Goal: Task Accomplishment & Management: Use online tool/utility

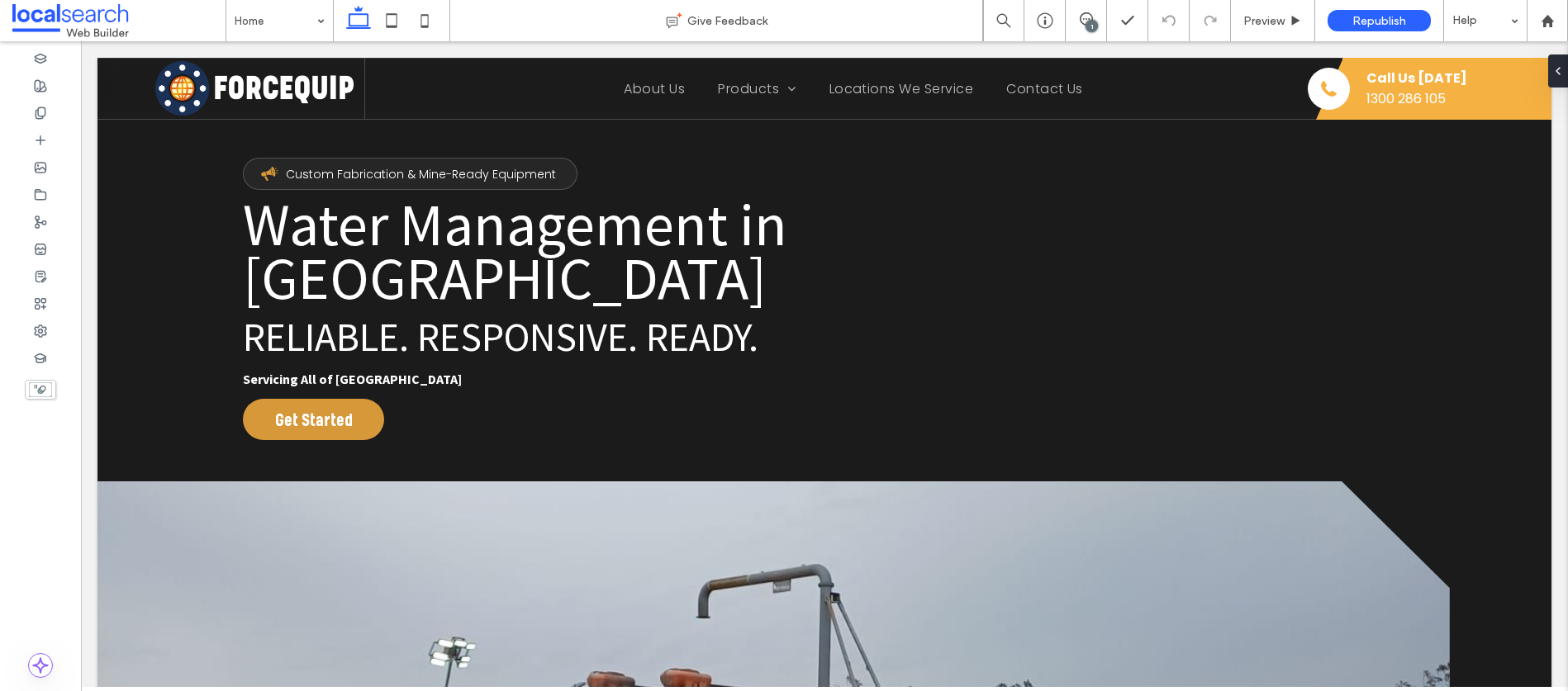
click at [1089, 20] on div "1" at bounding box center [1091, 26] width 13 height 13
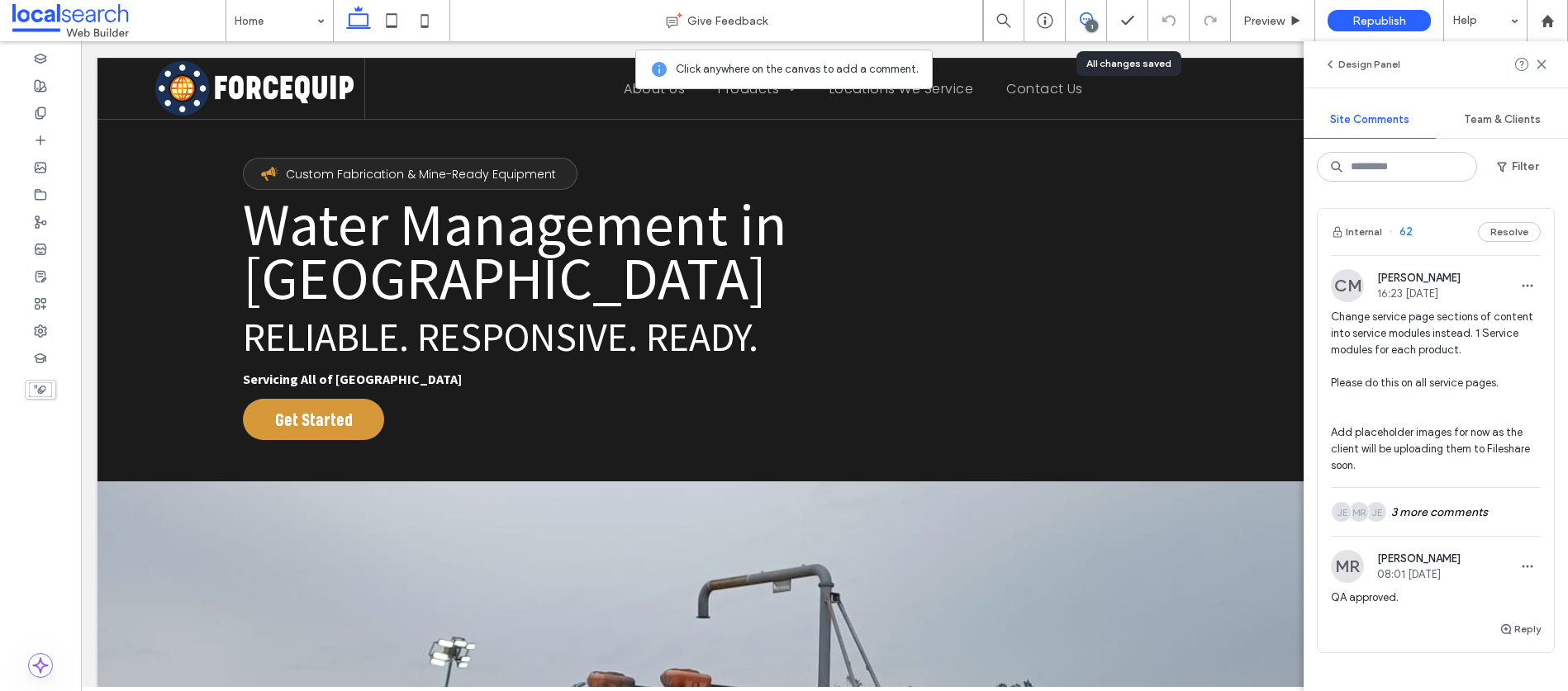
click at [1429, 374] on span "Change service page sections of content into service modules instead. 1 Service…" at bounding box center [1434, 391] width 209 height 165
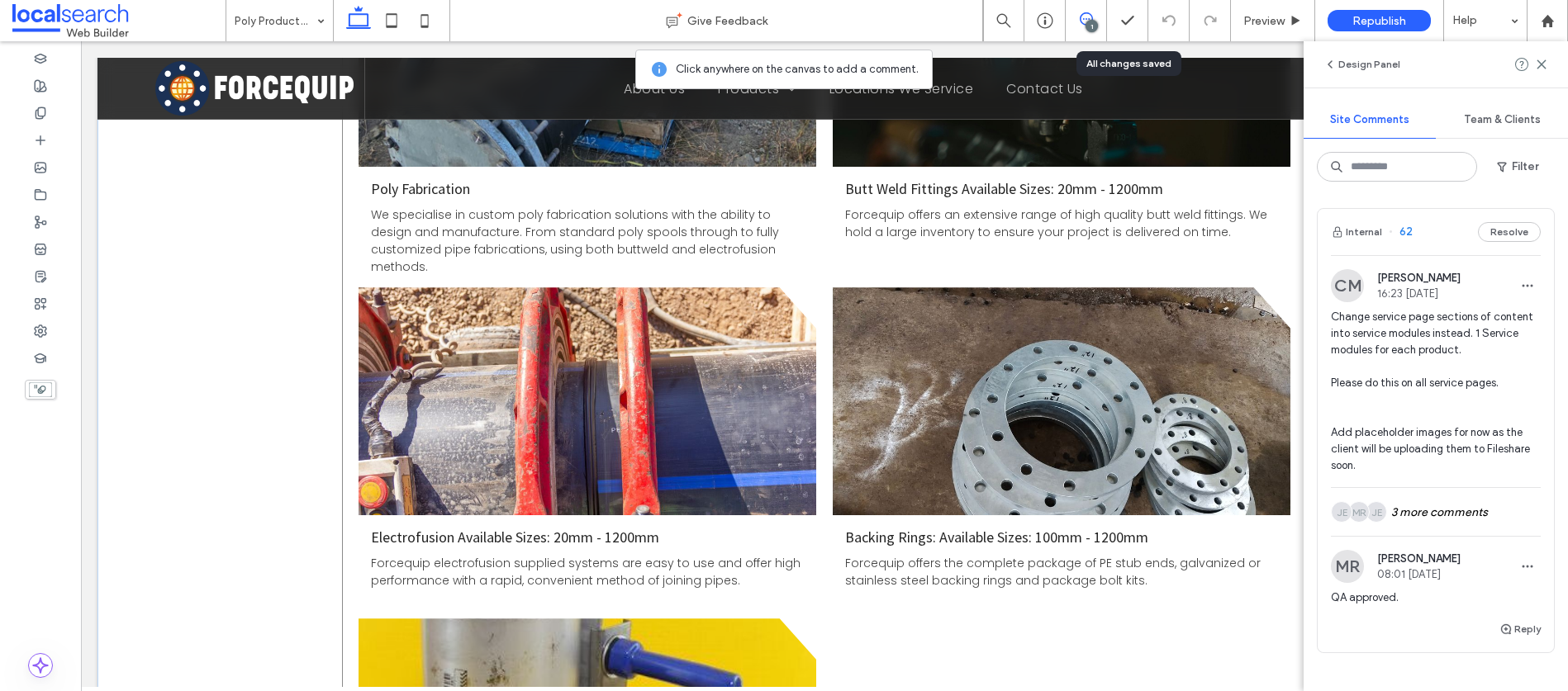
scroll to position [1797, 0]
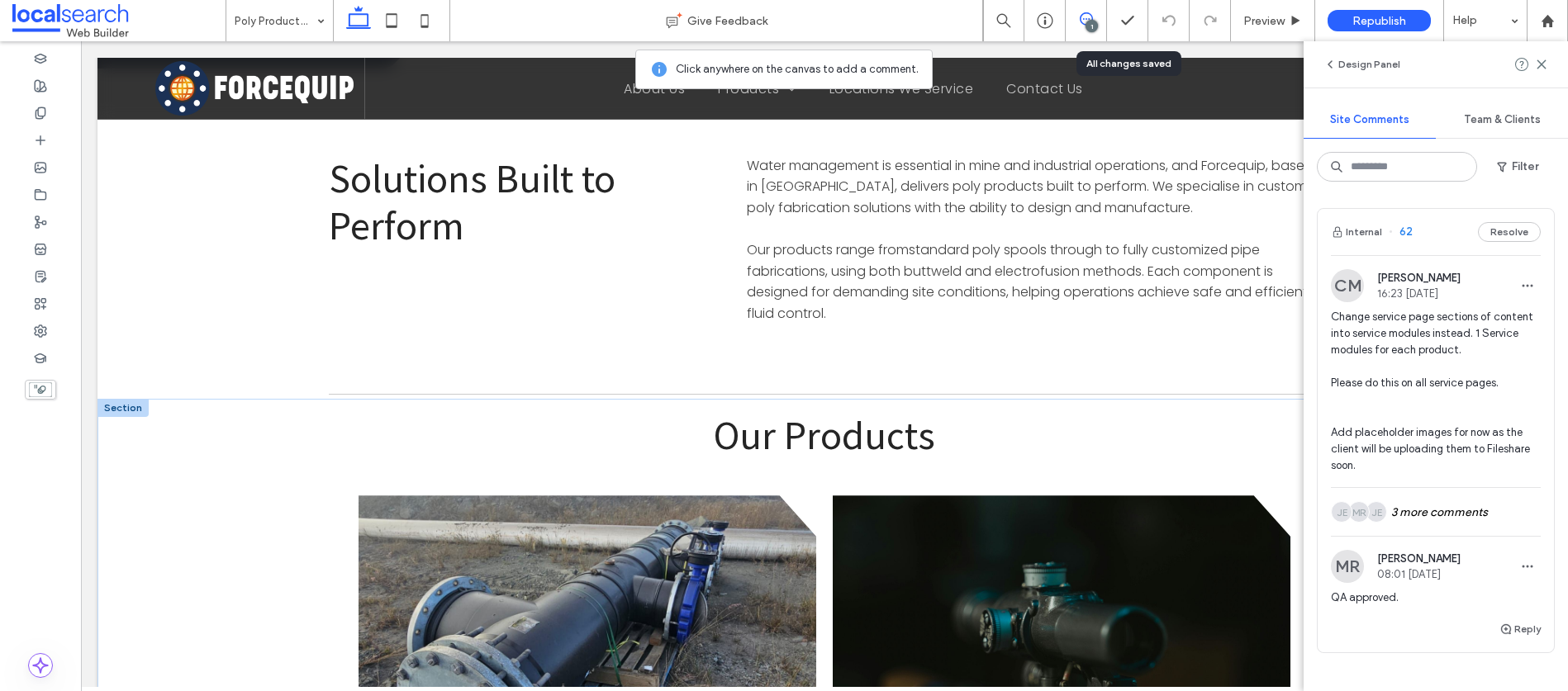
click at [123, 399] on div at bounding box center [123, 408] width 51 height 18
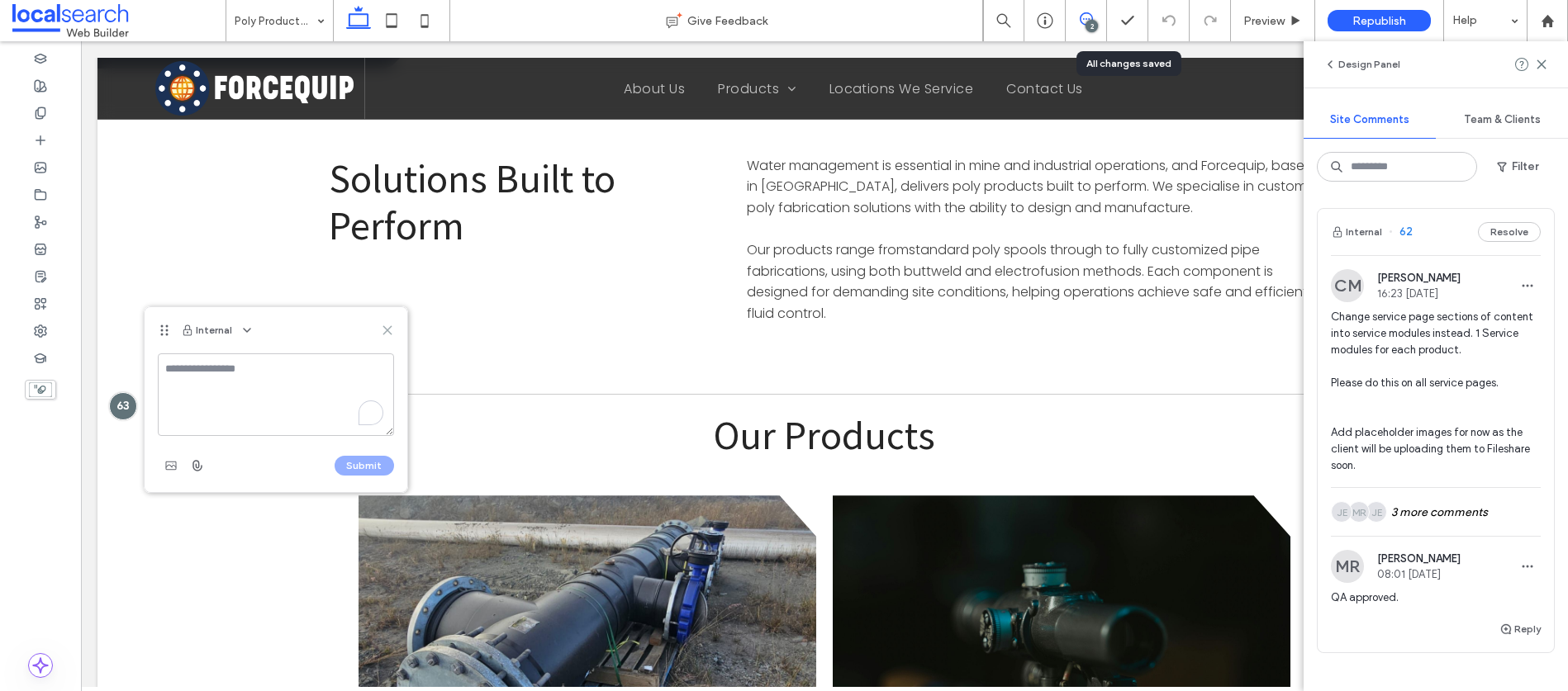
click at [389, 333] on icon at bounding box center [386, 329] width 13 height 13
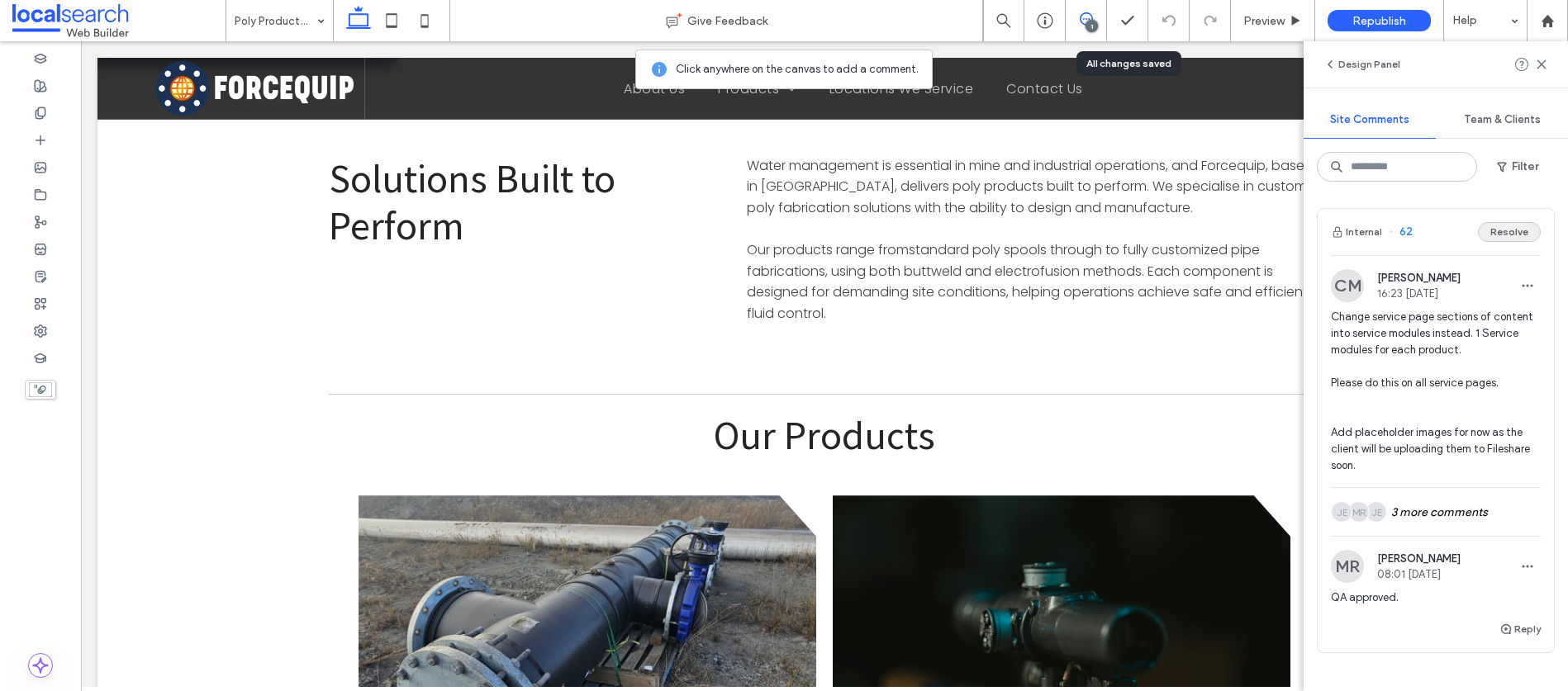
click at [1508, 238] on button "Resolve" at bounding box center [1509, 232] width 63 height 20
click at [1095, 21] on div "1" at bounding box center [1091, 26] width 13 height 13
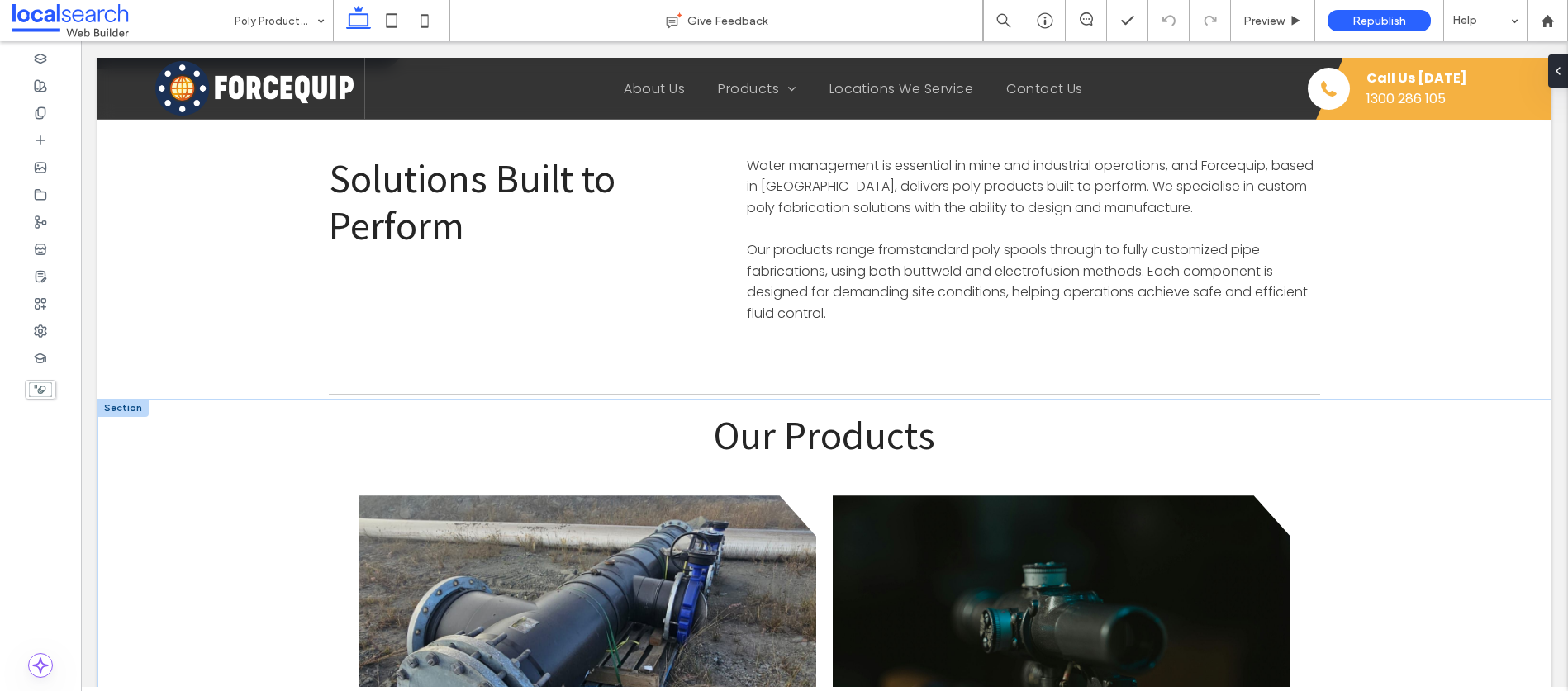
click at [120, 399] on div at bounding box center [123, 408] width 51 height 18
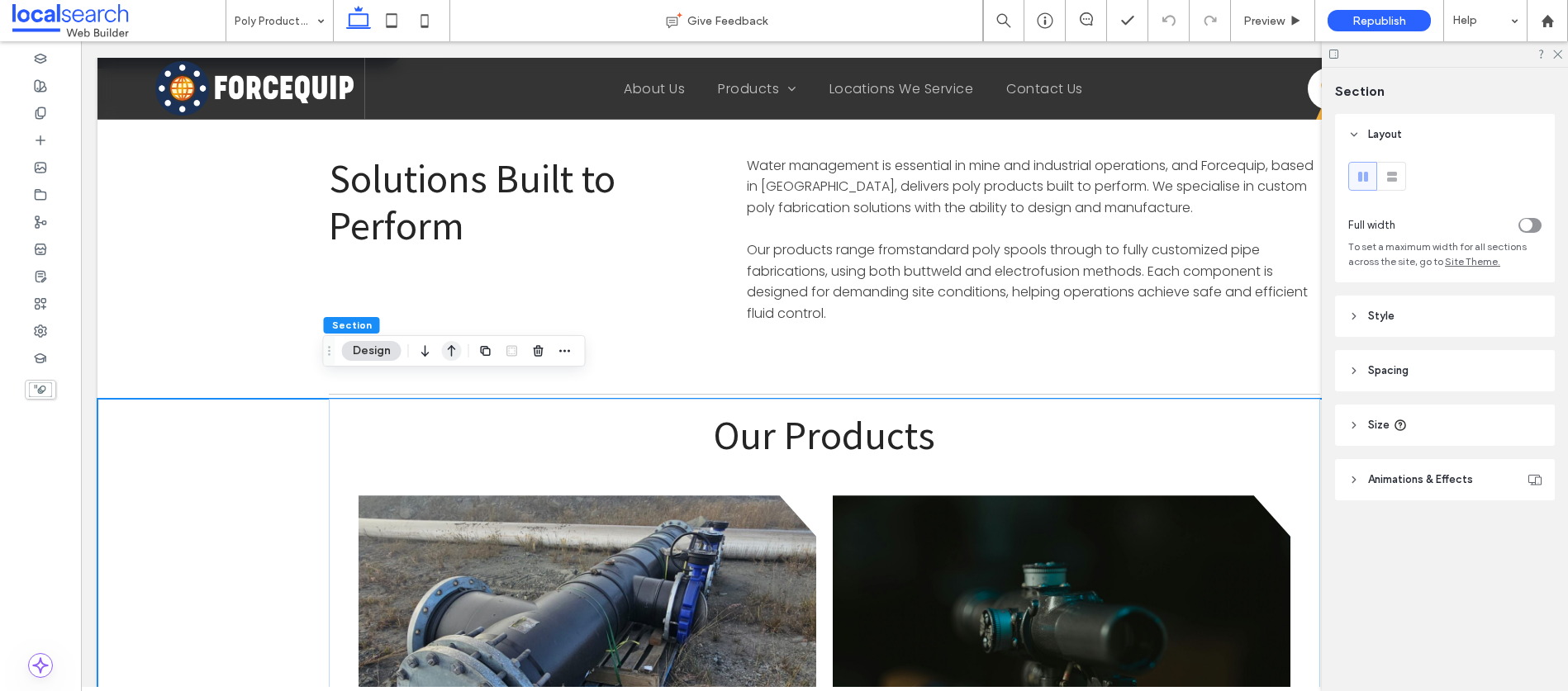
click at [444, 352] on icon "button" at bounding box center [451, 351] width 20 height 29
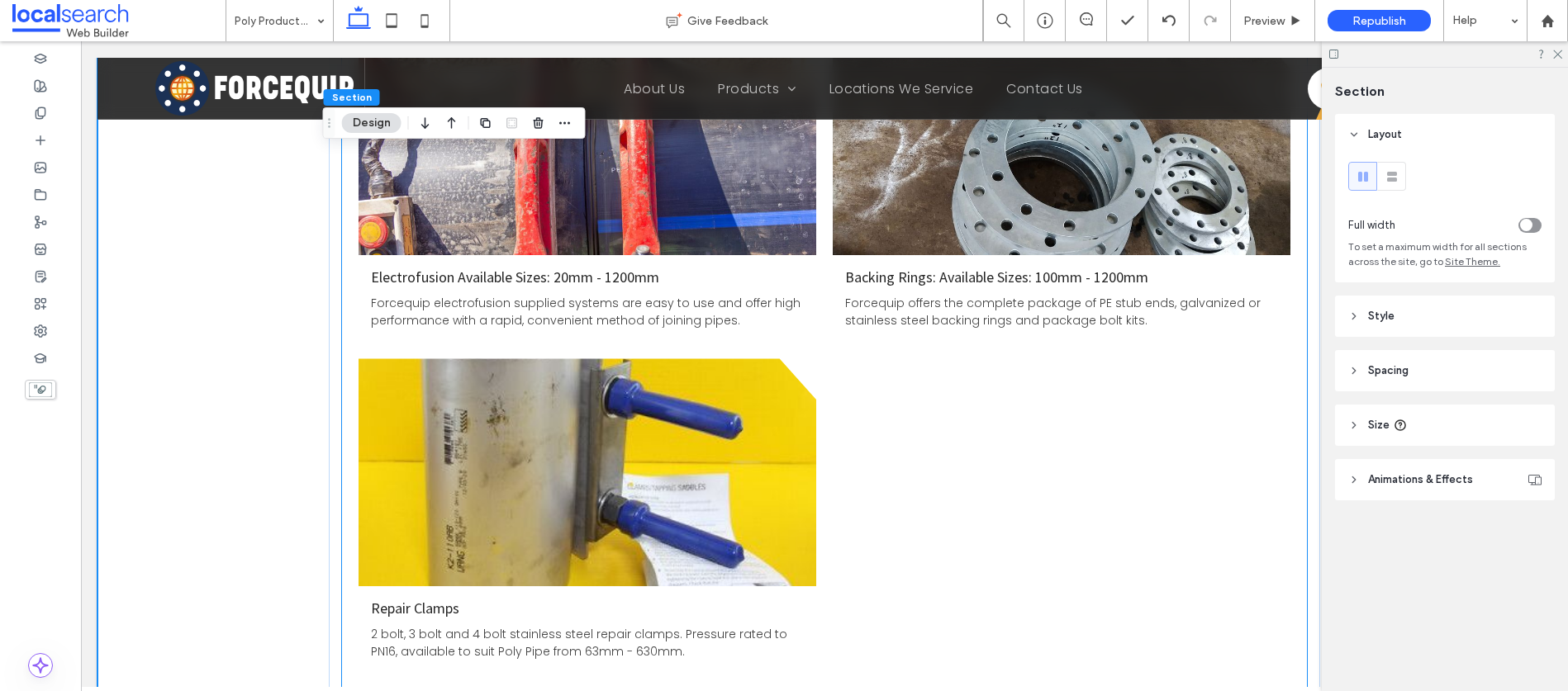
scroll to position [2735, 0]
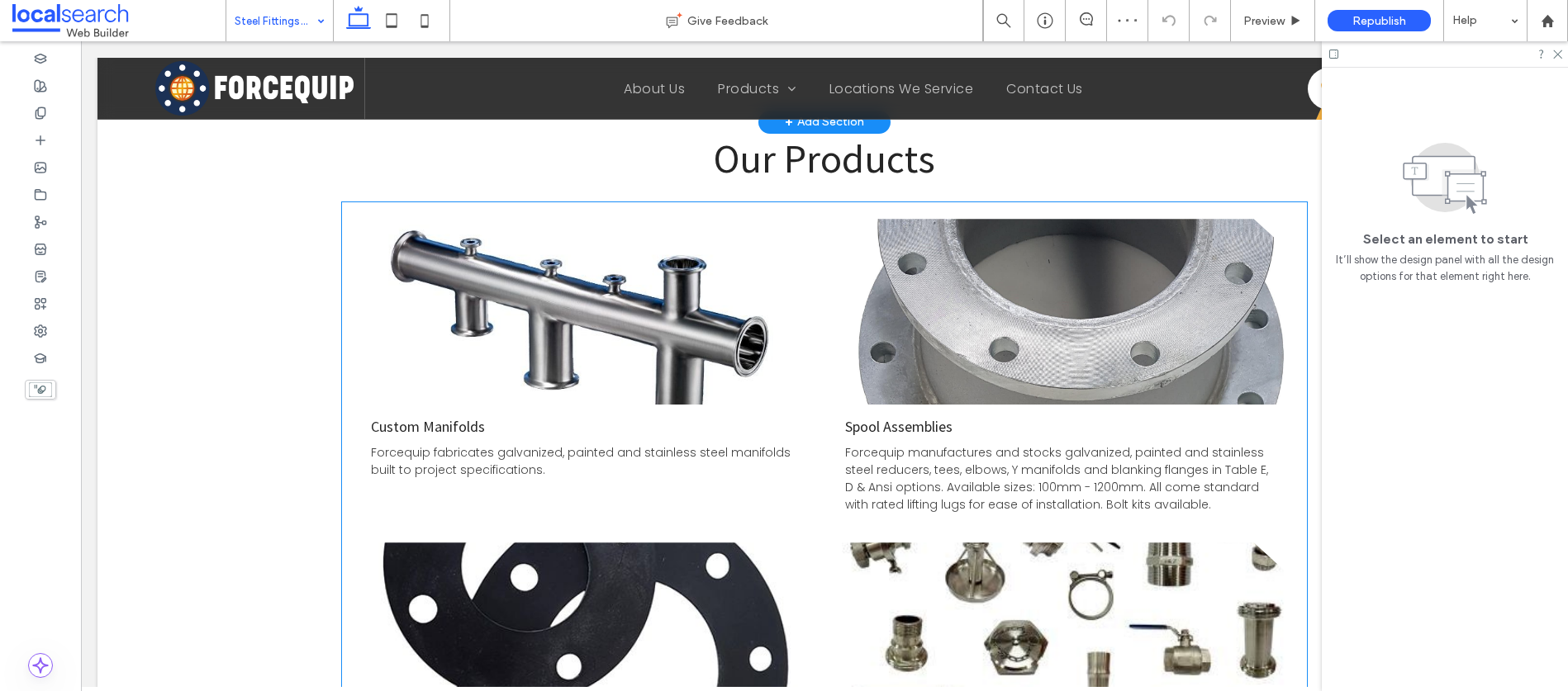
scroll to position [1278, 0]
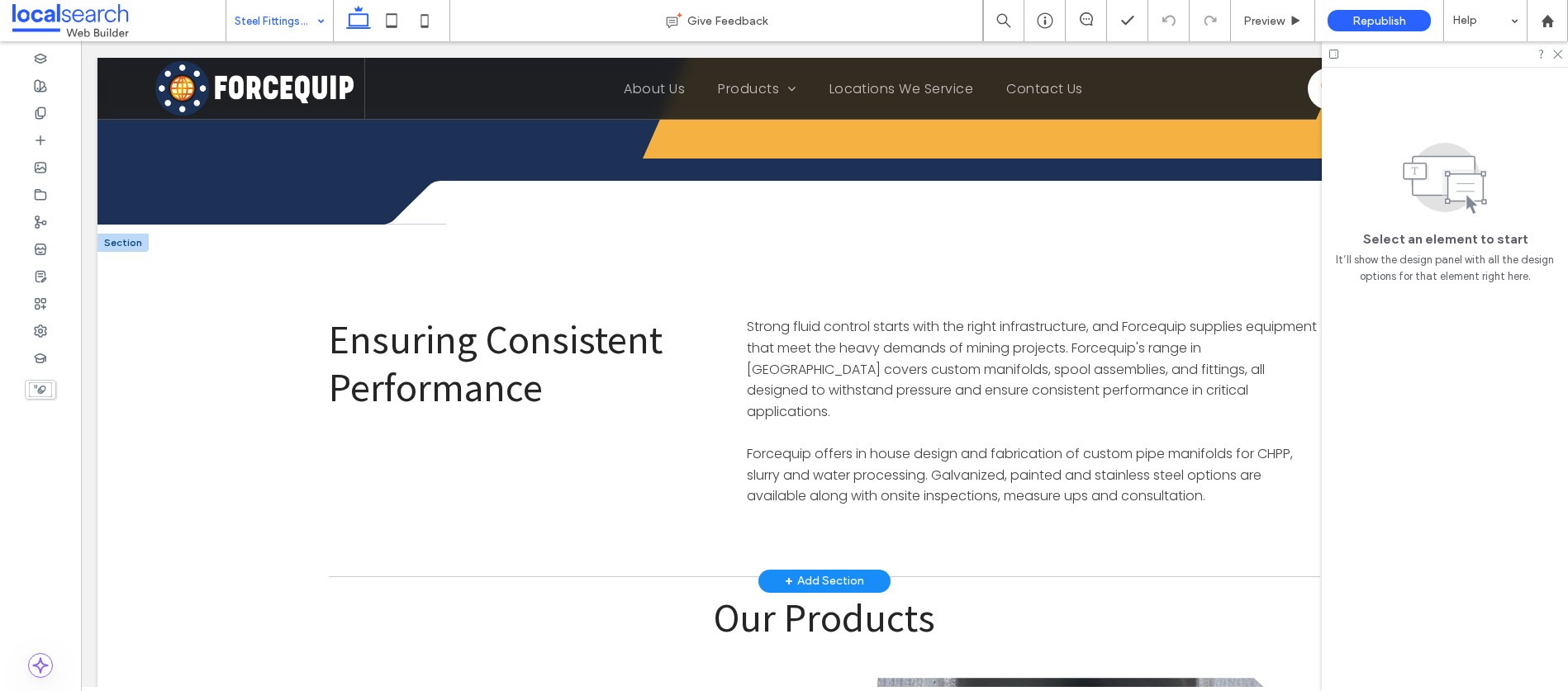
click at [121, 234] on div at bounding box center [123, 243] width 51 height 18
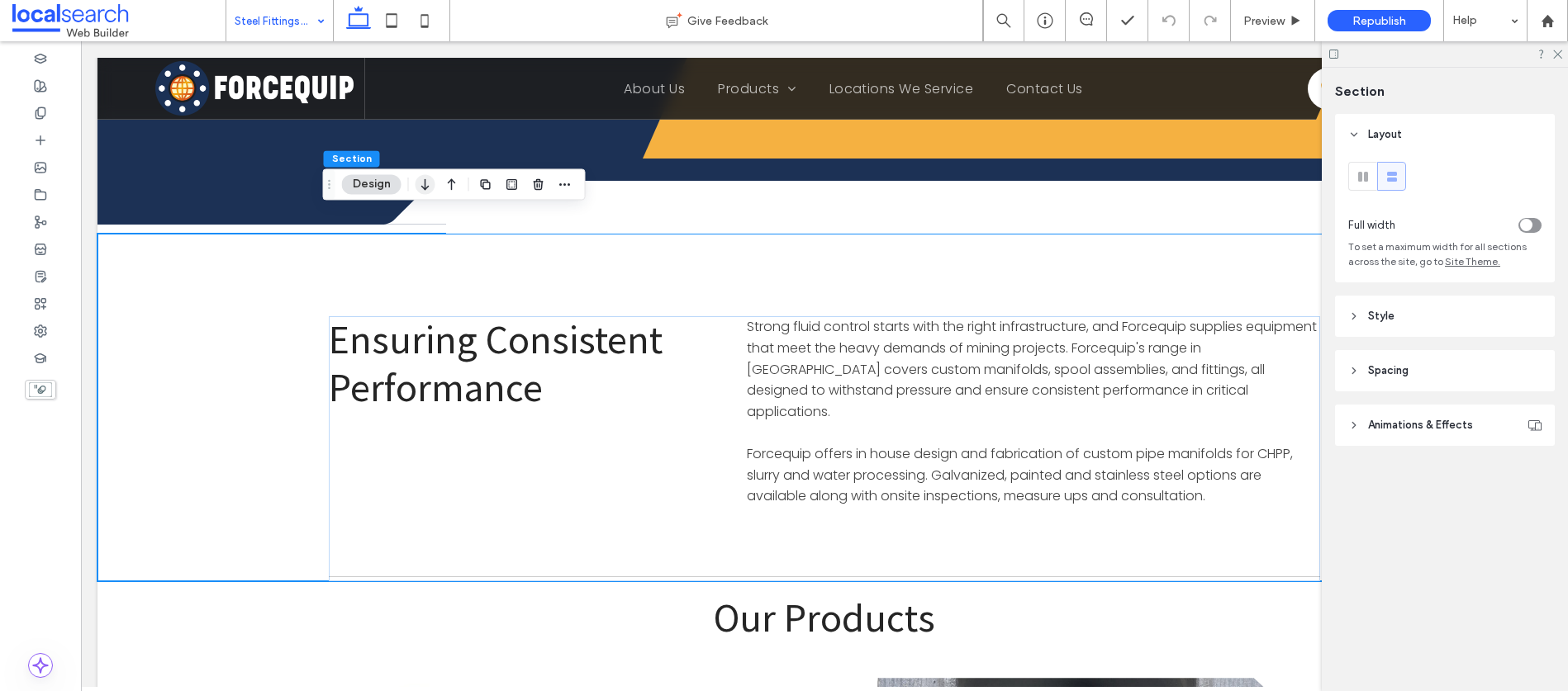
click at [427, 185] on icon "button" at bounding box center [426, 184] width 20 height 29
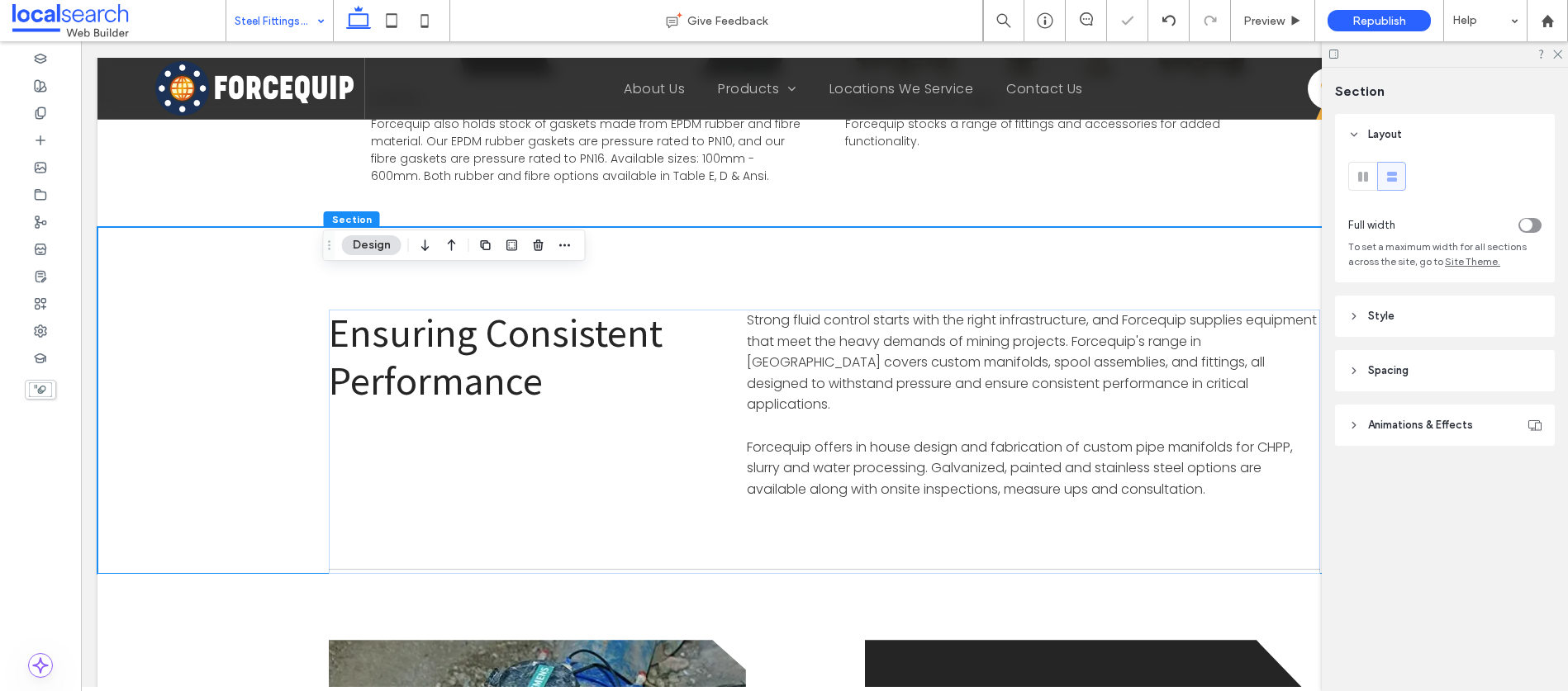
scroll to position [2053, 0]
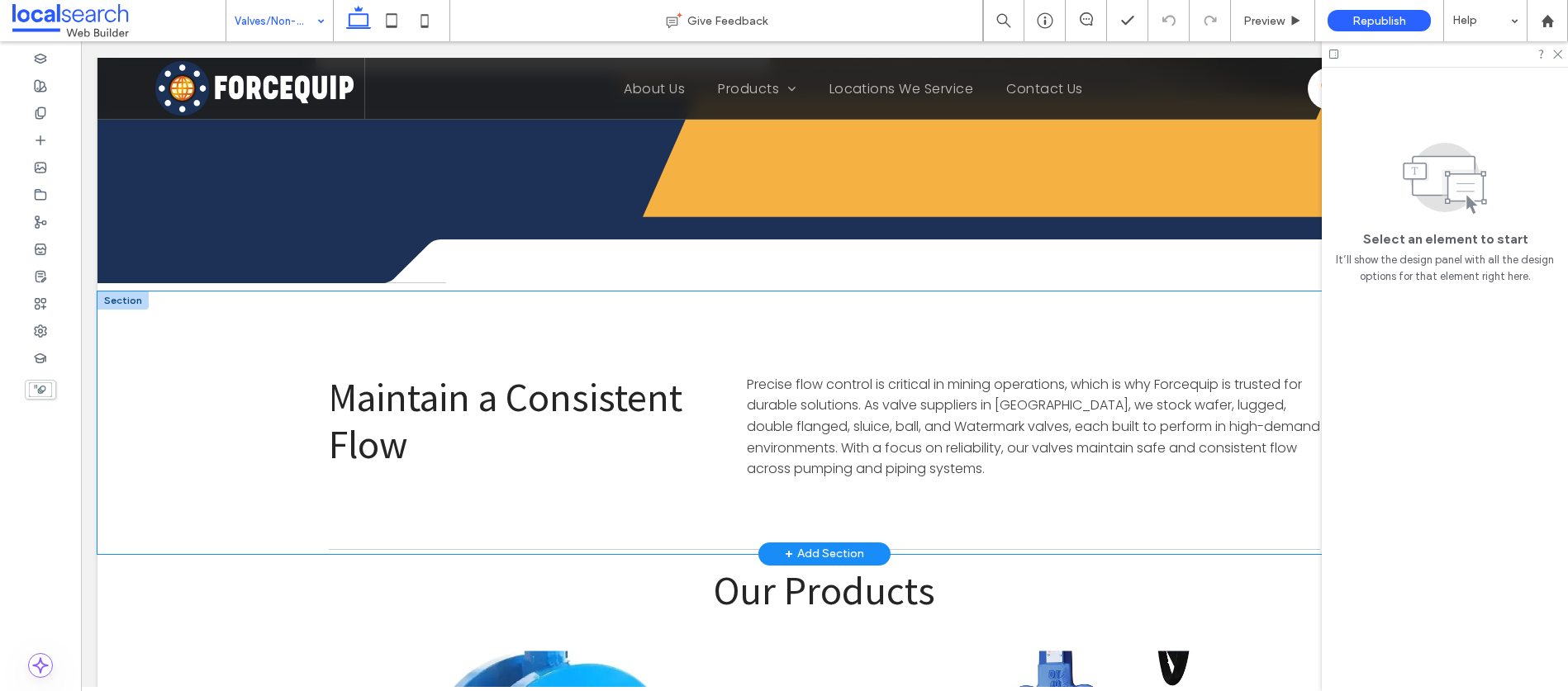
scroll to position [1572, 0]
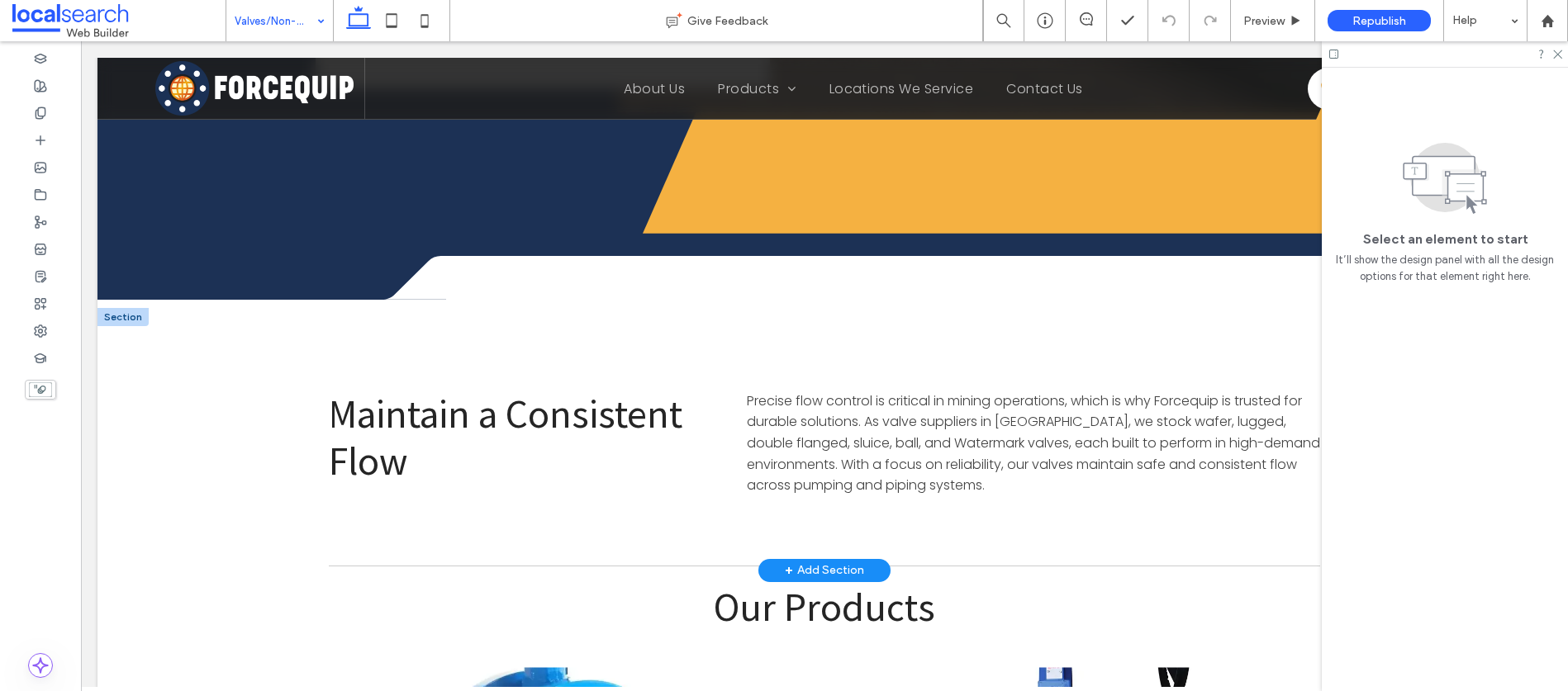
click at [125, 308] on div at bounding box center [123, 317] width 51 height 18
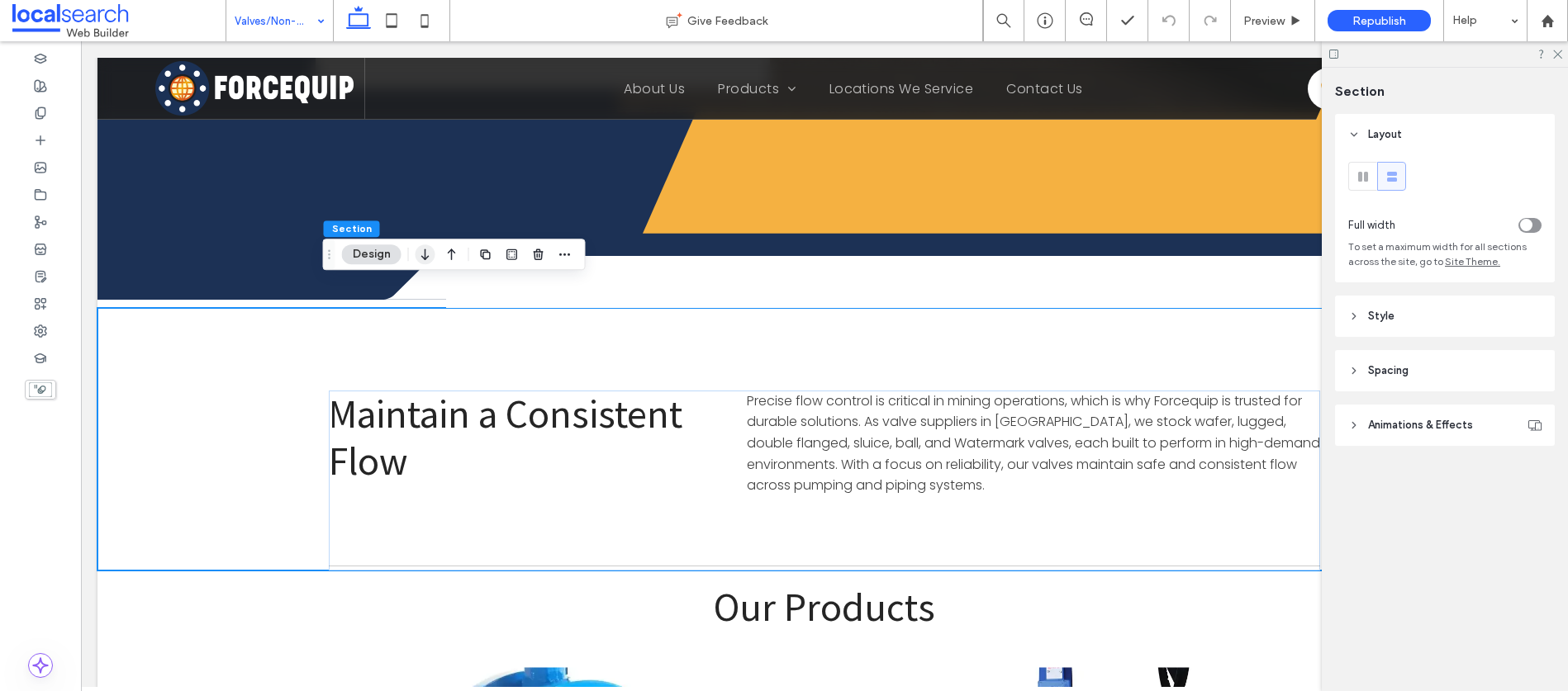
click at [432, 260] on icon "button" at bounding box center [426, 255] width 20 height 29
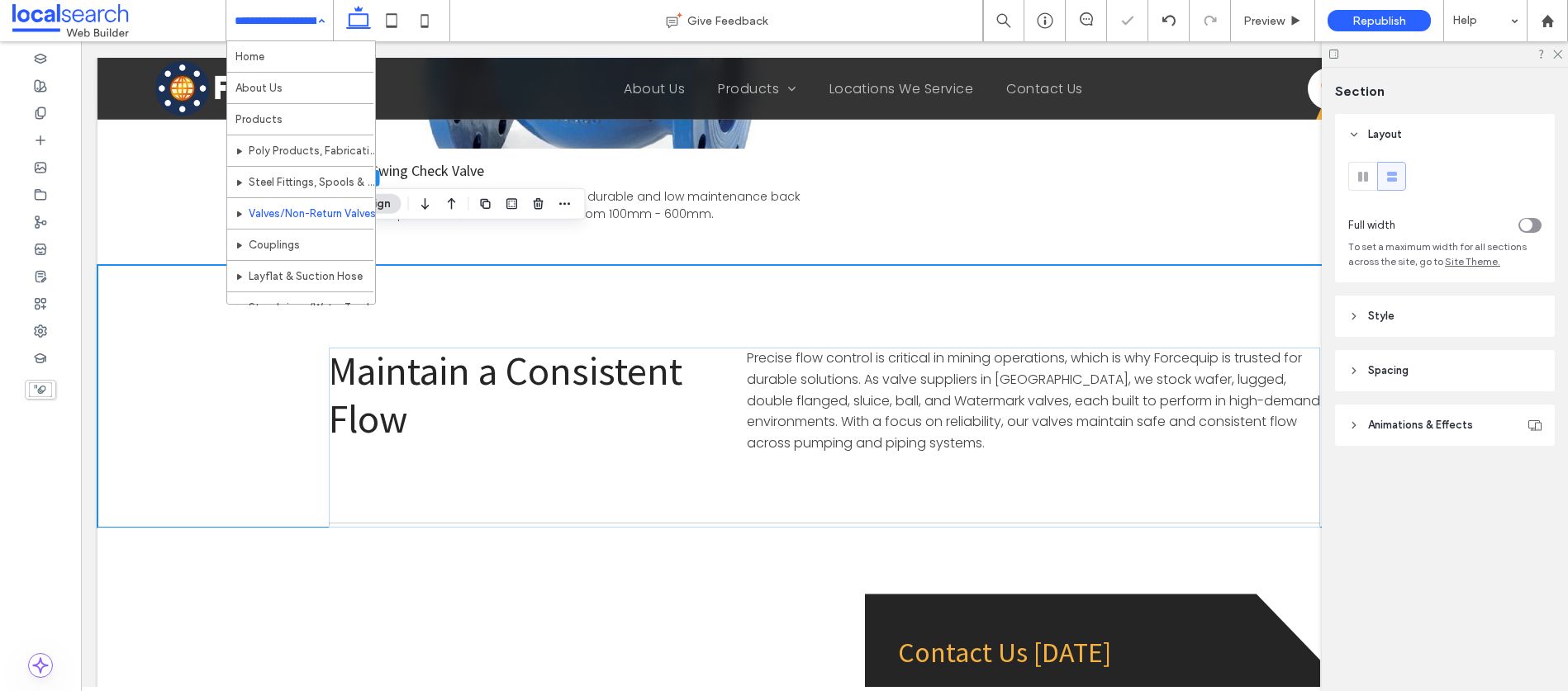
scroll to position [2979, 0]
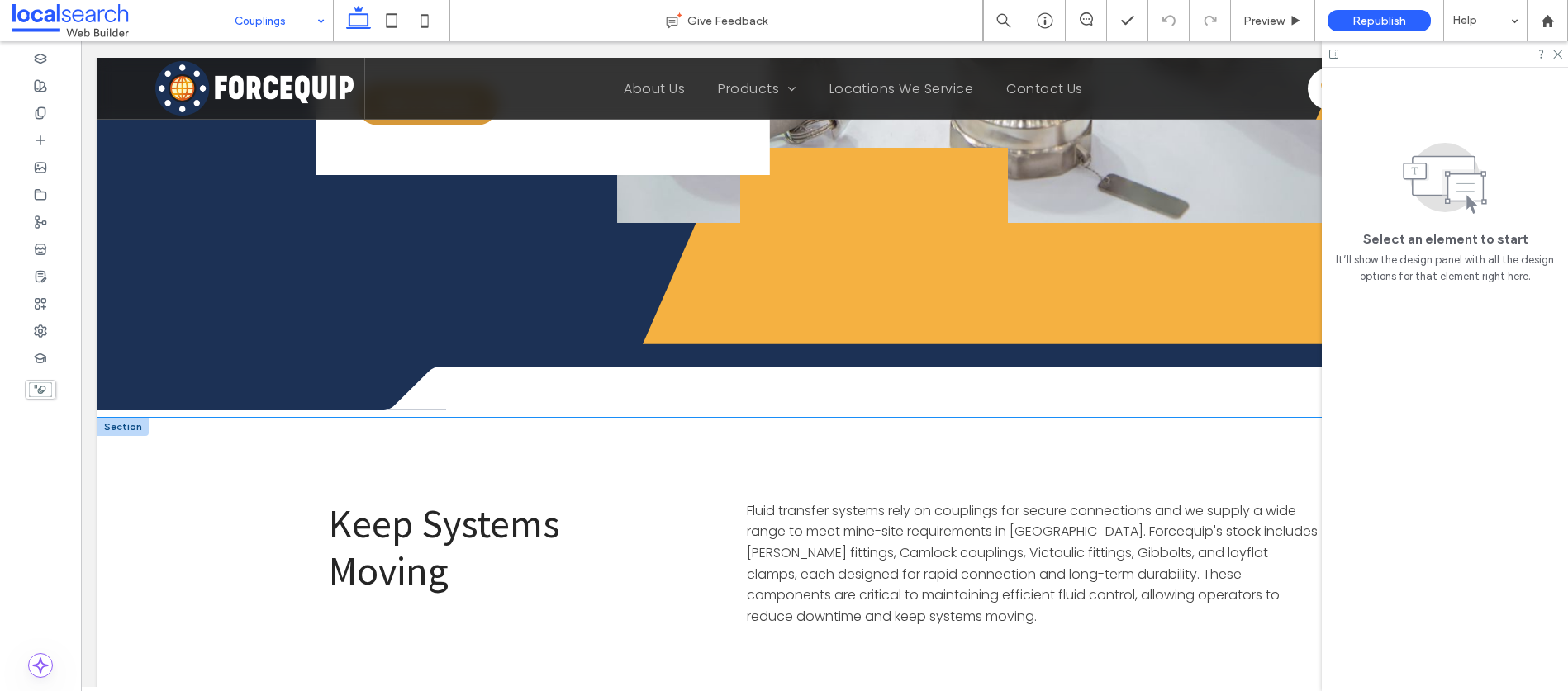
scroll to position [1564, 0]
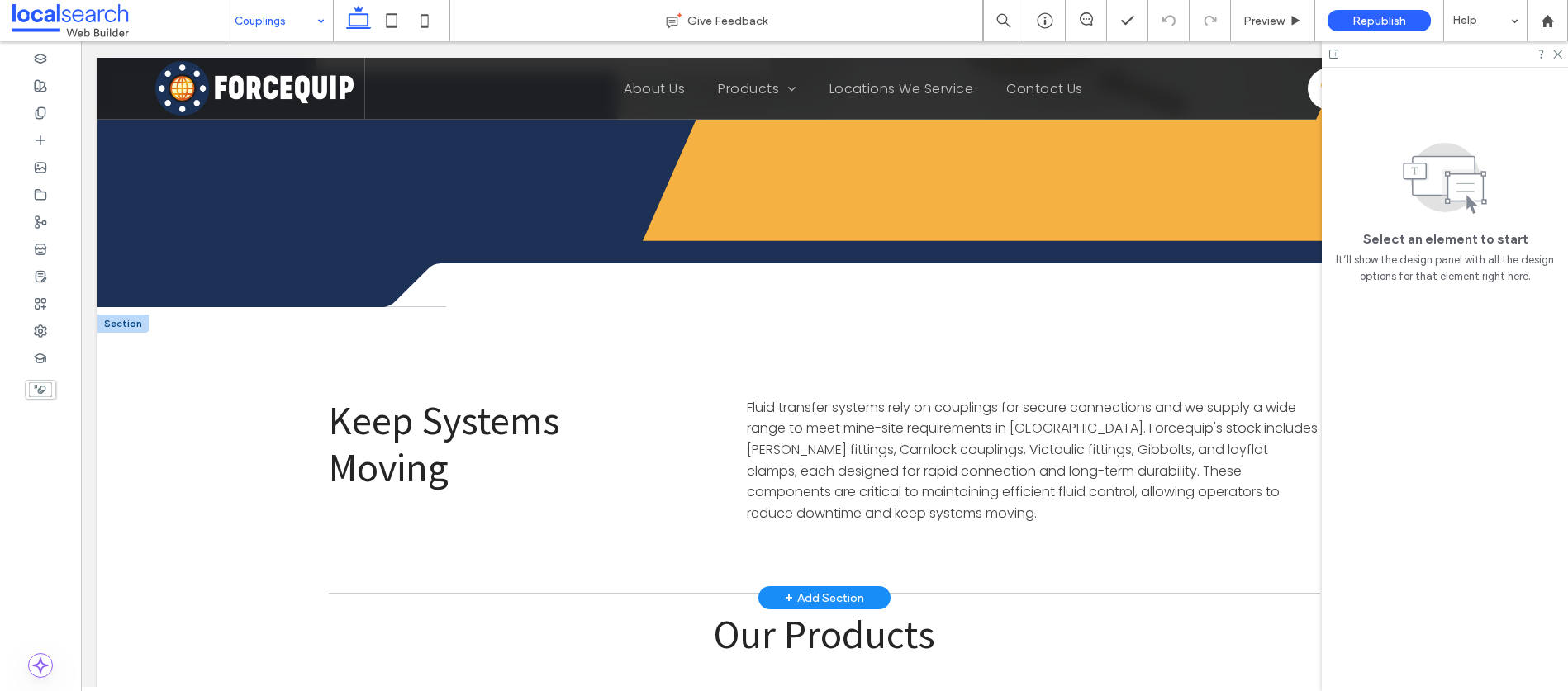
click at [127, 315] on div at bounding box center [123, 323] width 51 height 18
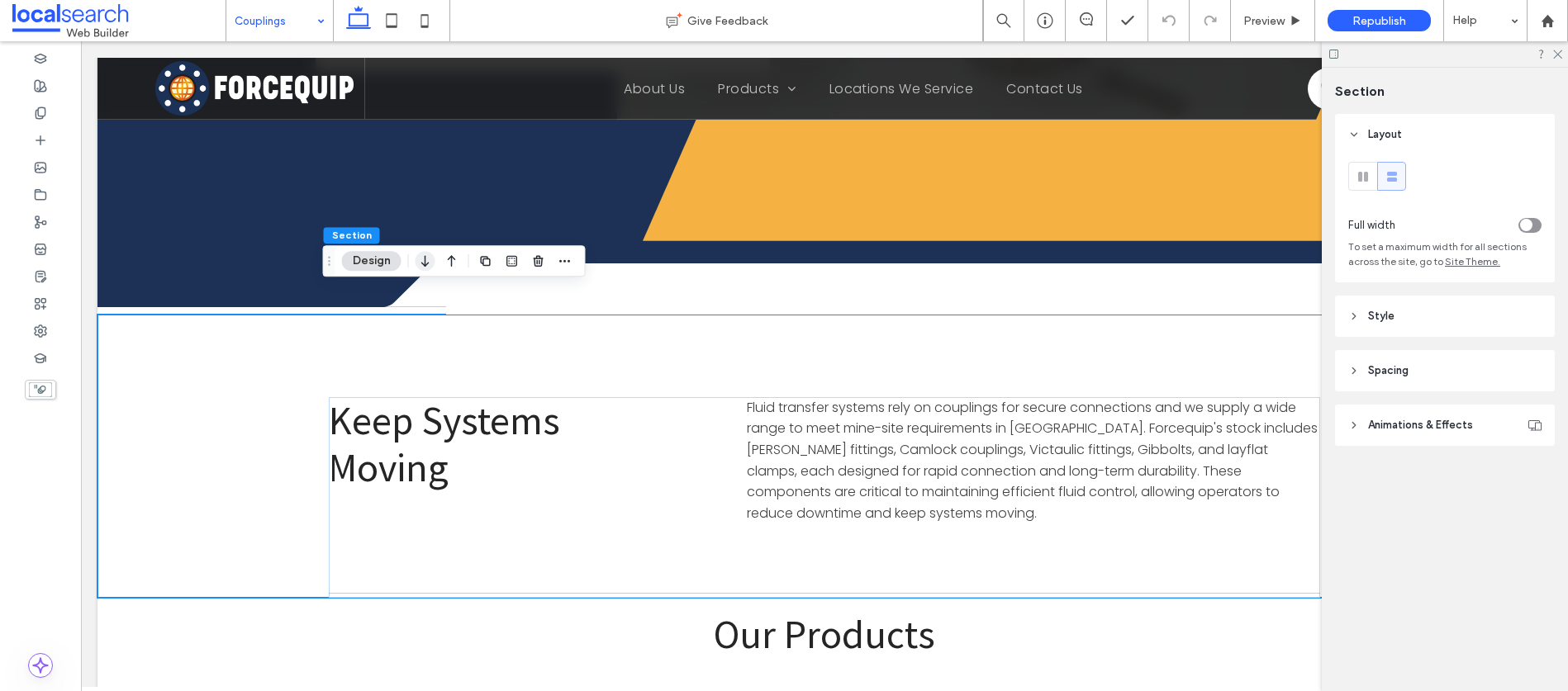
click at [426, 266] on use "button" at bounding box center [425, 261] width 8 height 12
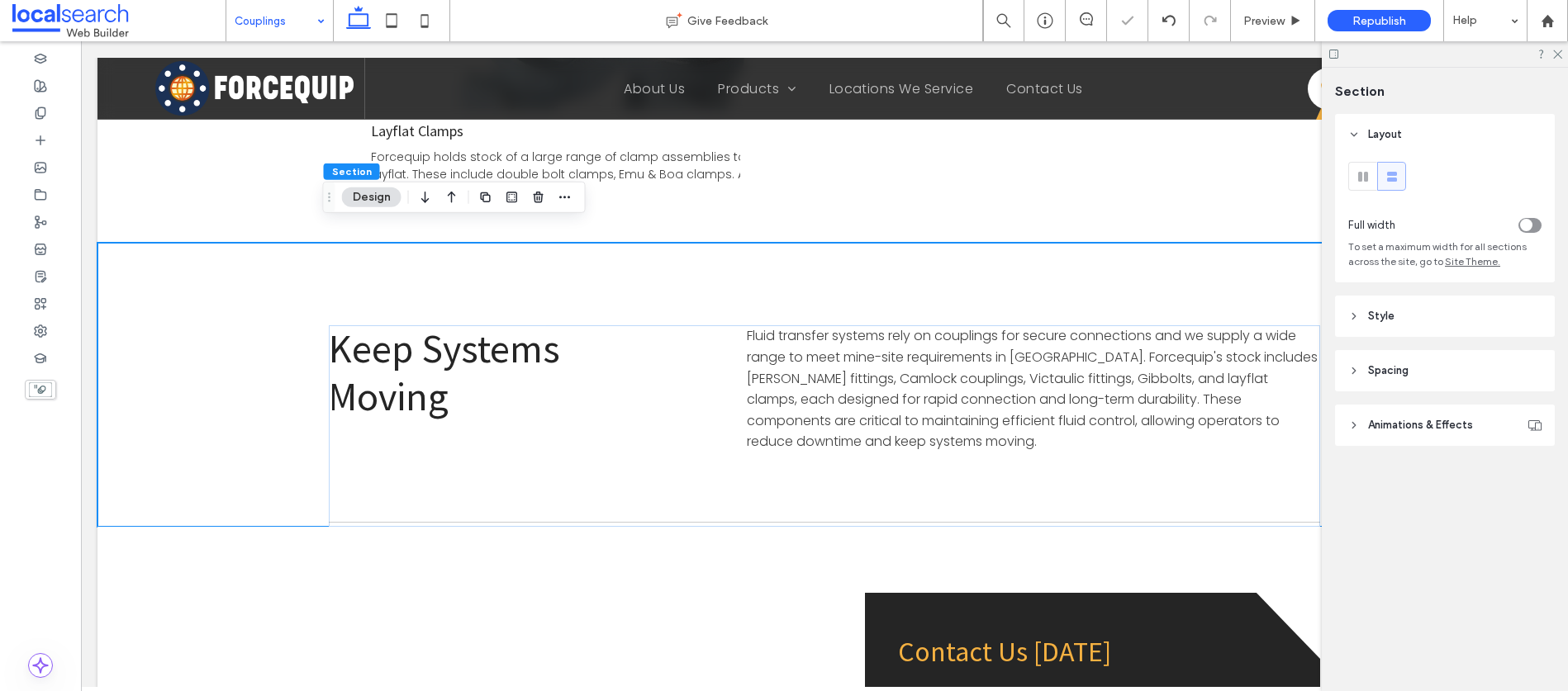
scroll to position [2683, 0]
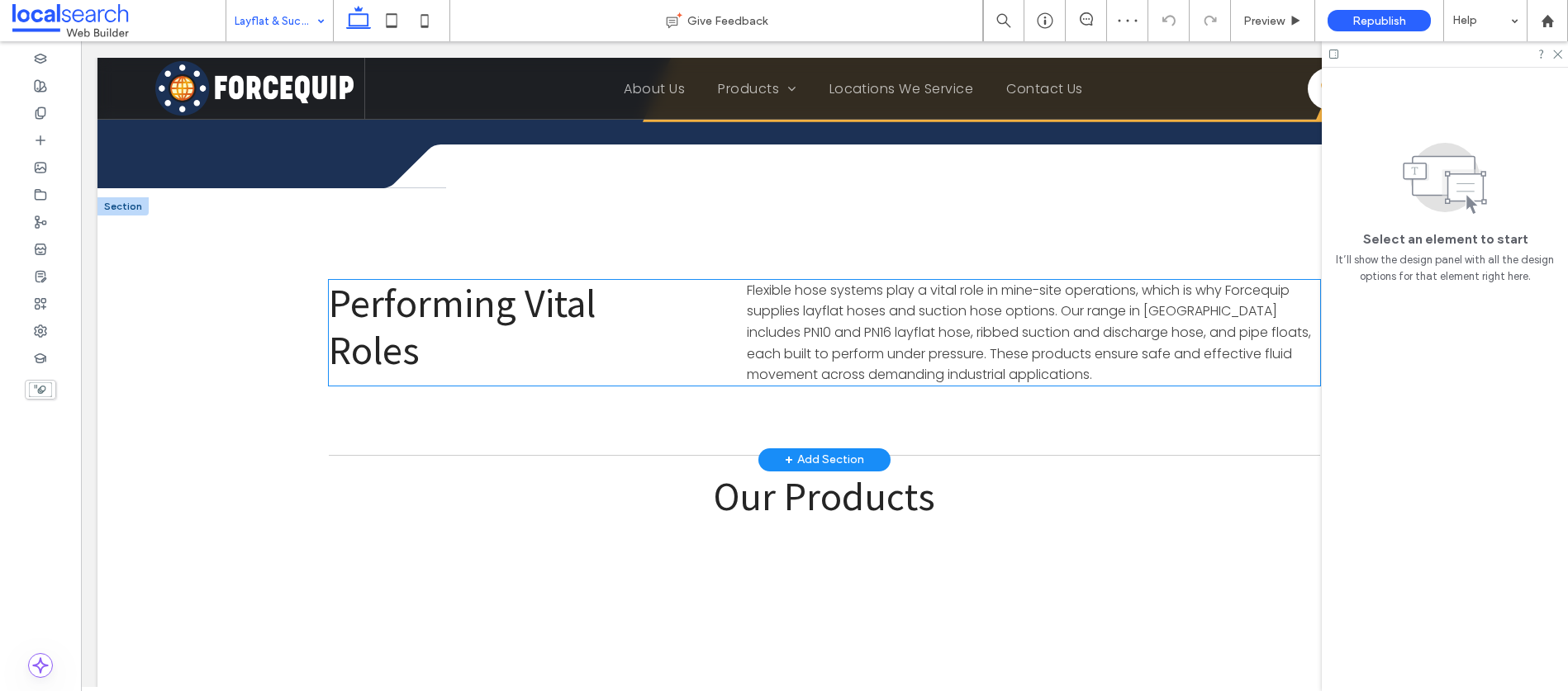
scroll to position [1701, 0]
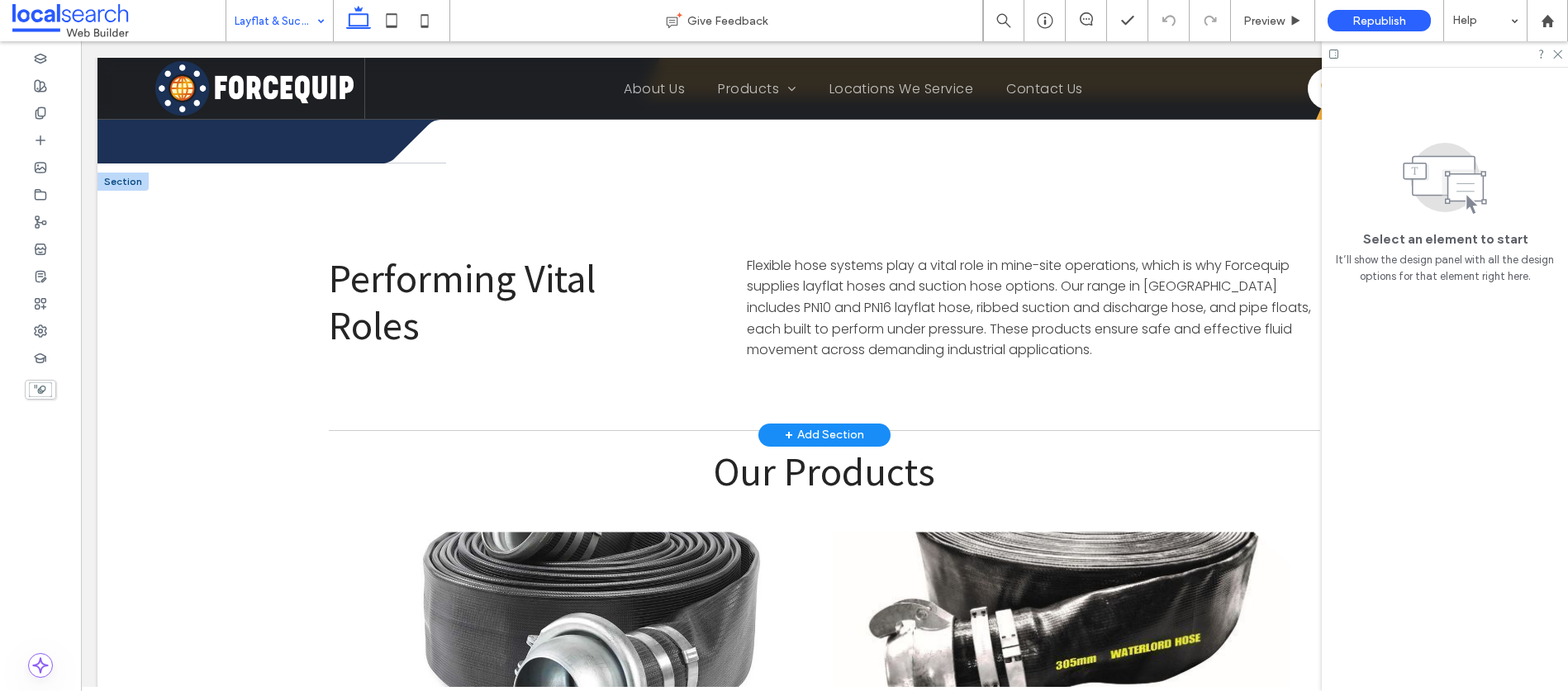
click at [113, 173] on div at bounding box center [123, 182] width 51 height 18
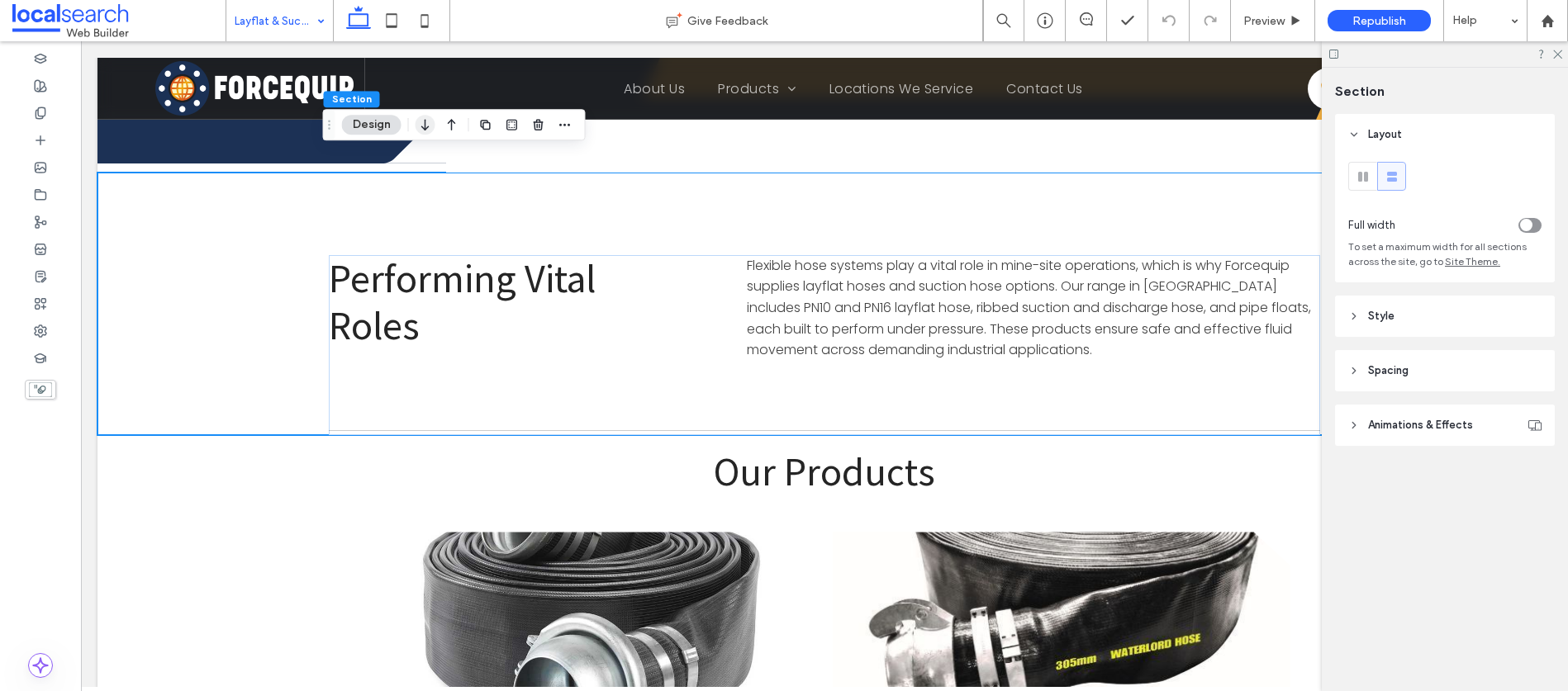
click at [431, 129] on icon "button" at bounding box center [426, 125] width 20 height 29
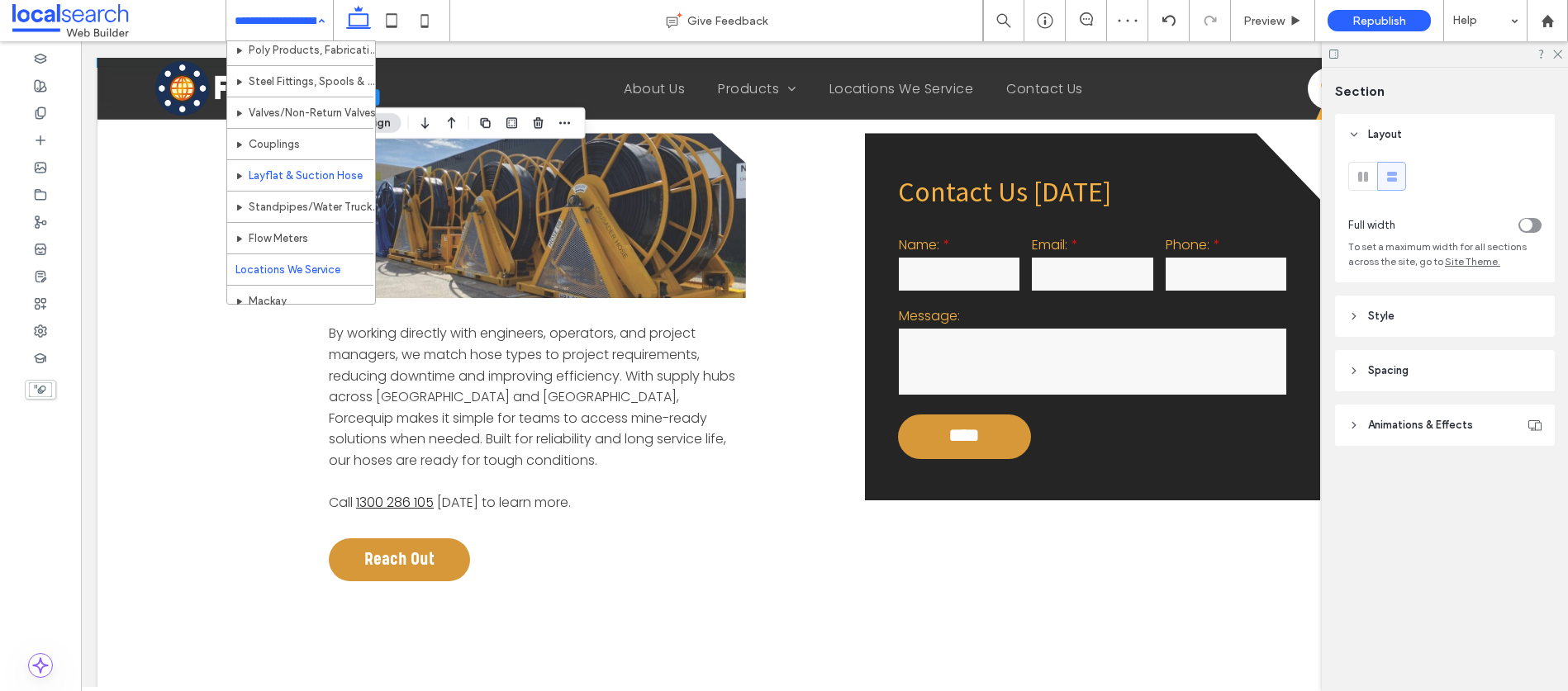
scroll to position [138, 0]
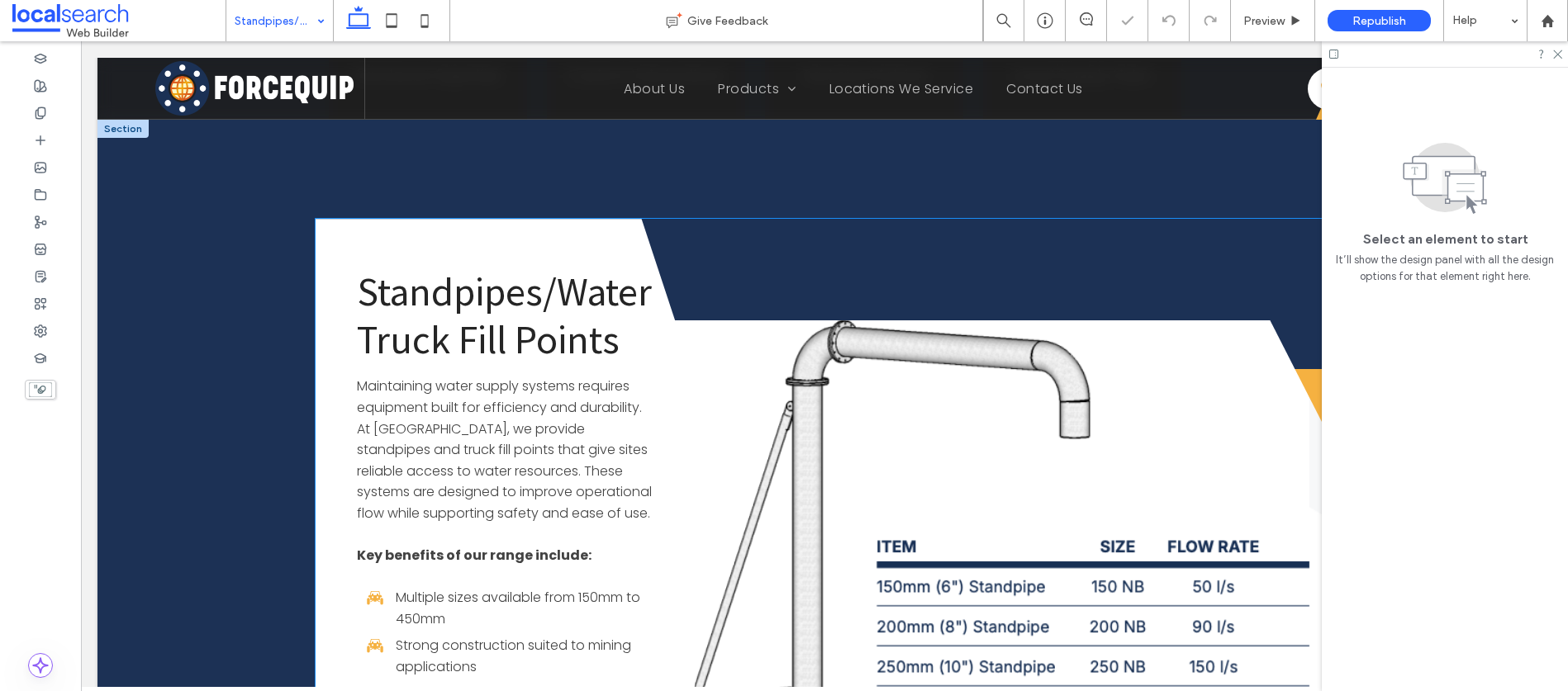
scroll to position [896, 0]
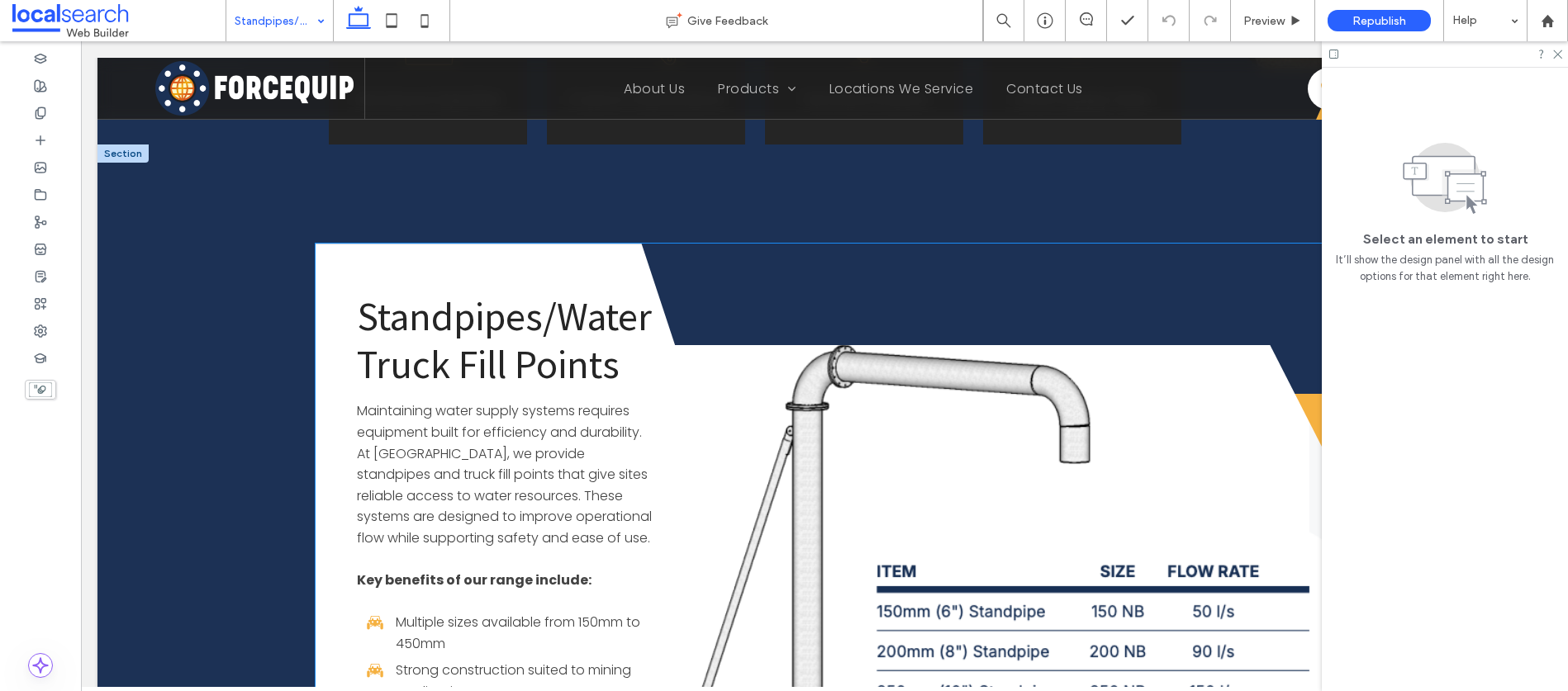
click at [537, 307] on span "Standpipes/Water Truck Fill Points" at bounding box center [504, 340] width 295 height 97
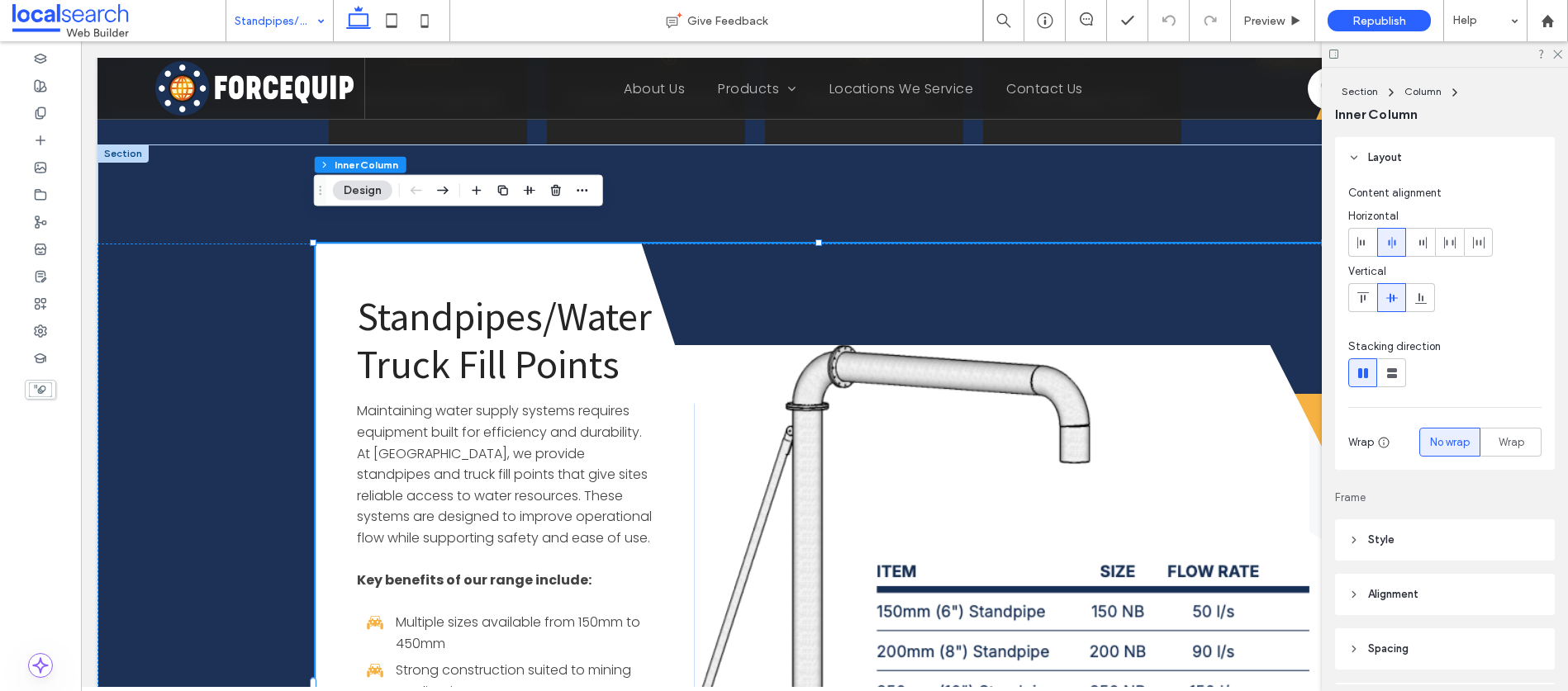
click at [537, 307] on span "Standpipes/Water Truck Fill Points" at bounding box center [504, 340] width 295 height 97
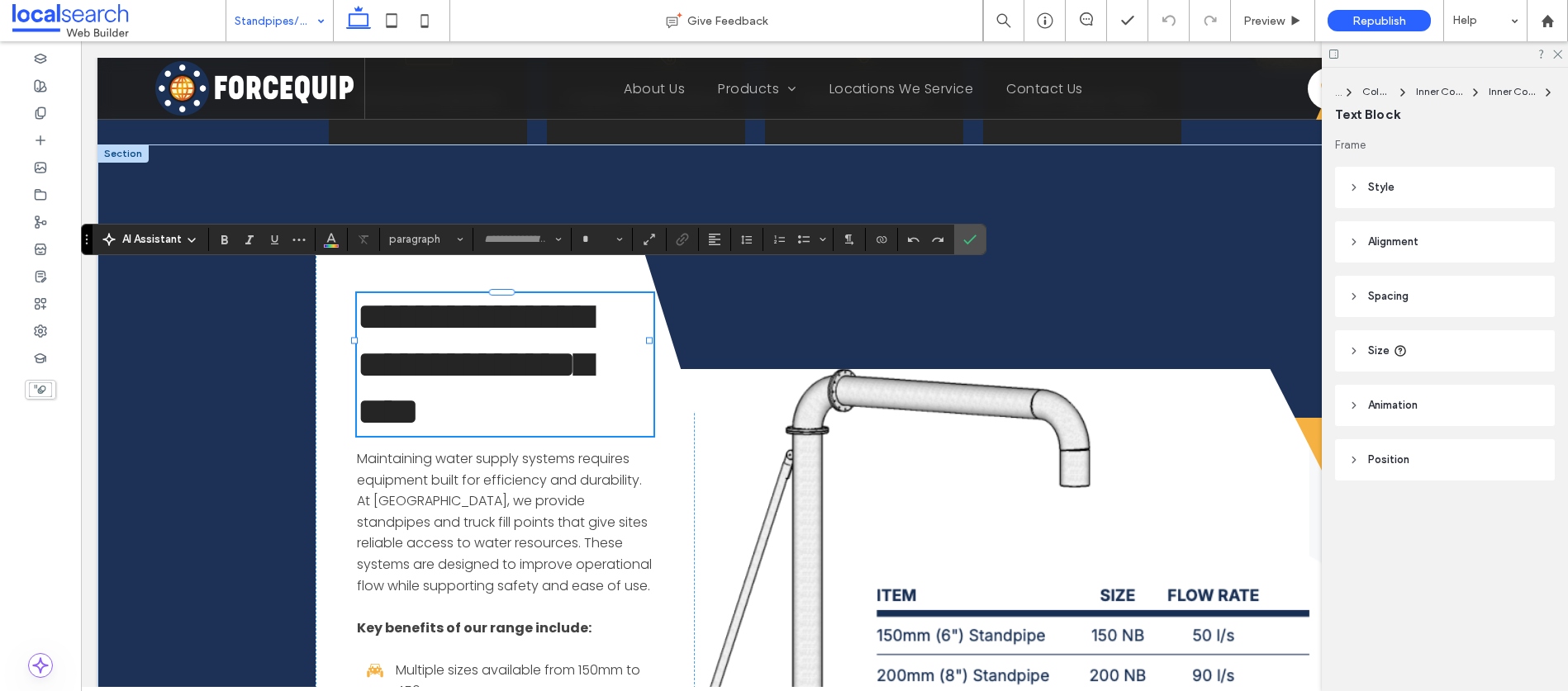
type input "**********"
type input "**"
click at [551, 300] on span "**********" at bounding box center [474, 364] width 235 height 134
click at [968, 251] on span "Confirm" at bounding box center [967, 240] width 8 height 29
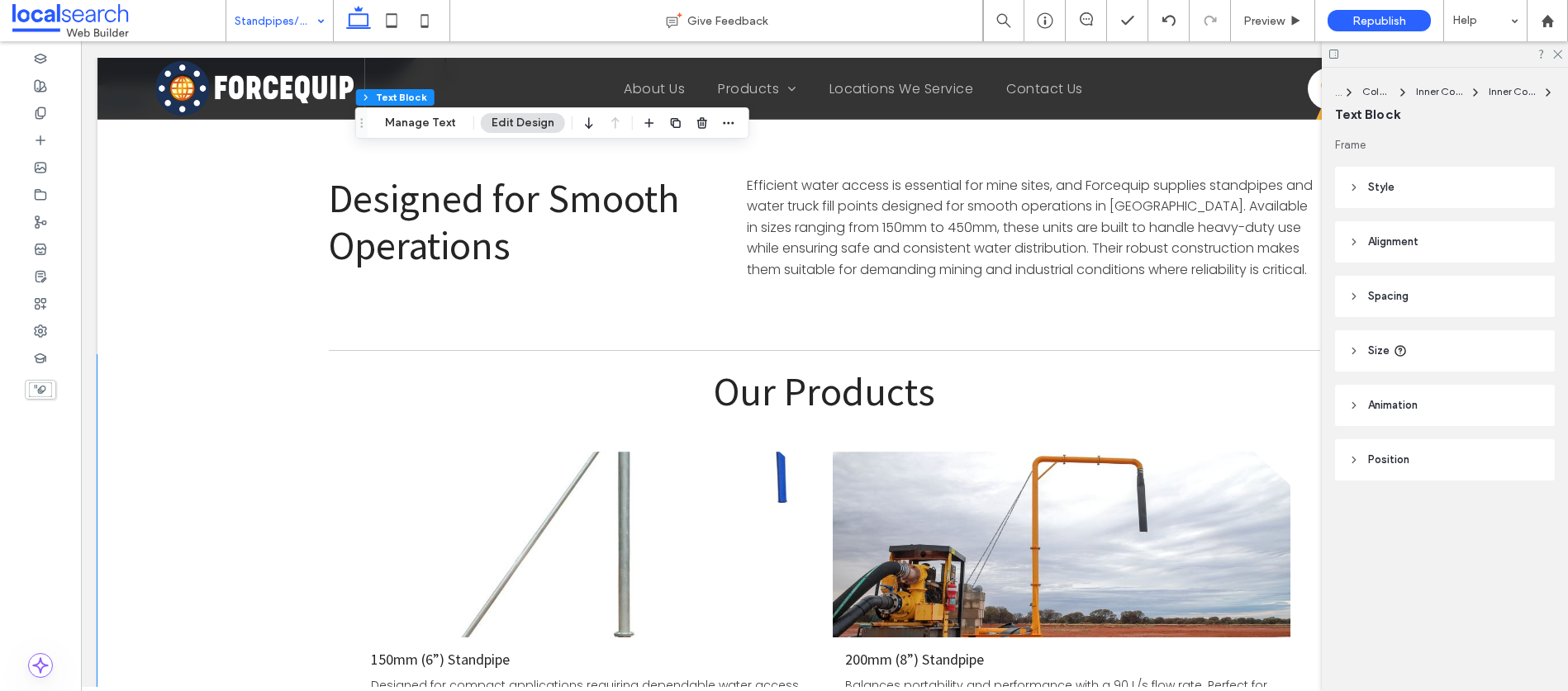
scroll to position [2049, 0]
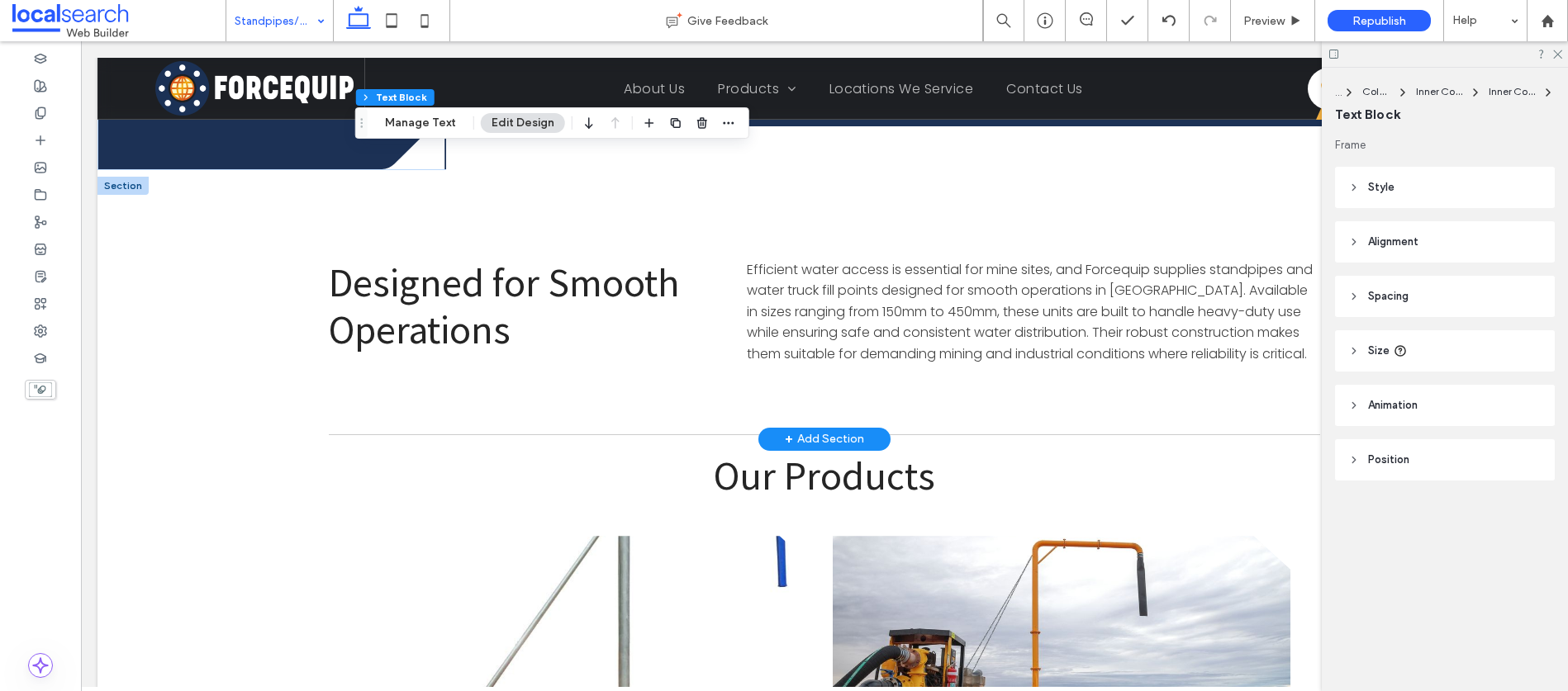
click at [122, 177] on div at bounding box center [123, 186] width 51 height 18
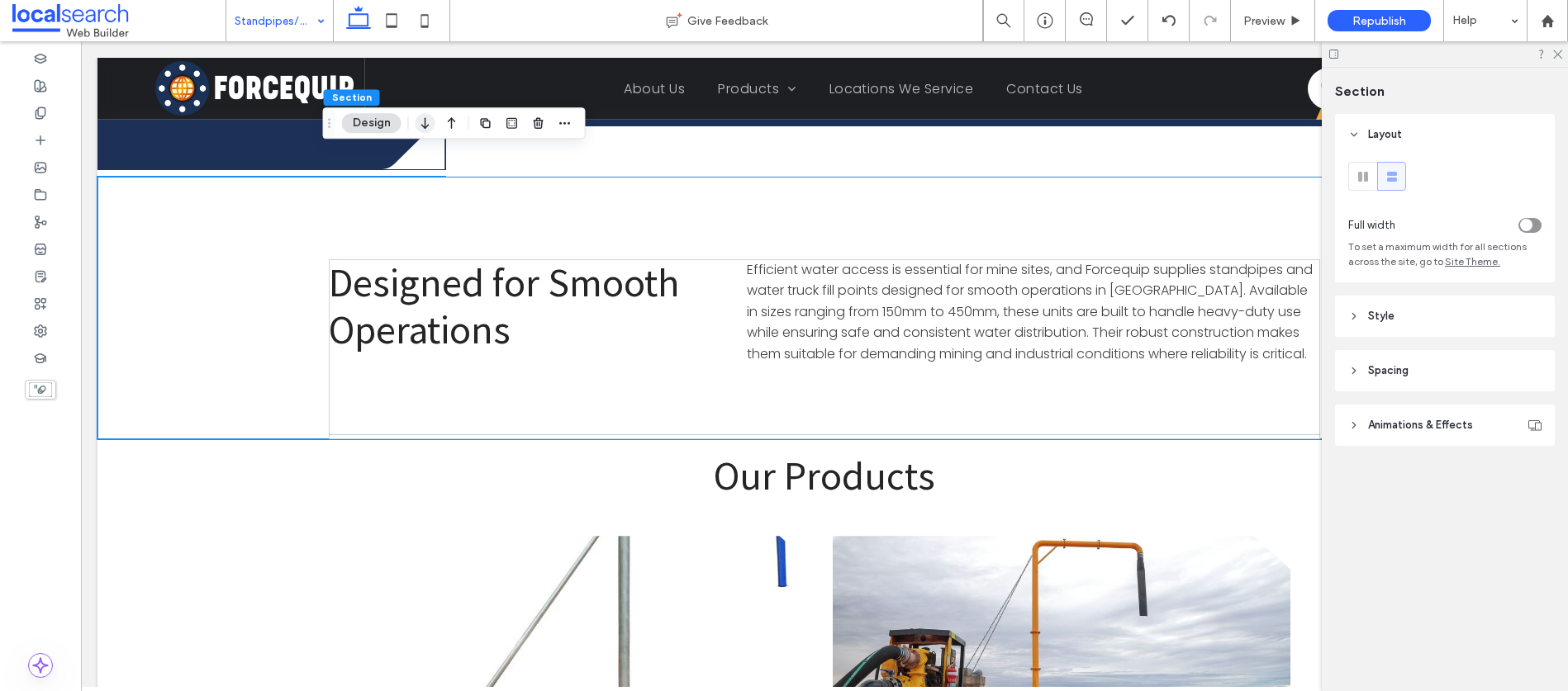
click at [431, 127] on icon "button" at bounding box center [426, 123] width 20 height 29
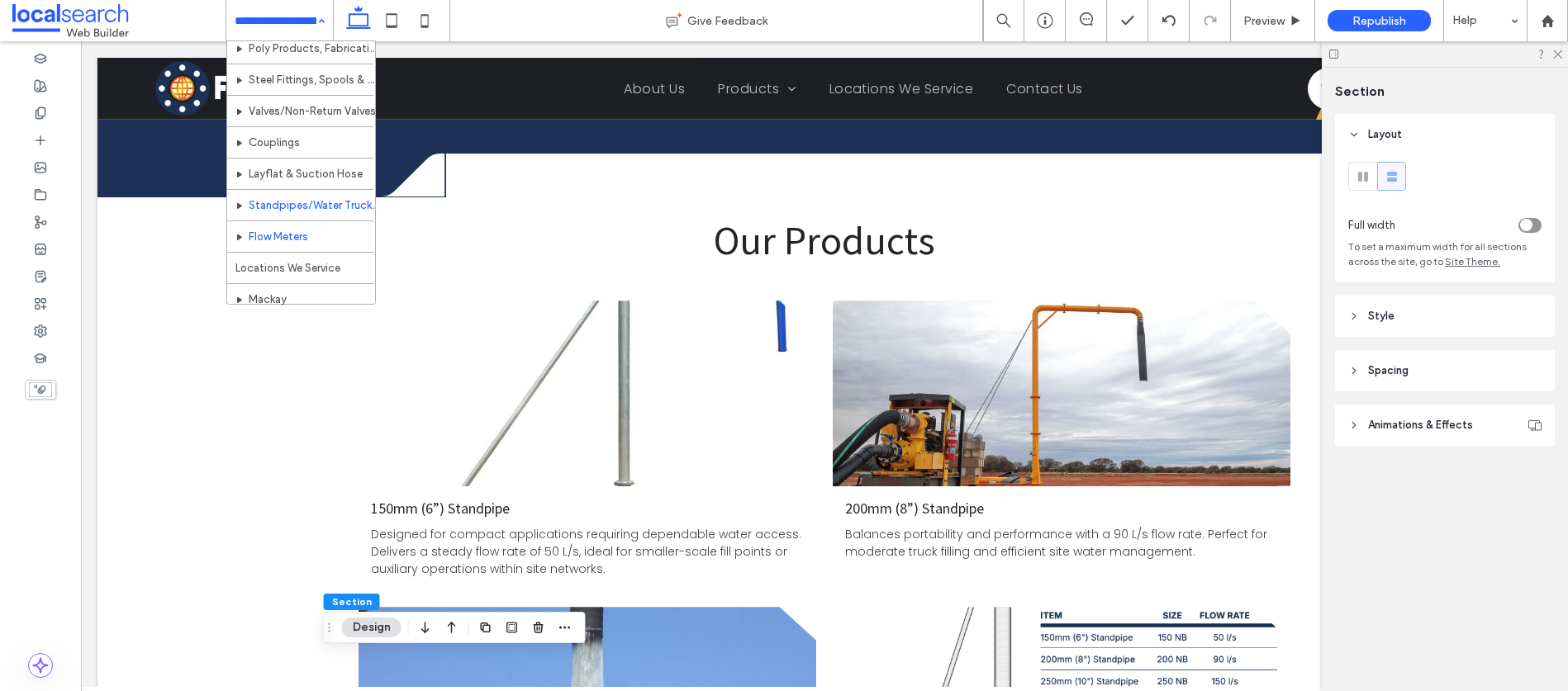
scroll to position [141, 0]
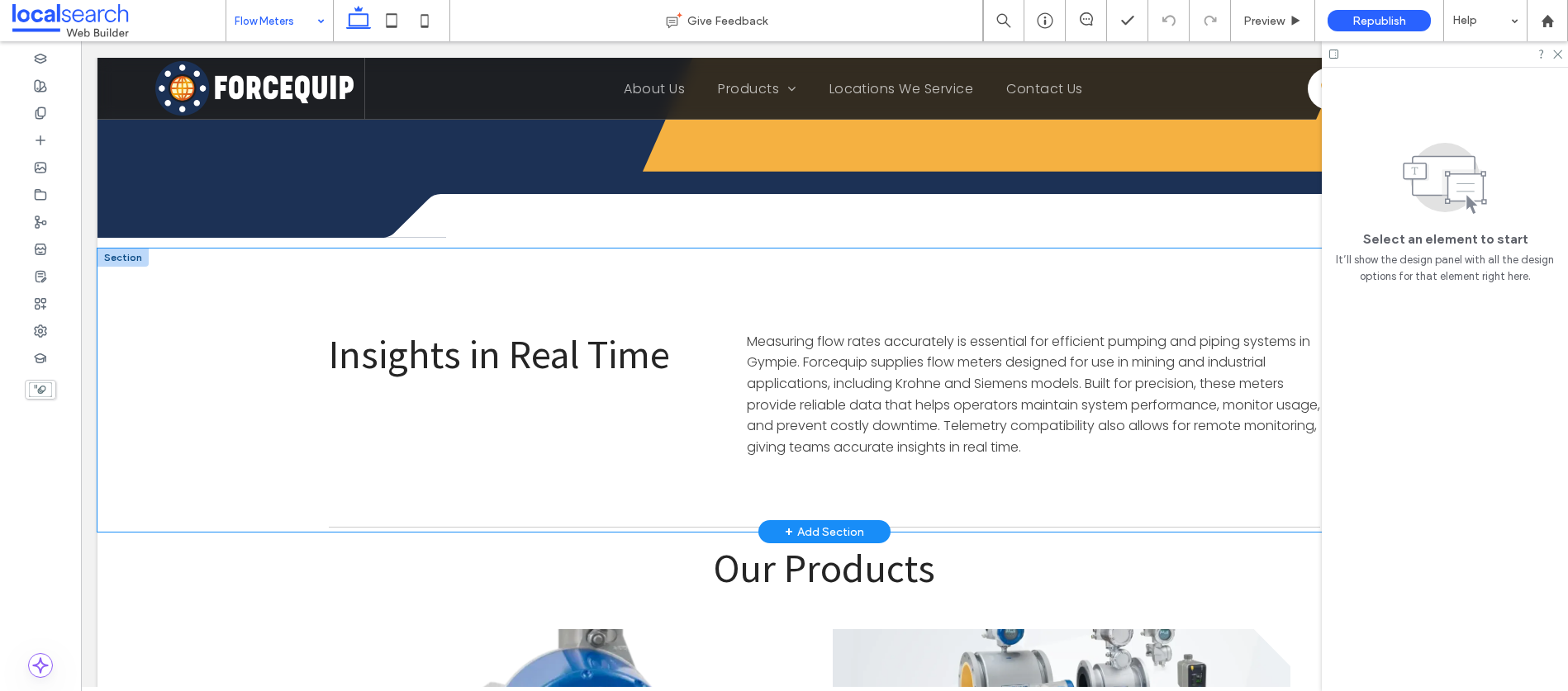
scroll to position [1612, 0]
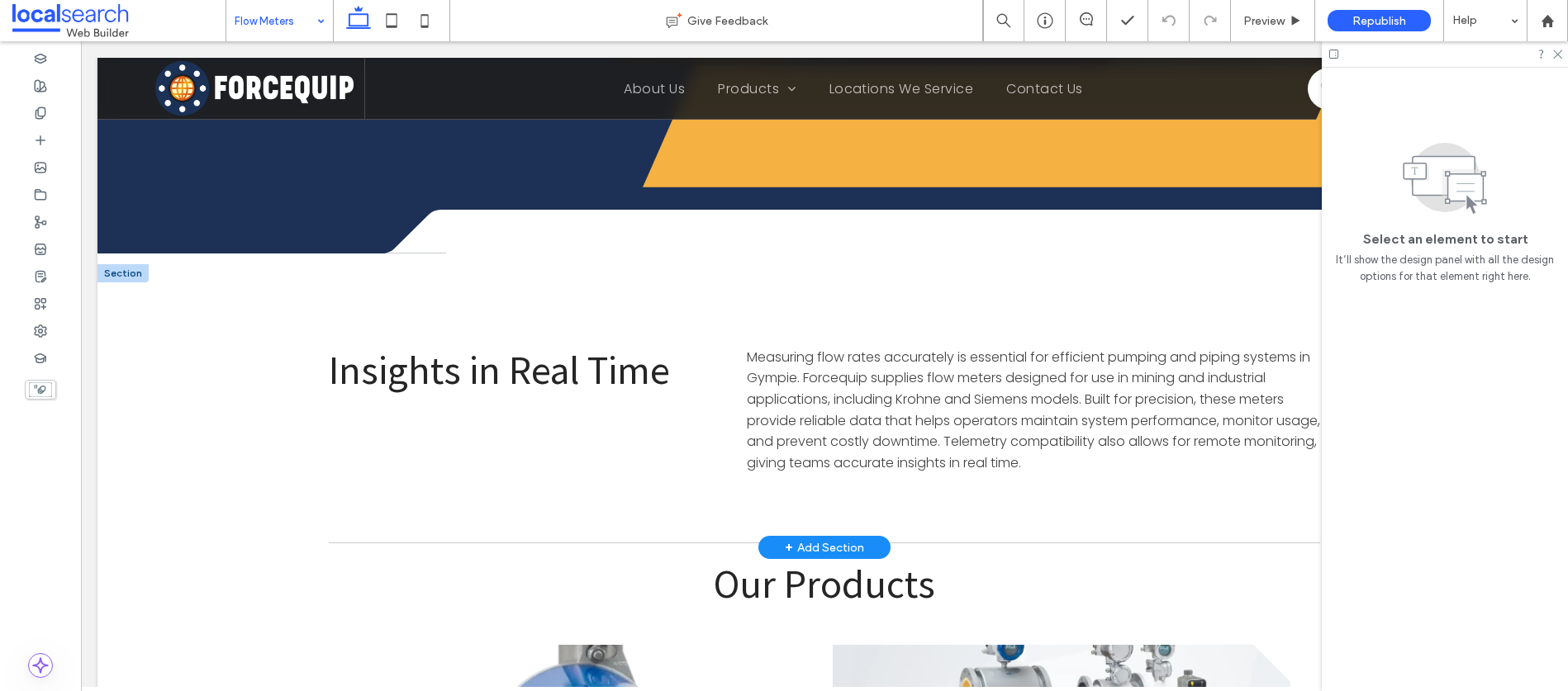
click at [130, 264] on div at bounding box center [123, 273] width 51 height 18
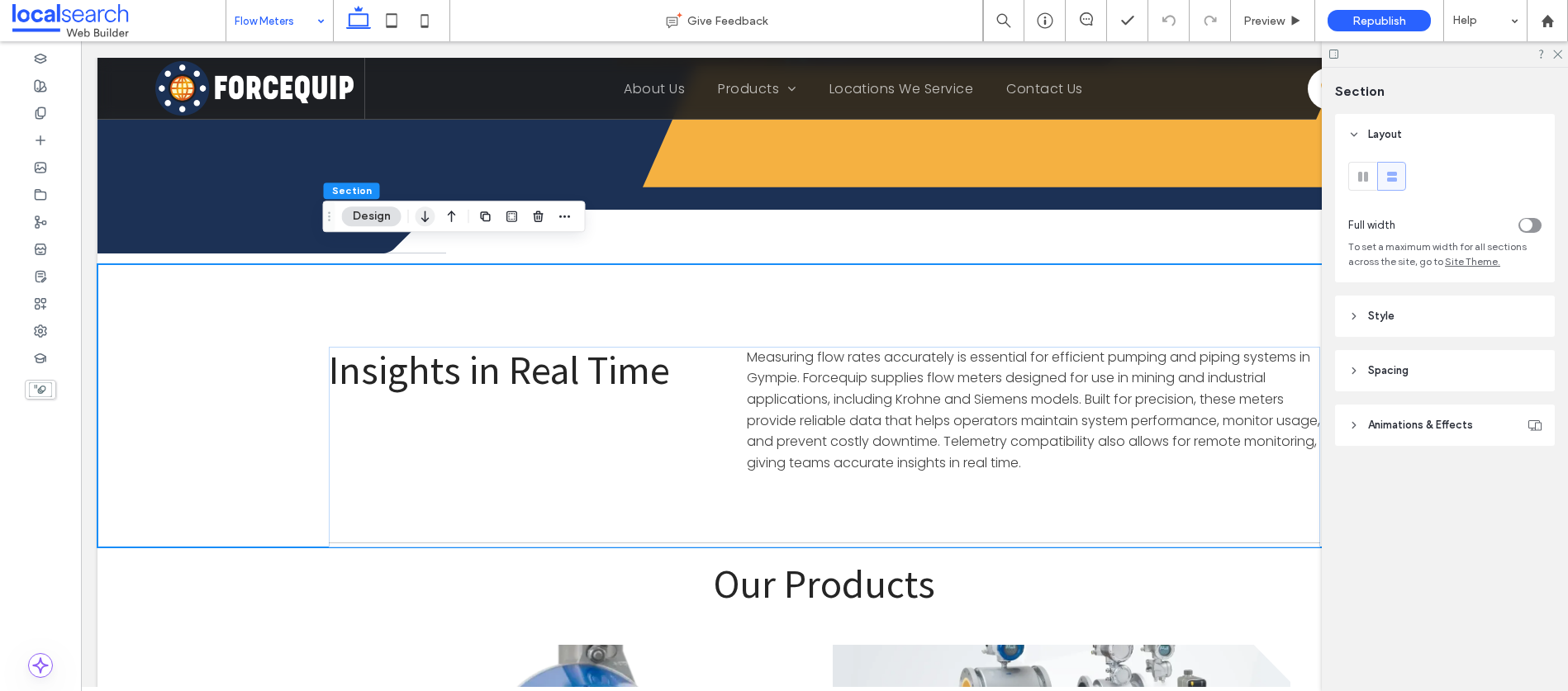
click at [422, 219] on use "button" at bounding box center [425, 216] width 8 height 12
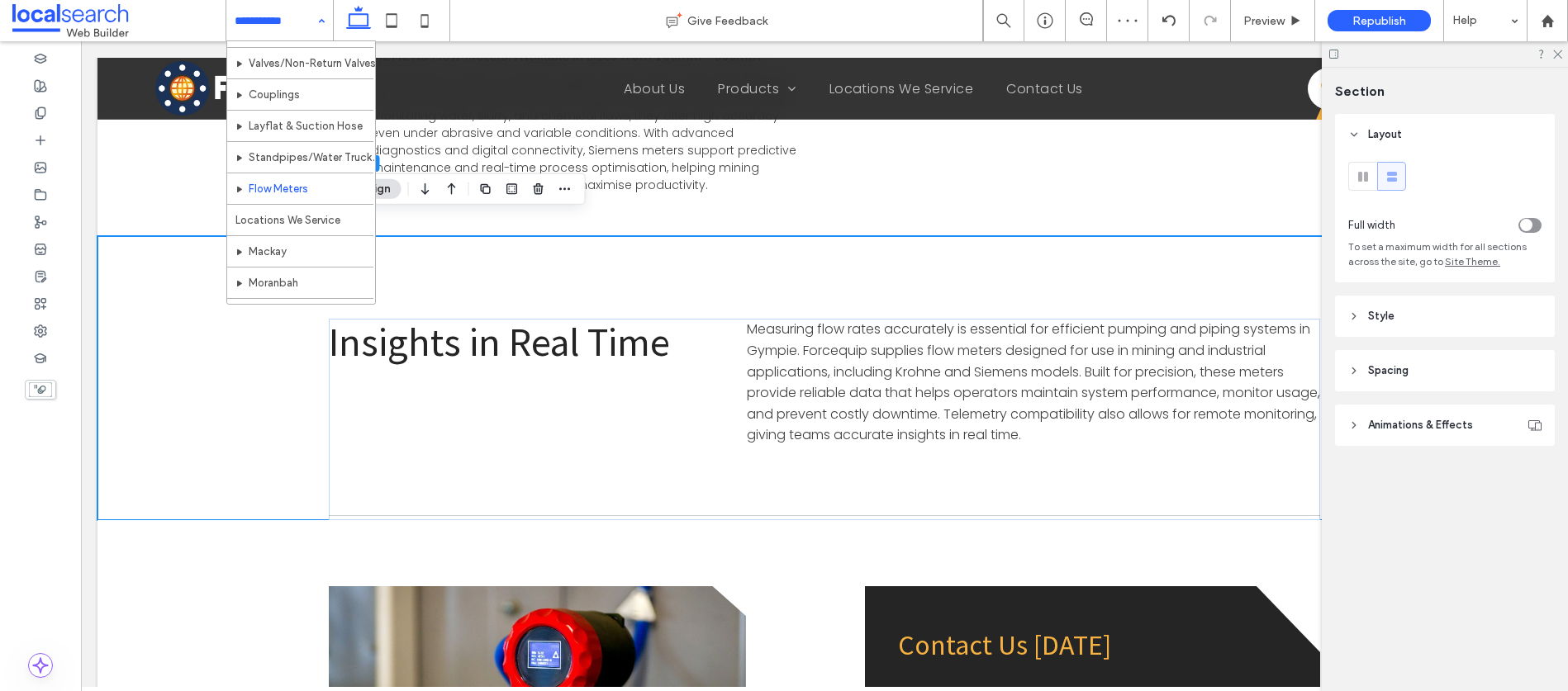
scroll to position [167, 0]
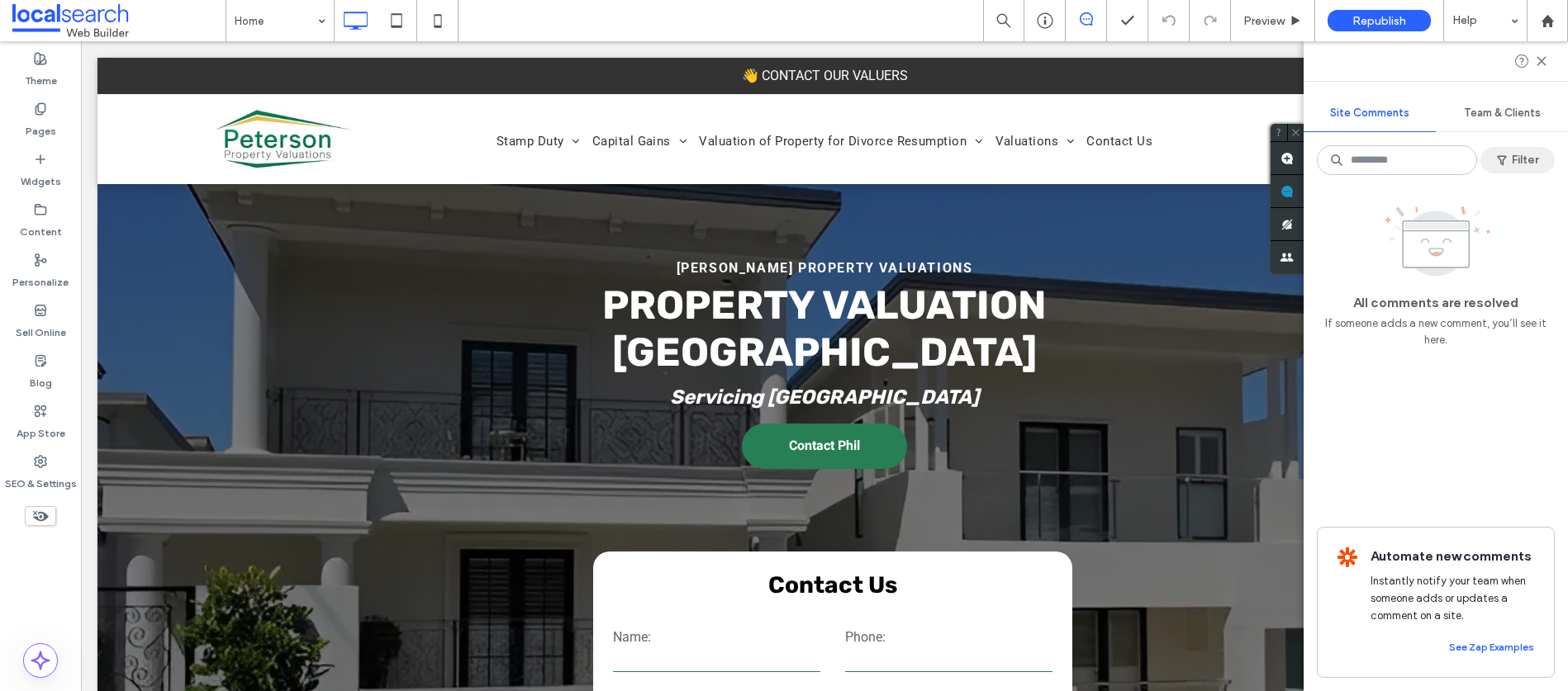
click at [1528, 160] on button "Filter" at bounding box center [1517, 160] width 75 height 27
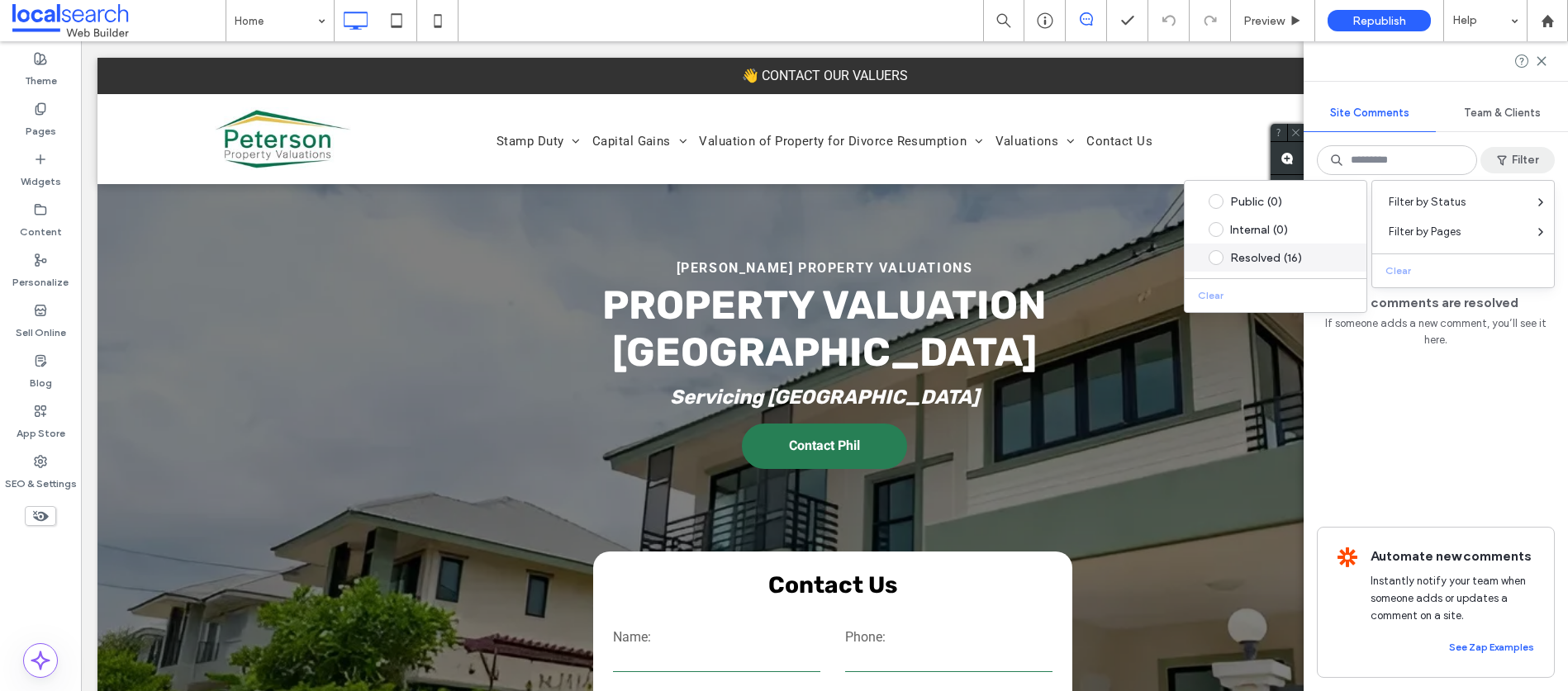
click at [1306, 259] on div "Resolved (16)" at bounding box center [1288, 258] width 116 height 14
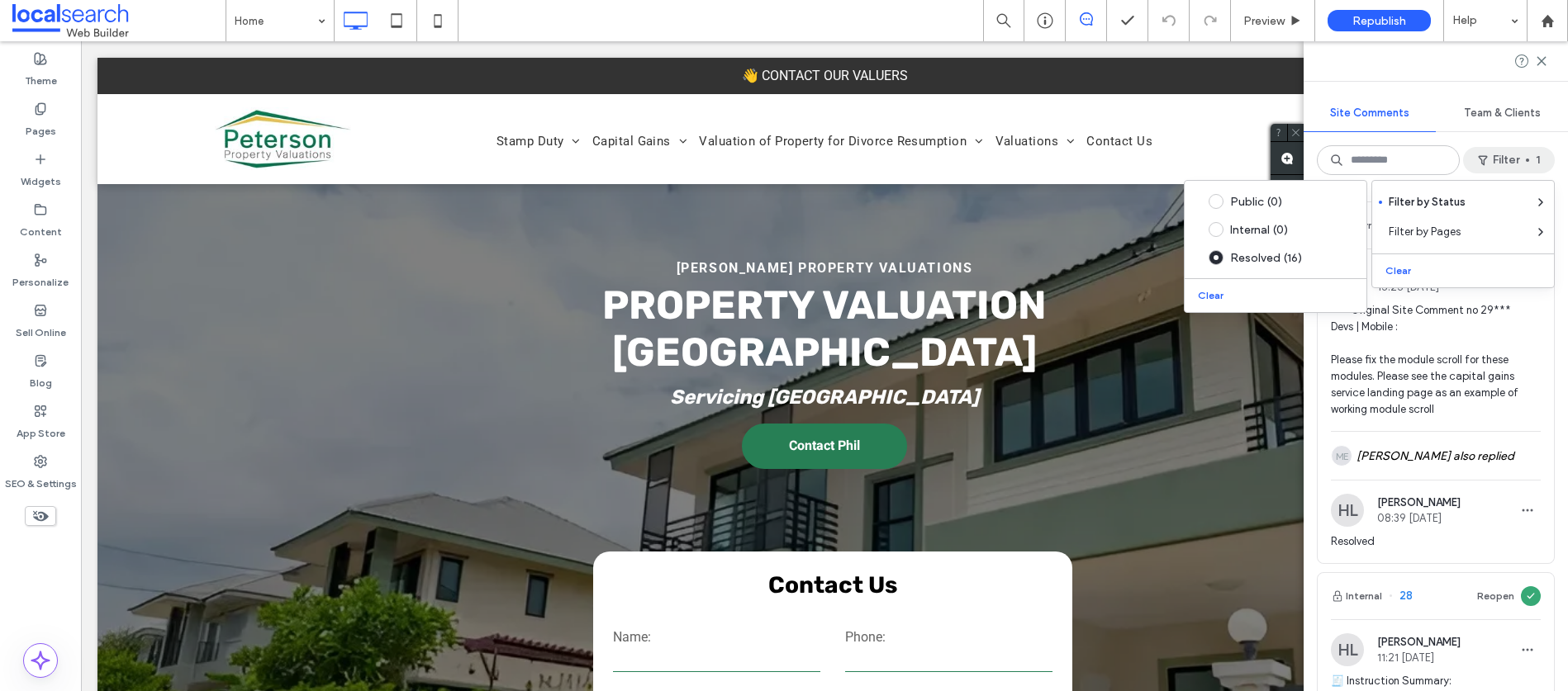
click at [1505, 331] on span "*** Original Site Comment no 29*** Devs | Mobile : Please fix the module scroll…" at bounding box center [1434, 360] width 209 height 116
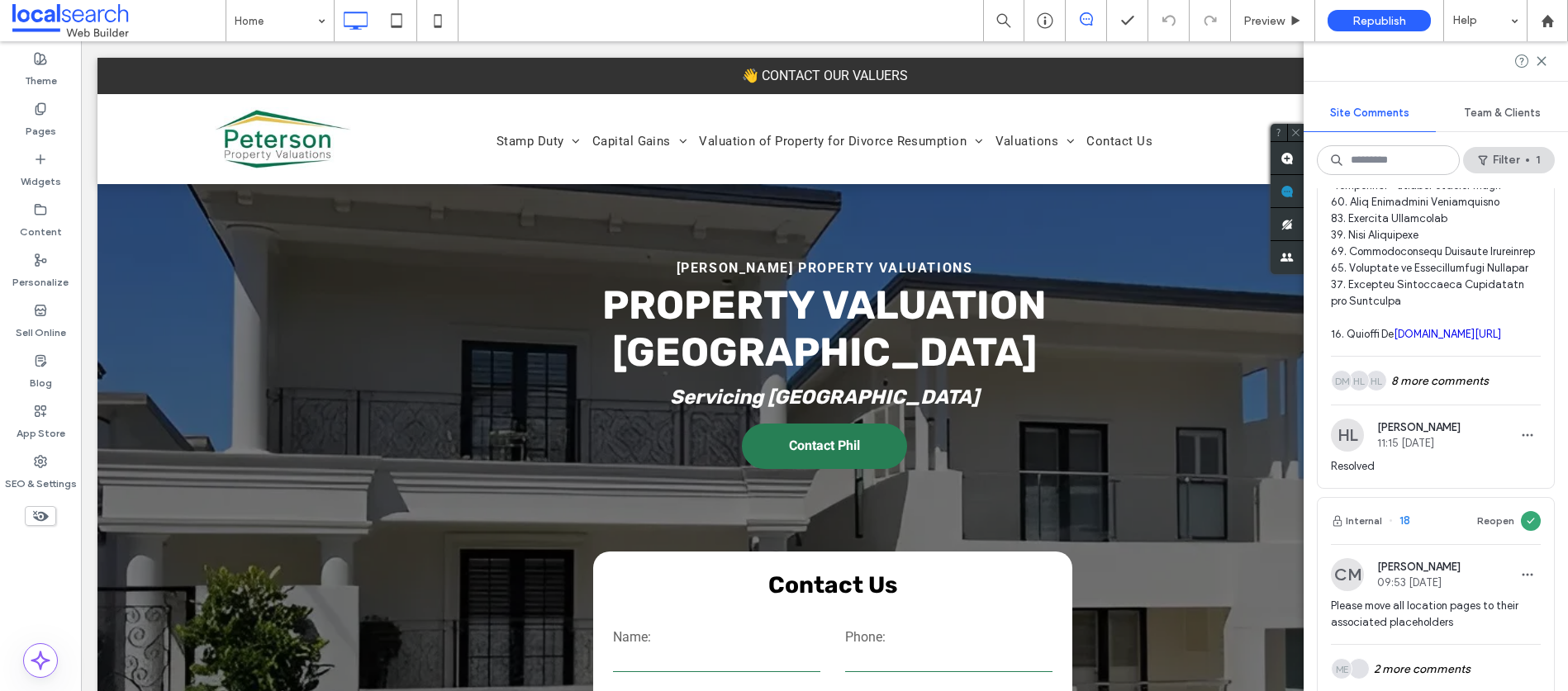
scroll to position [4293, 0]
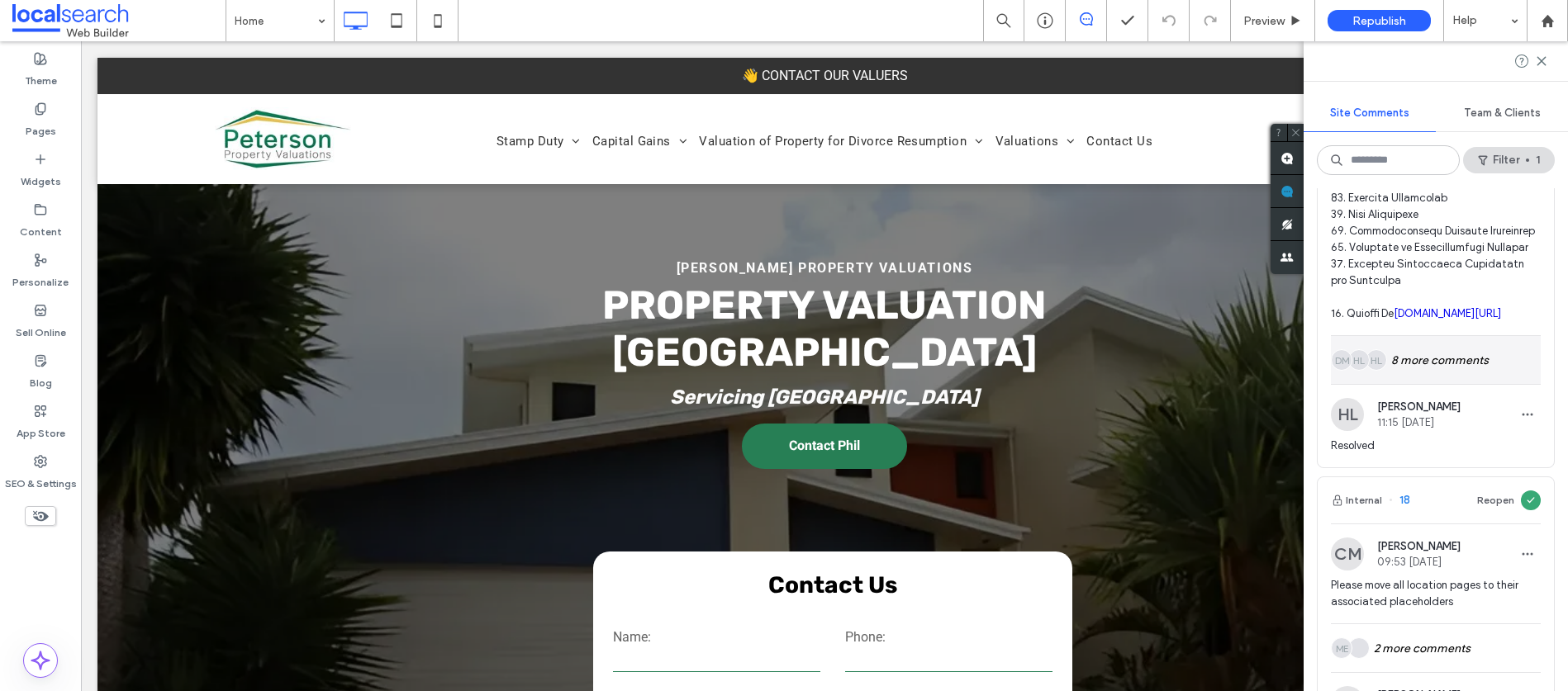
click at [1434, 384] on div "HL HL DM 8 more comments" at bounding box center [1434, 360] width 209 height 48
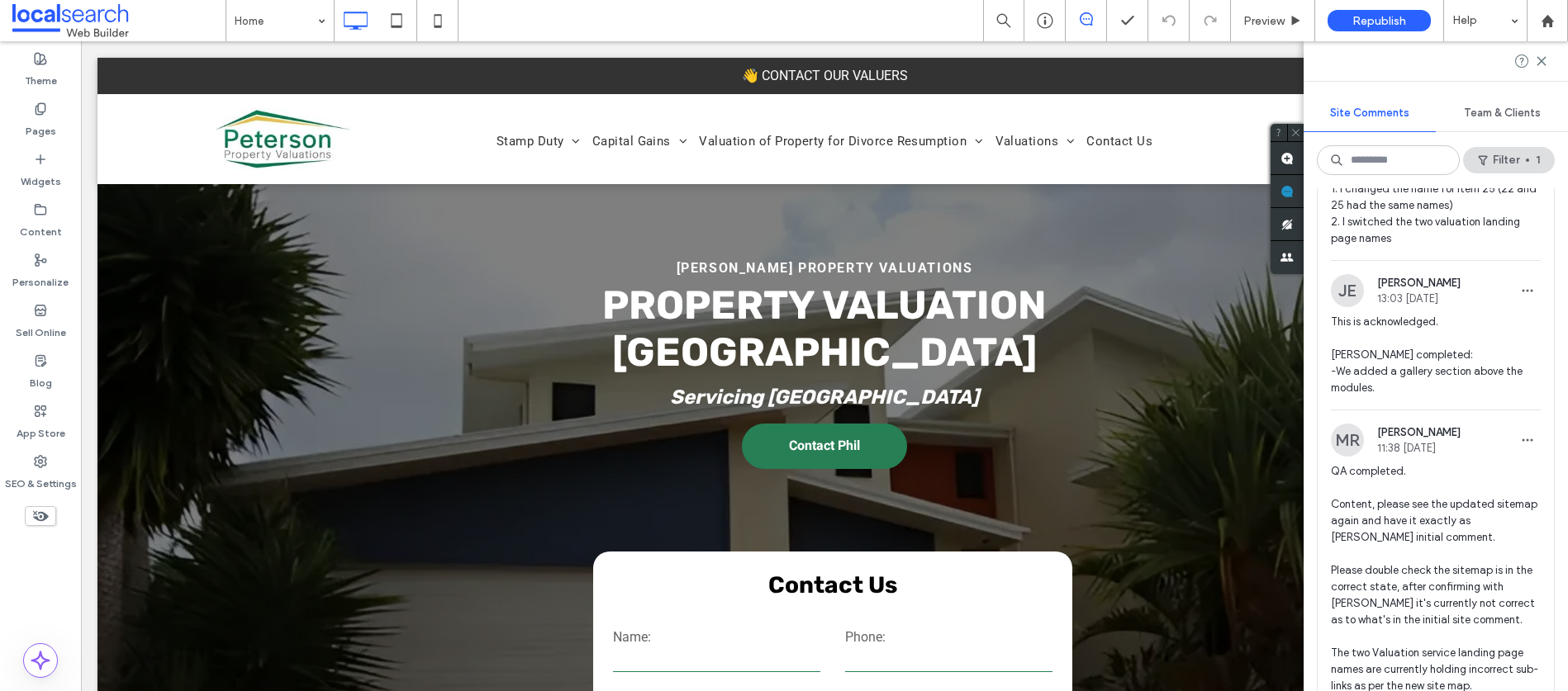
scroll to position [5027, 0]
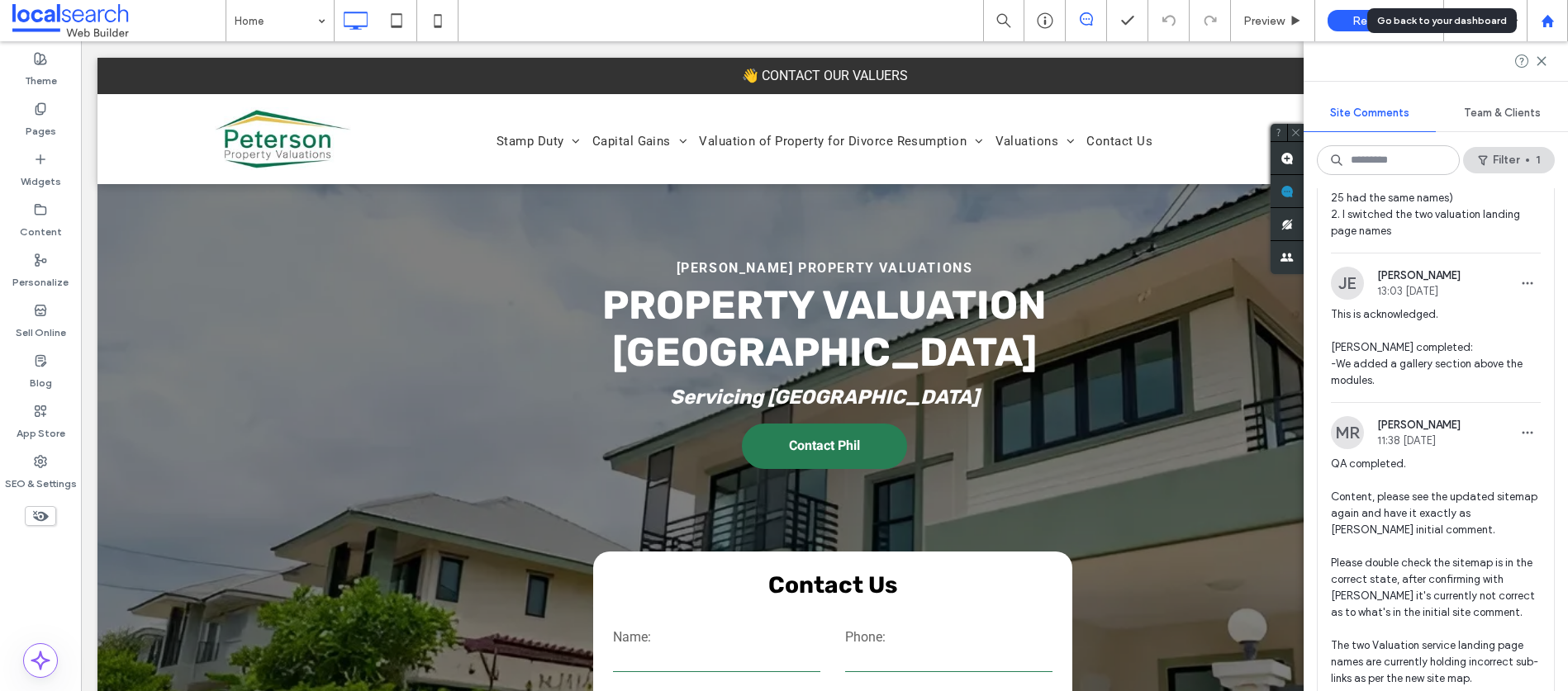
click at [1541, 33] on div at bounding box center [1547, 21] width 41 height 41
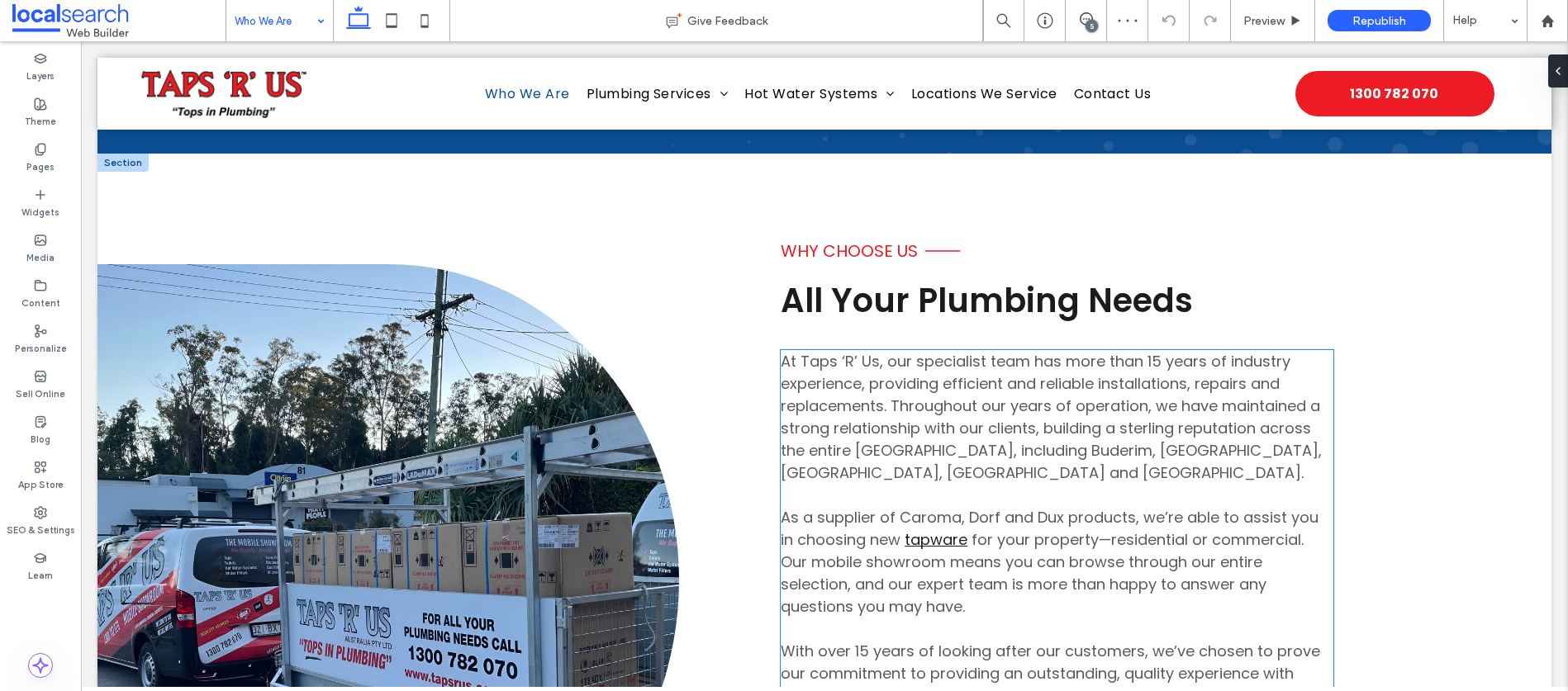
scroll to position [635, 0]
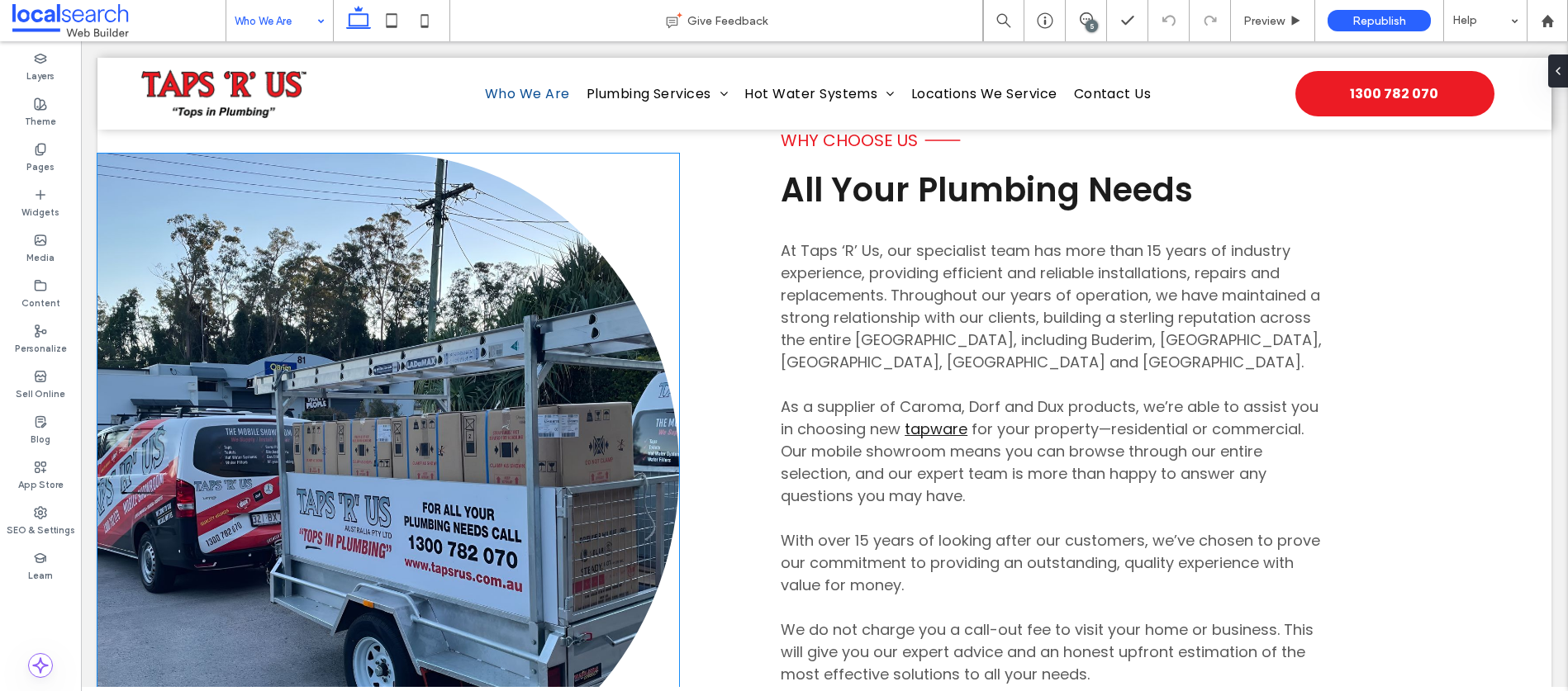
click at [466, 411] on link at bounding box center [387, 469] width 581 height 632
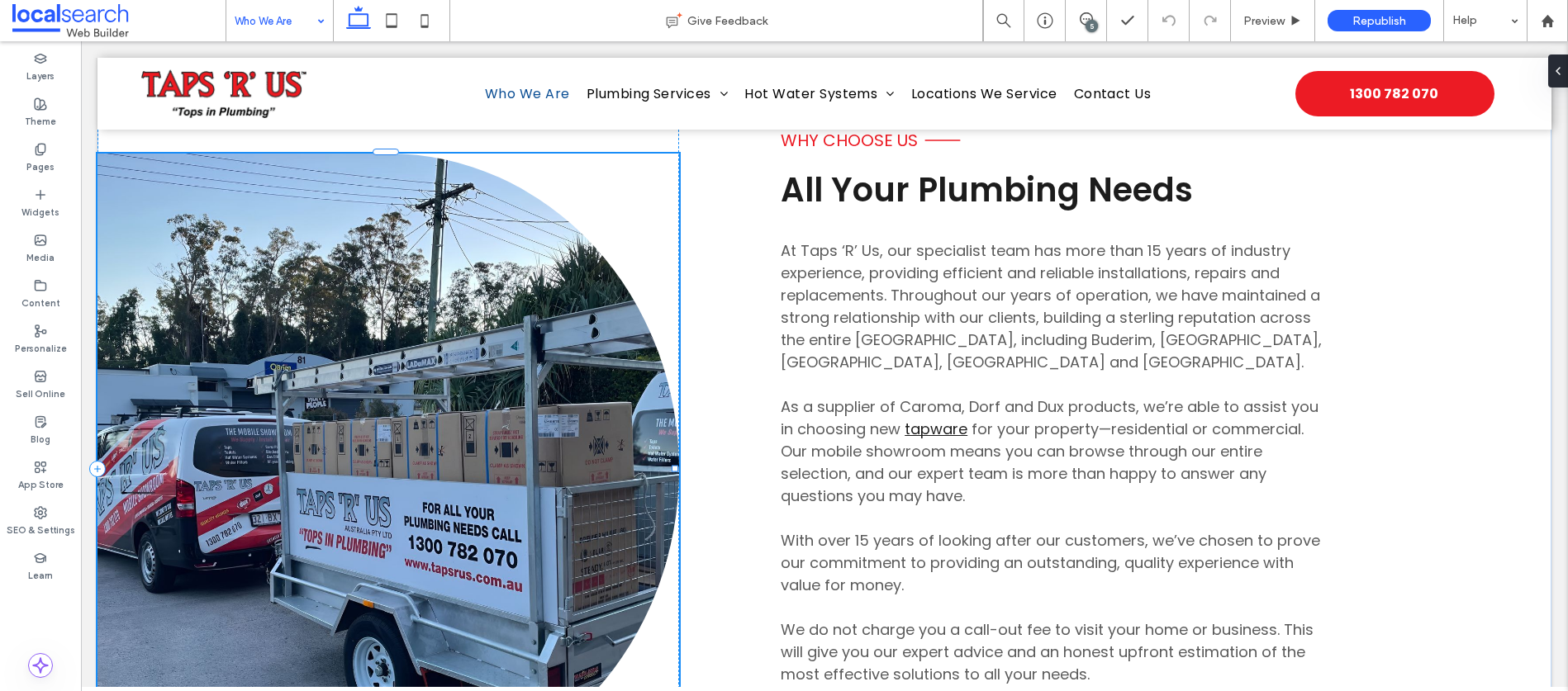
click at [466, 411] on link at bounding box center [387, 469] width 581 height 632
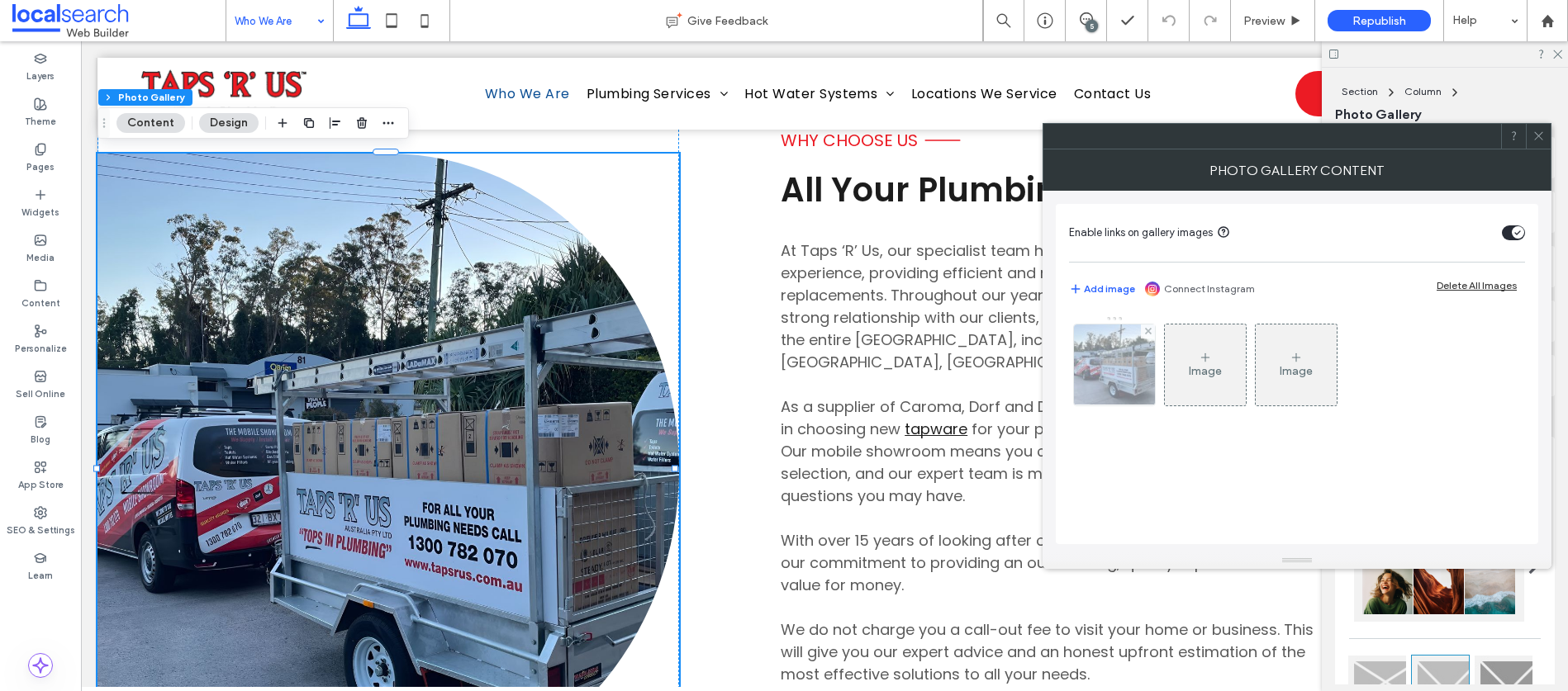
click at [1108, 366] on div at bounding box center [1114, 365] width 81 height 81
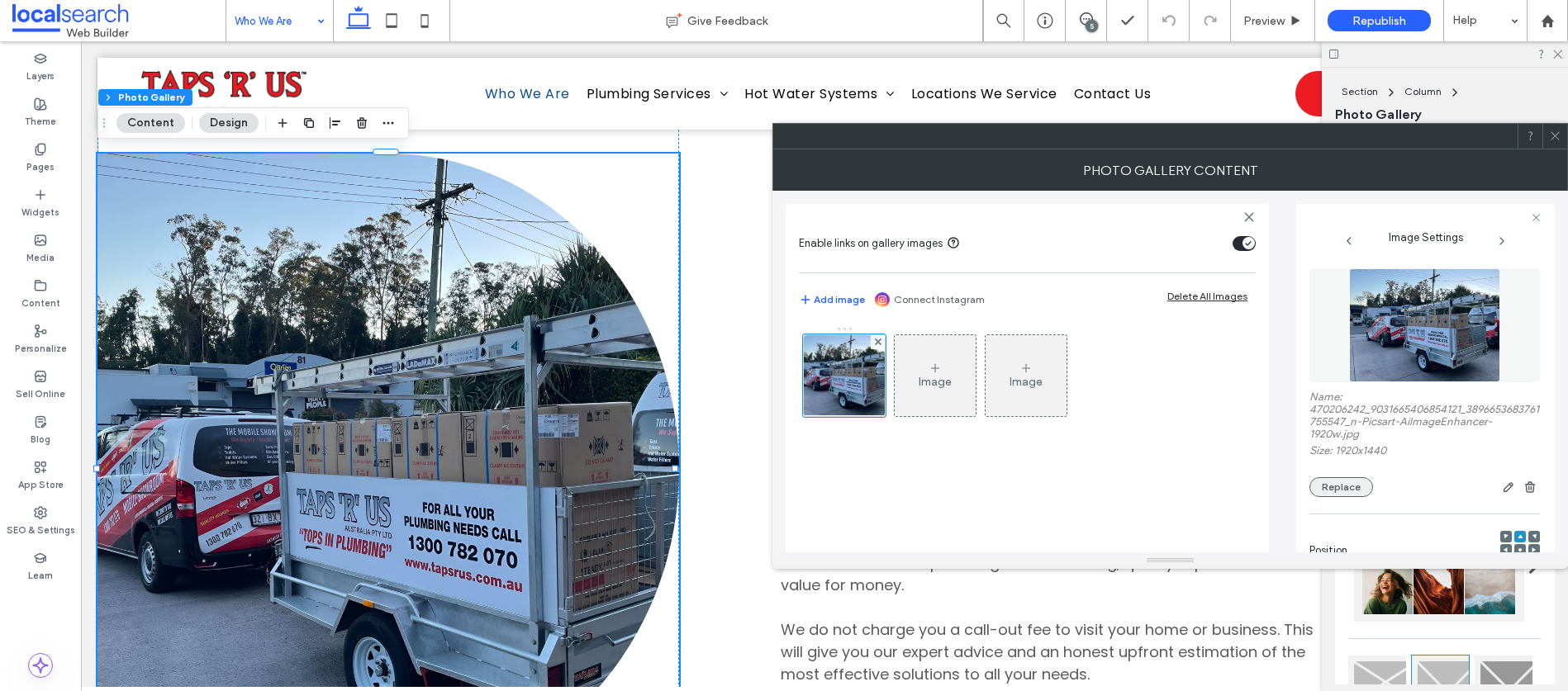
click at [1339, 489] on button "Replace" at bounding box center [1341, 488] width 64 height 20
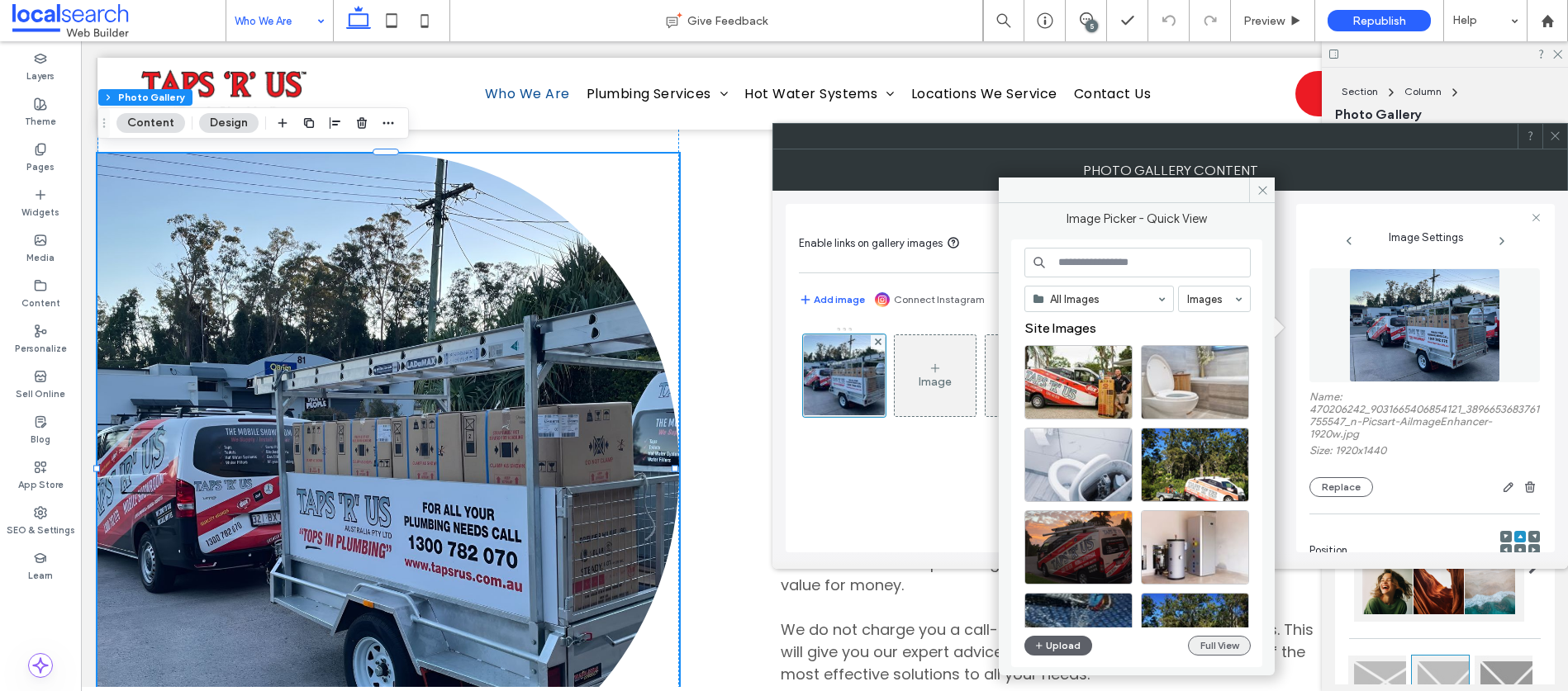
click at [1209, 643] on button "Full View" at bounding box center [1219, 646] width 63 height 20
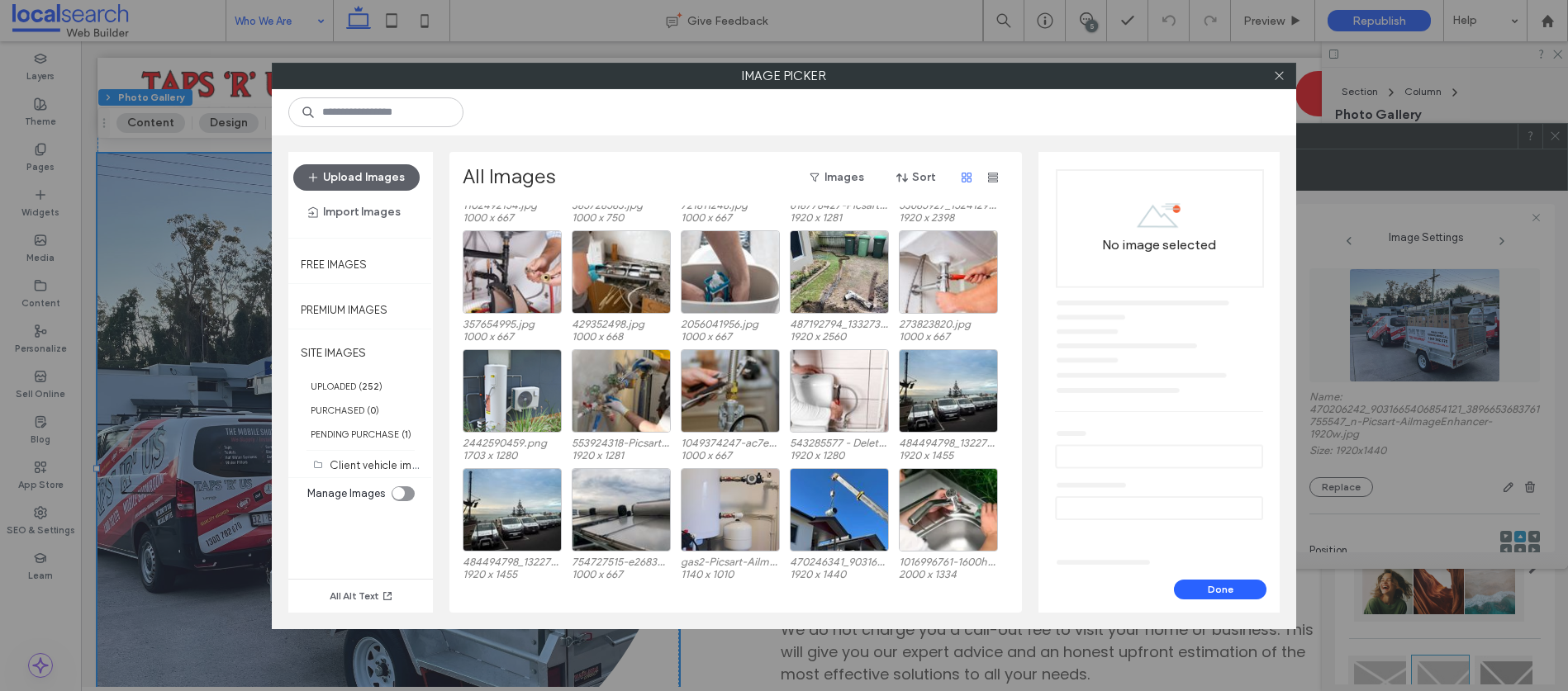
scroll to position [1195, 0]
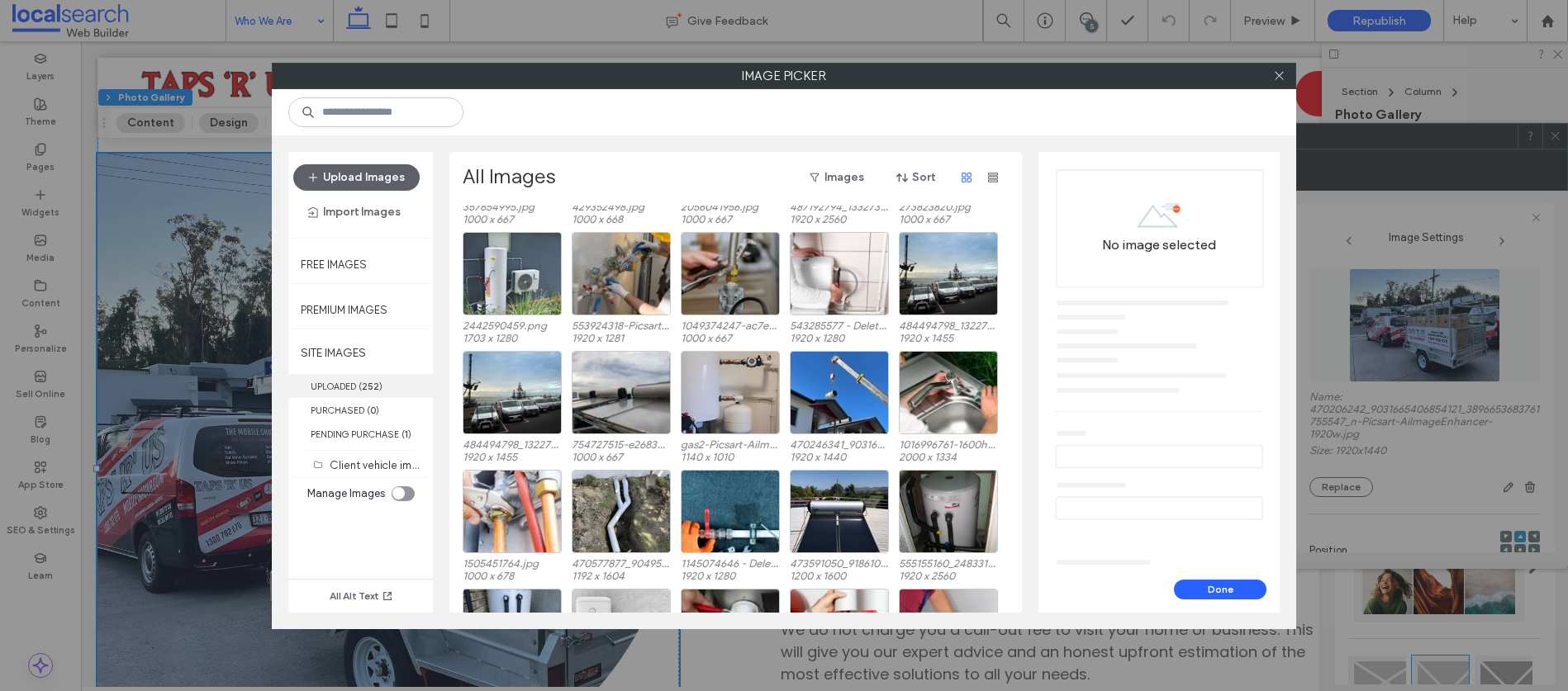
click at [348, 391] on label "UPLOADED ( 252 )" at bounding box center [360, 386] width 145 height 24
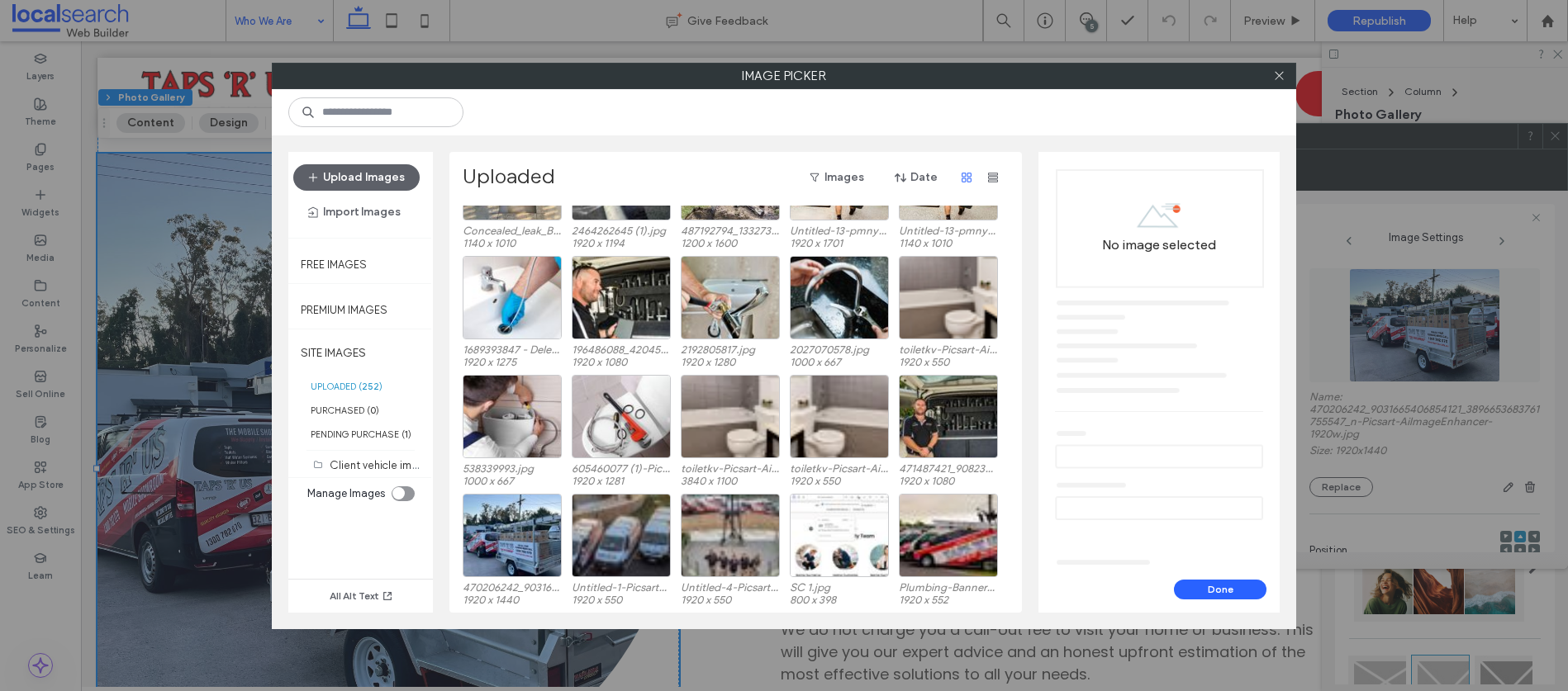
scroll to position [4115, 0]
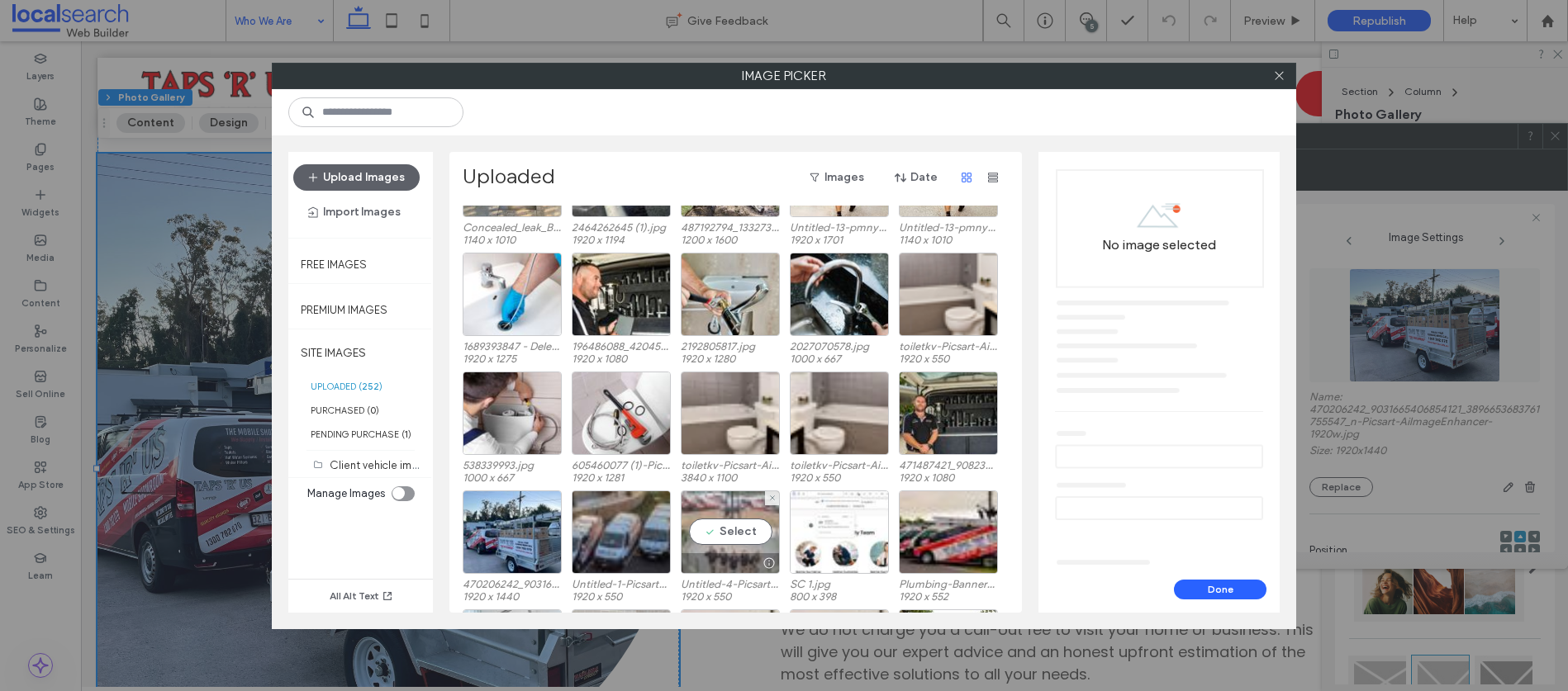
click at [735, 535] on div "Select" at bounding box center [729, 532] width 99 height 84
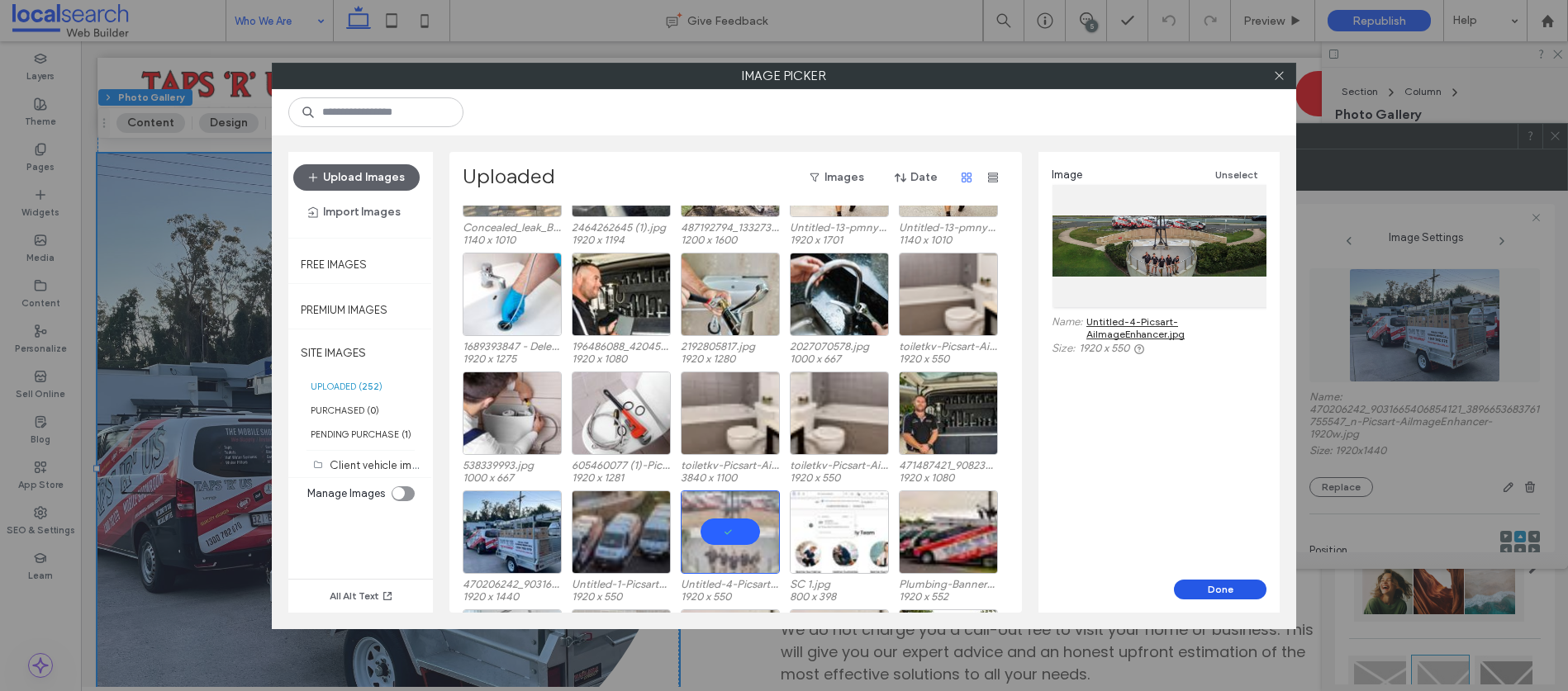
click at [1232, 592] on button "Done" at bounding box center [1220, 590] width 92 height 20
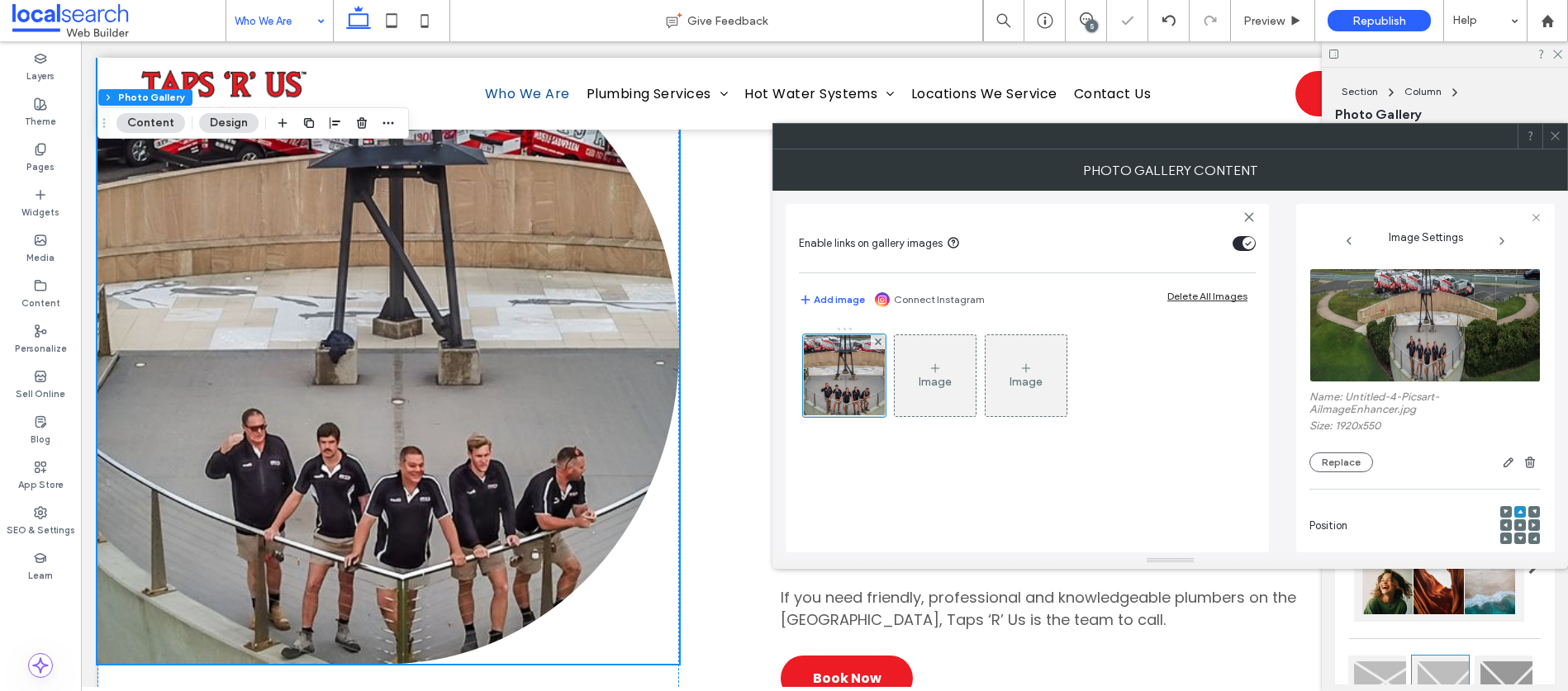
scroll to position [757, 0]
click at [1550, 138] on icon at bounding box center [1554, 136] width 13 height 13
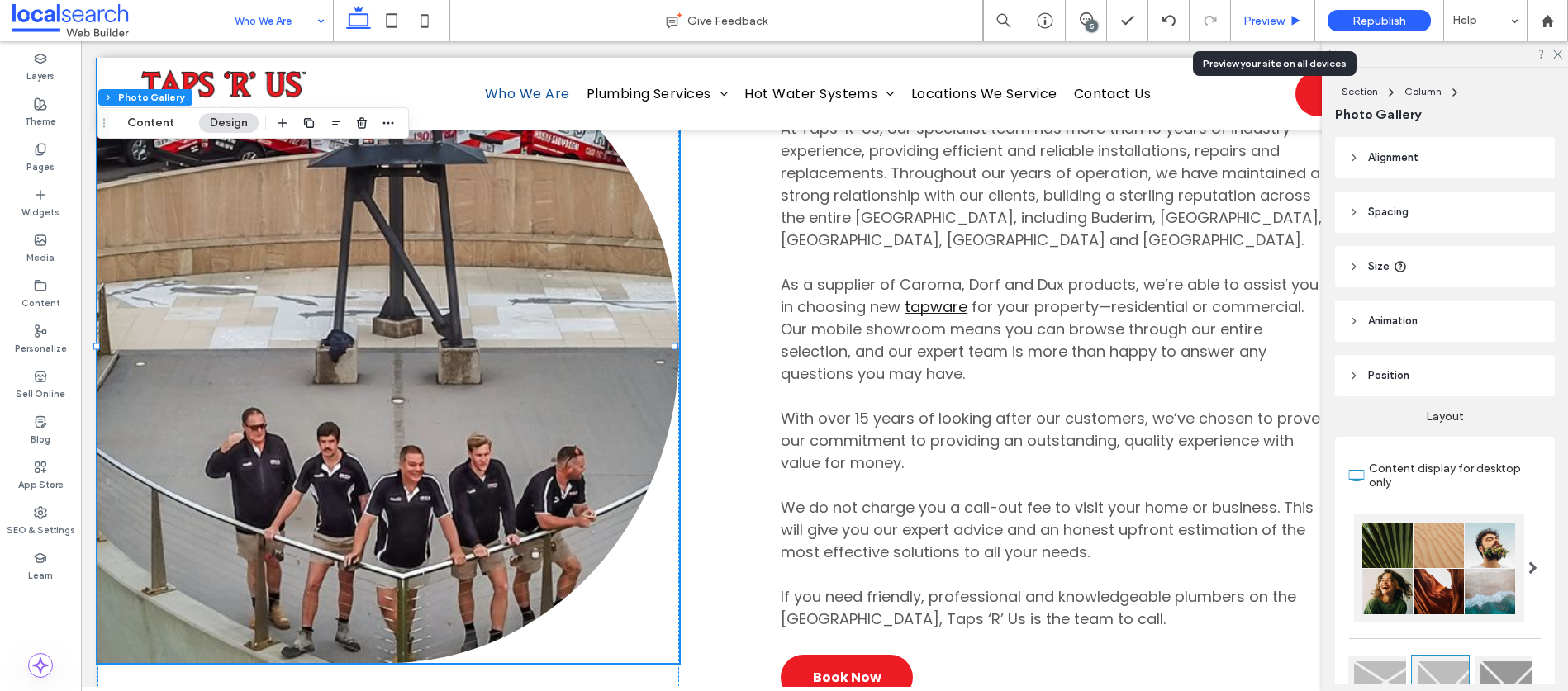
drag, startPoint x: 1257, startPoint y: 15, endPoint x: 1020, endPoint y: 39, distance: 238.2
click at [1257, 15] on span "Preview" at bounding box center [1263, 21] width 41 height 14
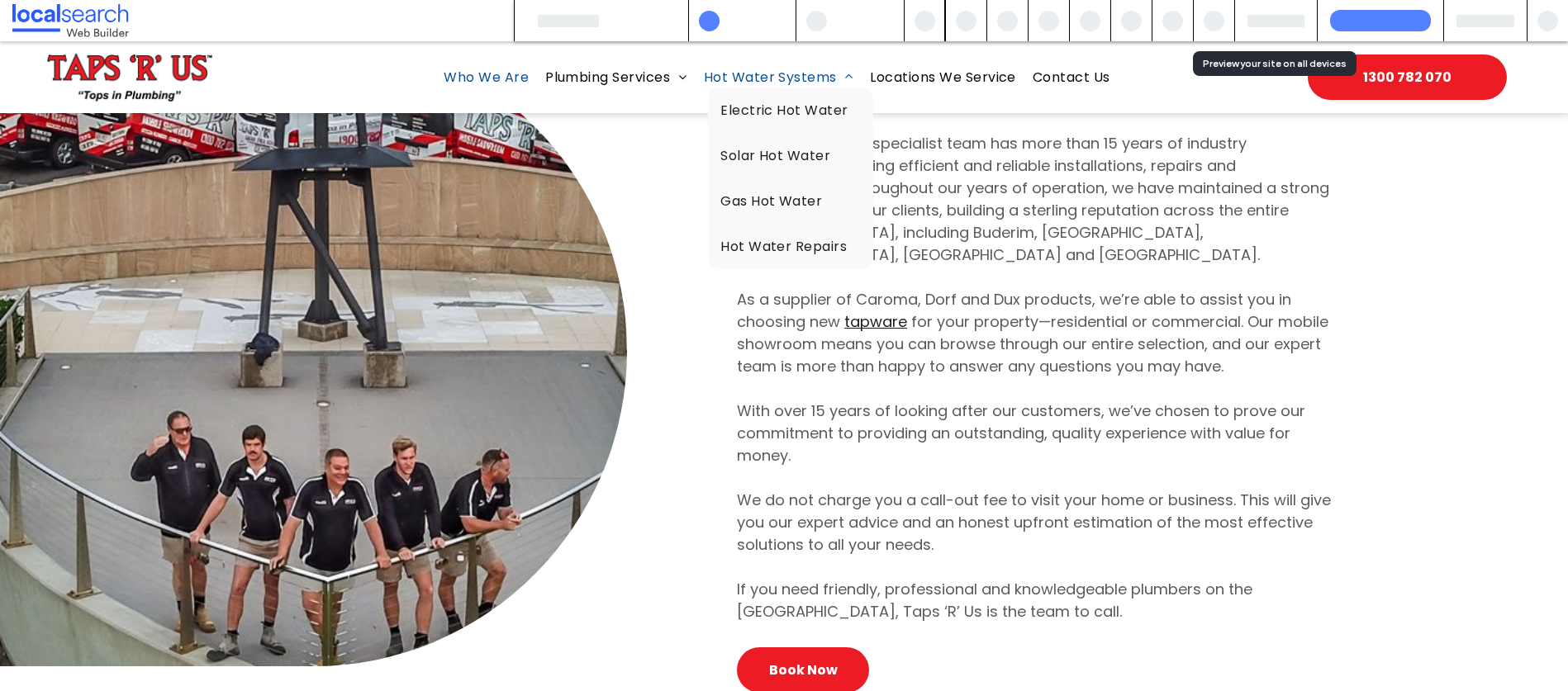
scroll to position [758, 0]
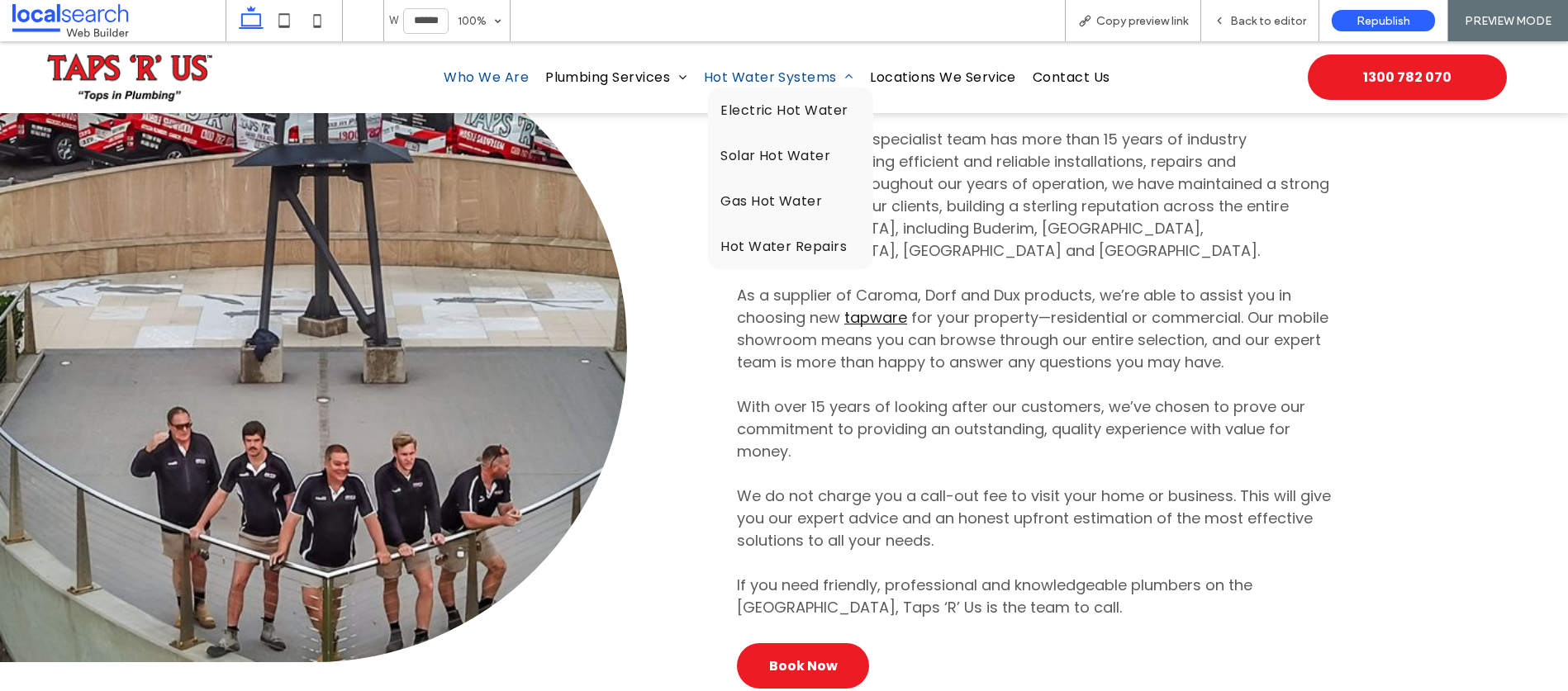
click at [743, 72] on span "Hot Water Systems" at bounding box center [779, 77] width 150 height 21
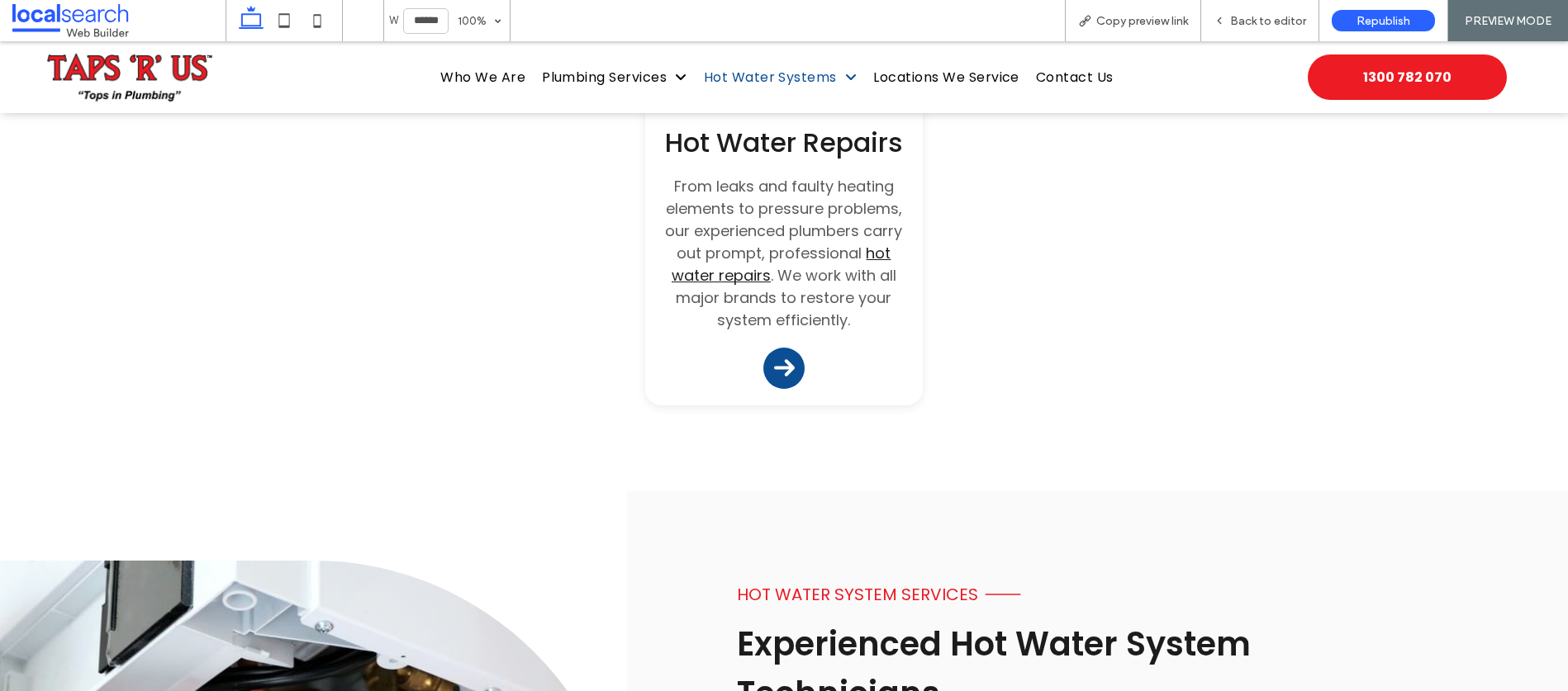
scroll to position [1830, 0]
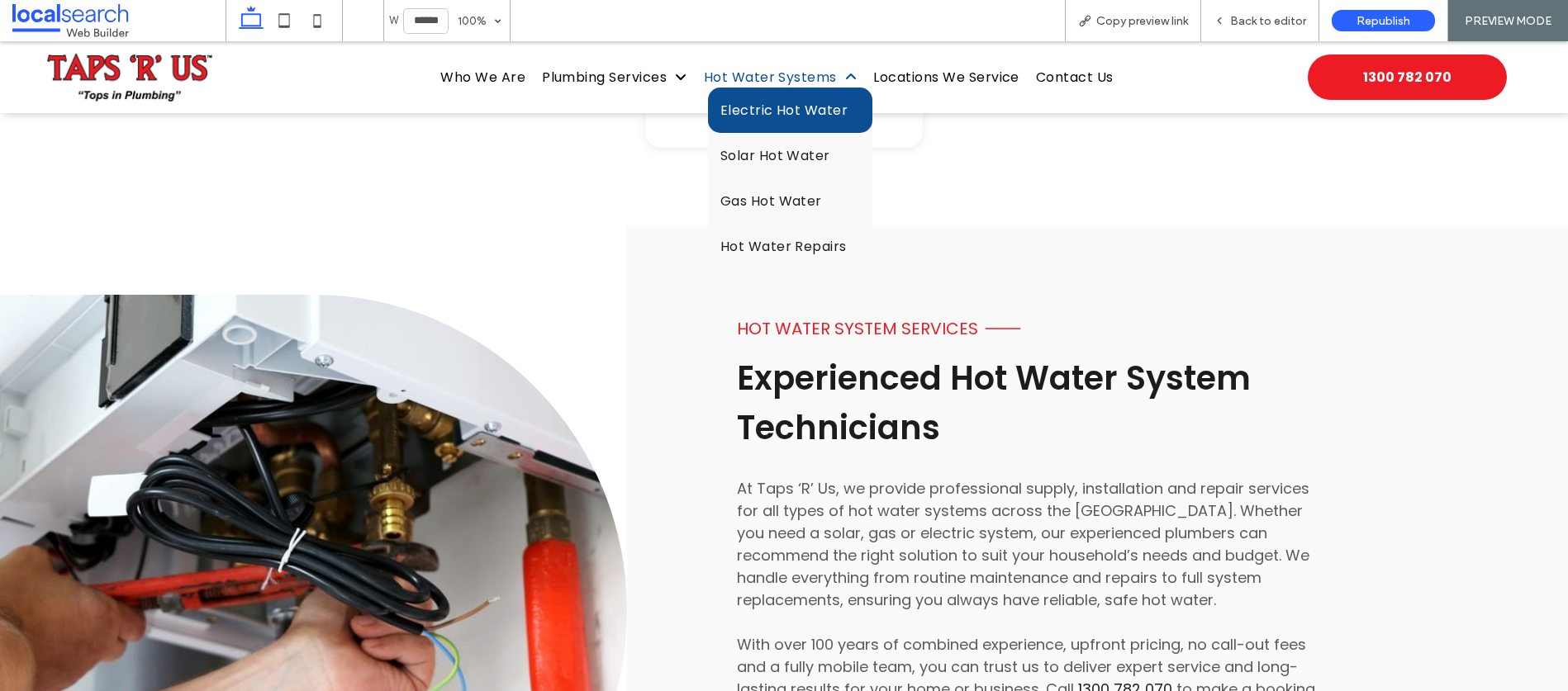
click at [778, 119] on span "Electric Hot Water" at bounding box center [784, 110] width 128 height 21
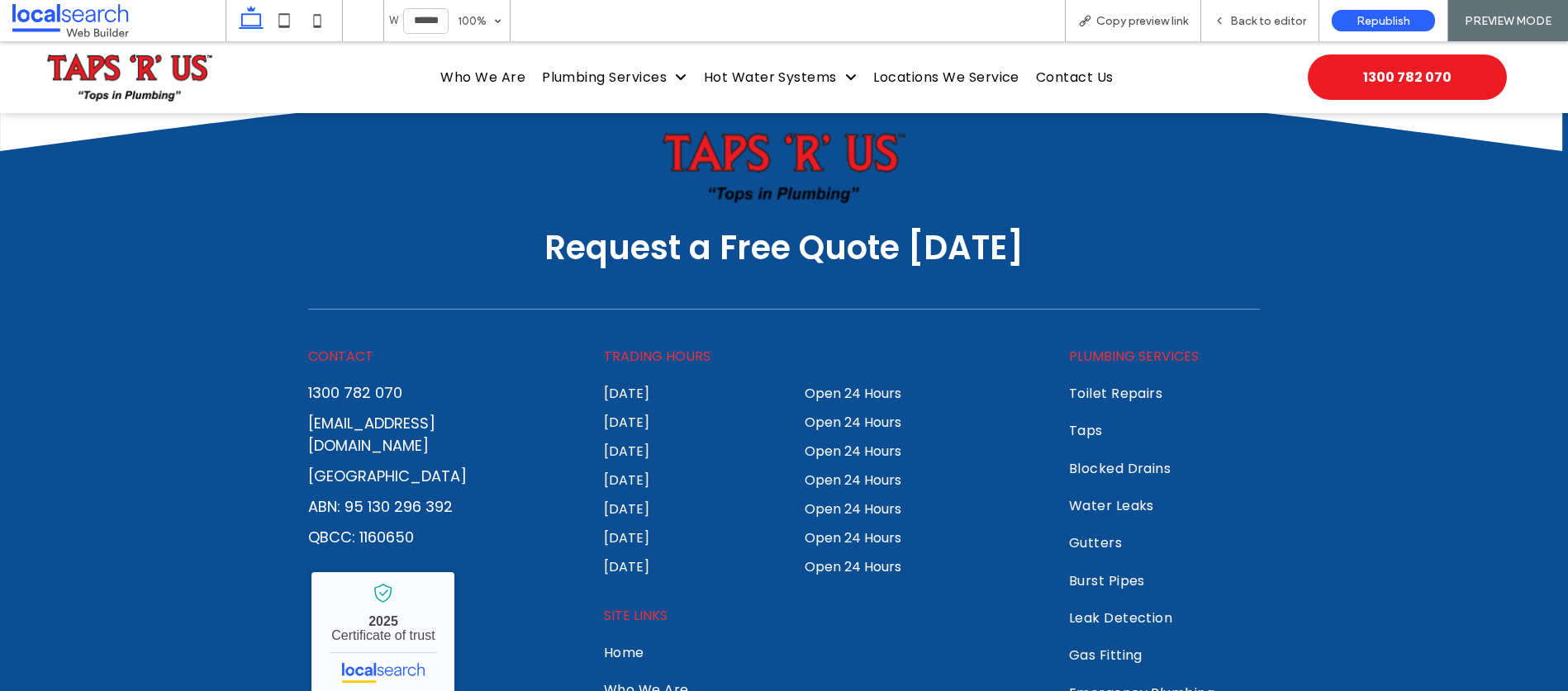
scroll to position [3974, 0]
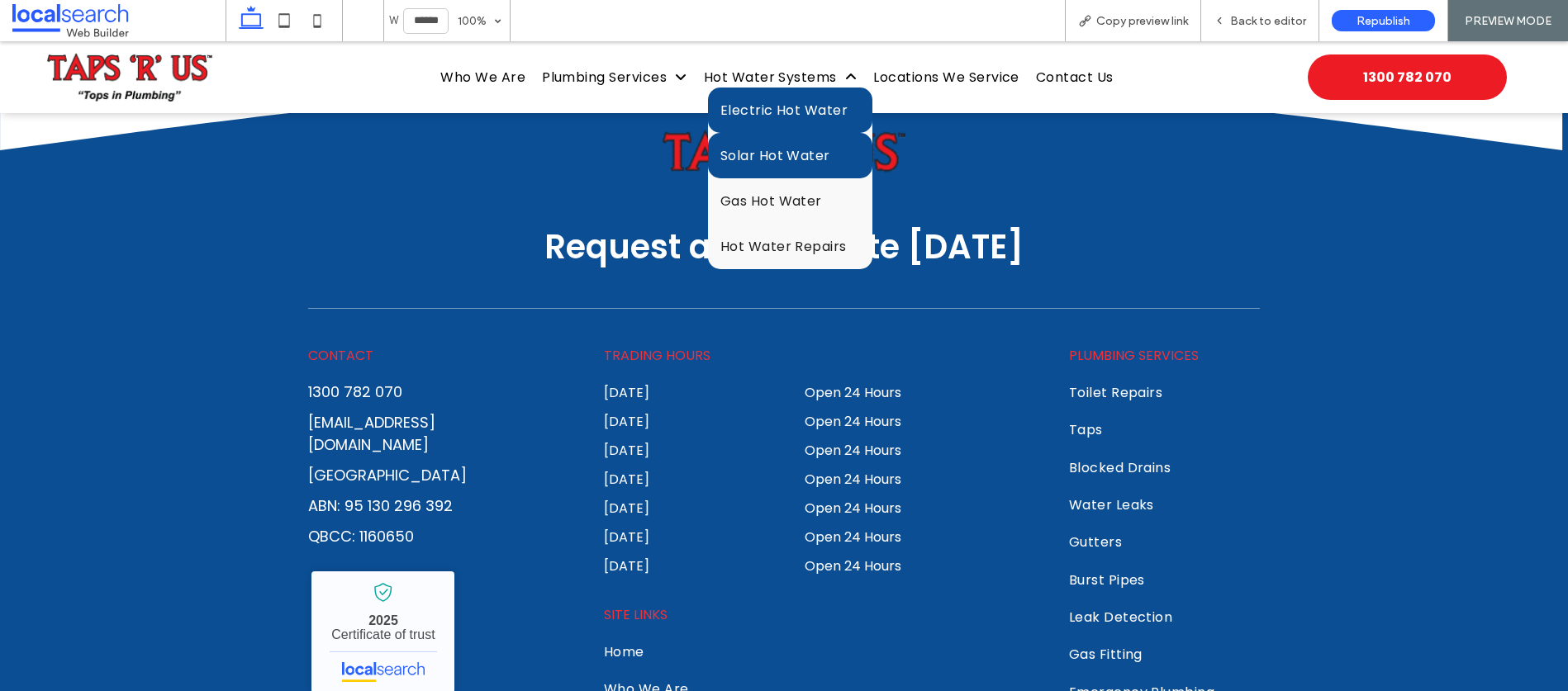
click at [758, 154] on span "Solar Hot Water" at bounding box center [776, 155] width 110 height 21
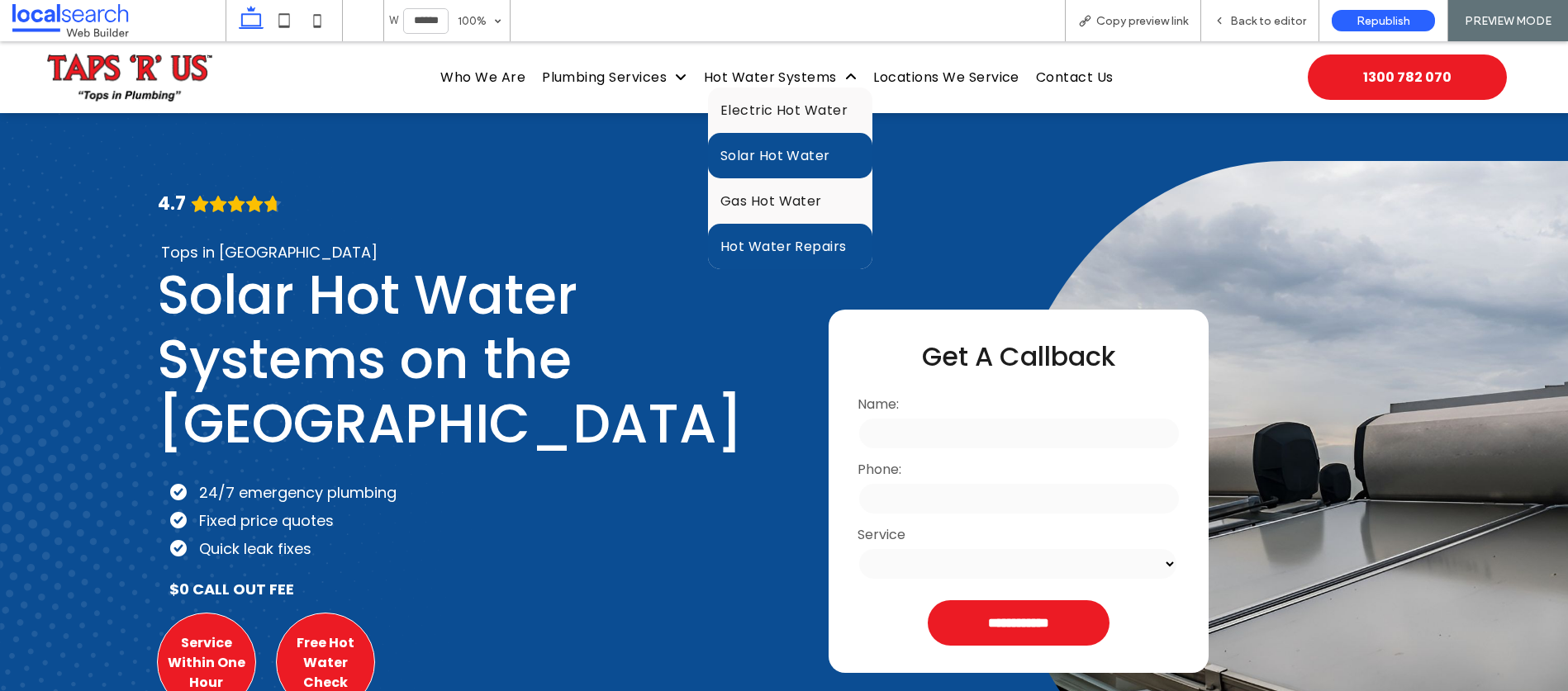
click at [778, 236] on span "Hot Water Repairs" at bounding box center [784, 246] width 127 height 21
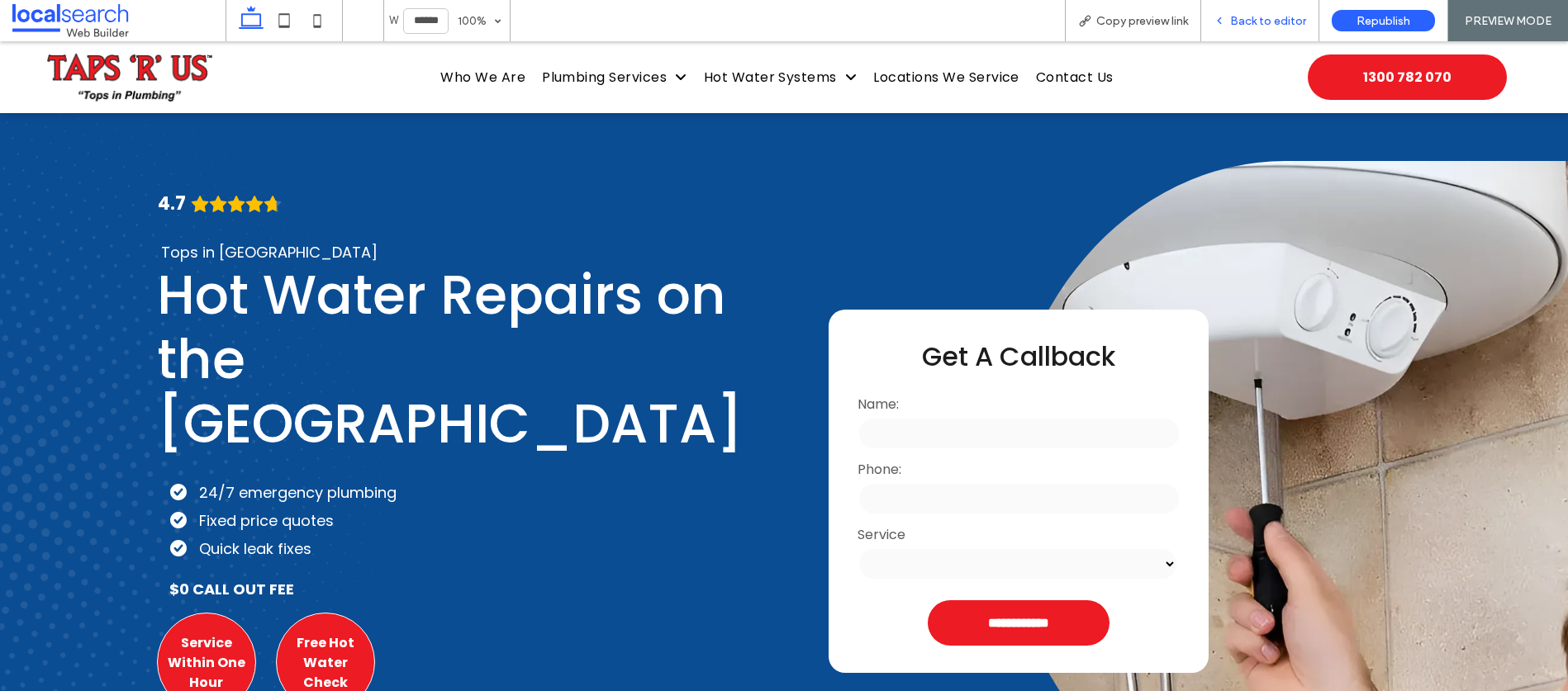
click at [1252, 25] on span "Back to editor" at bounding box center [1267, 21] width 76 height 14
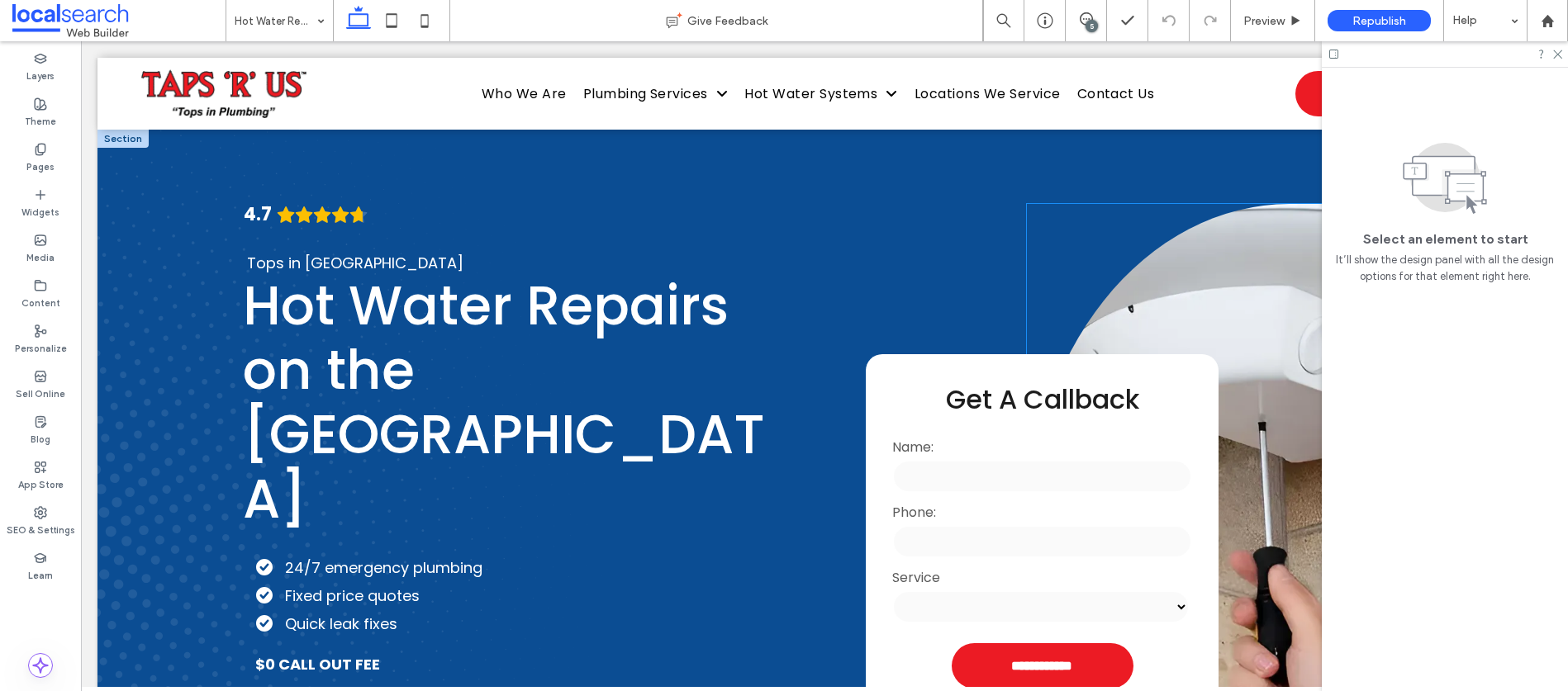
click at [1245, 273] on link at bounding box center [1288, 535] width 524 height 661
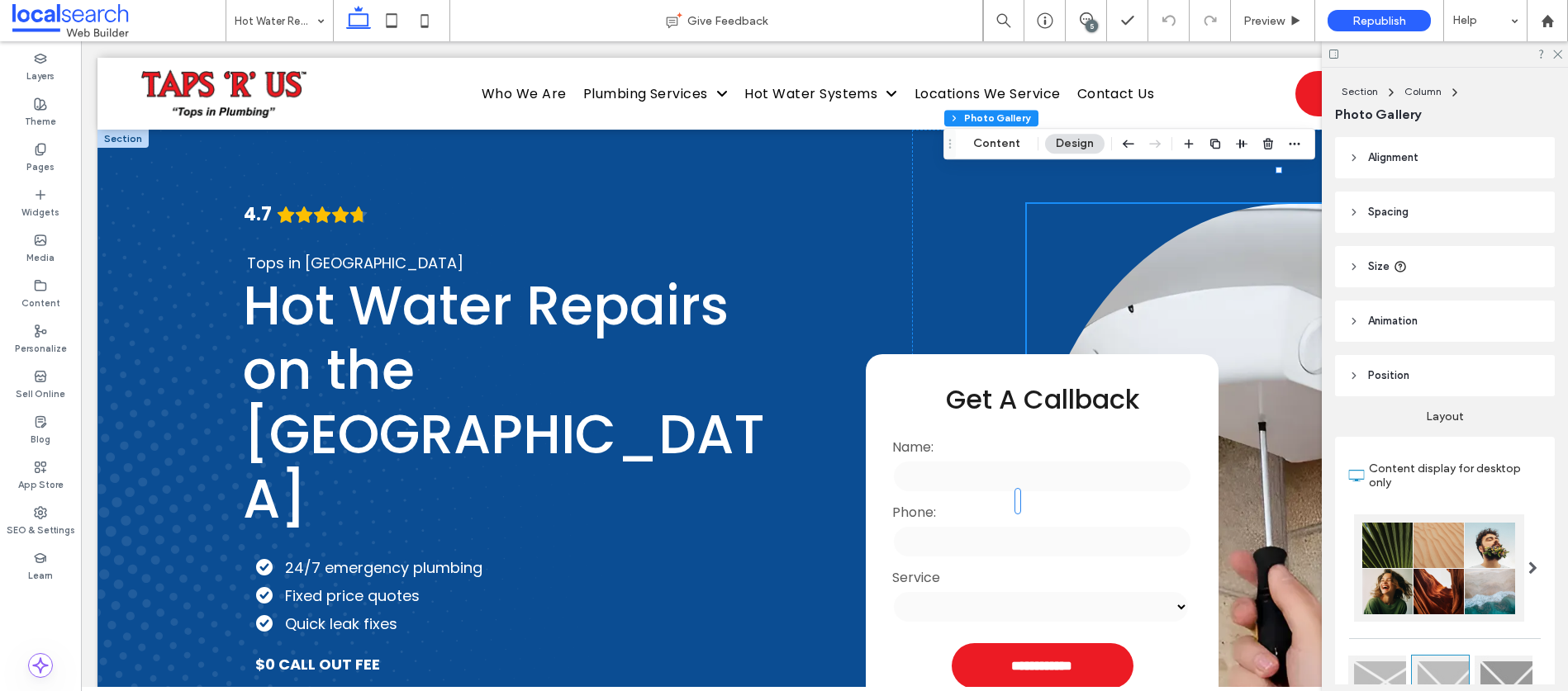
click at [1238, 276] on link at bounding box center [1288, 535] width 524 height 661
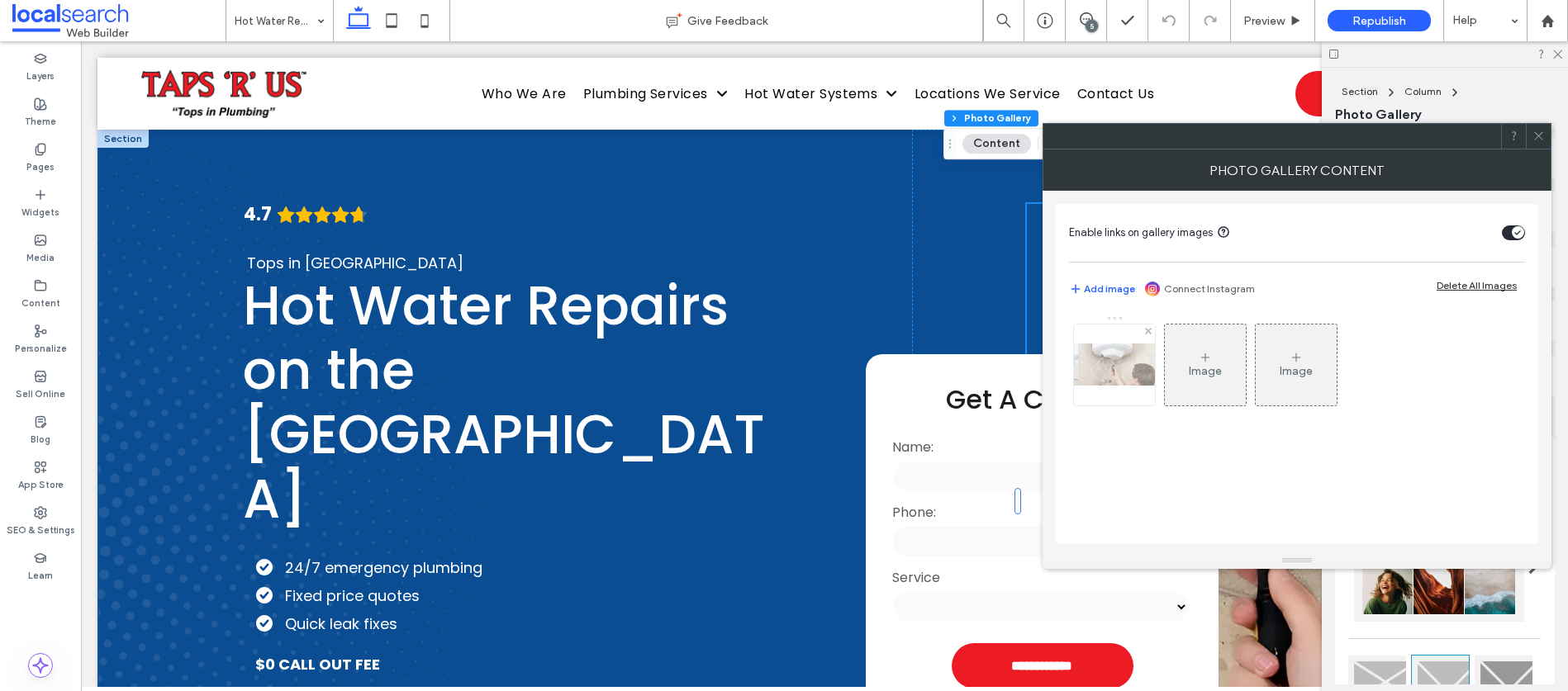
click at [1119, 379] on img at bounding box center [1114, 364] width 132 height 42
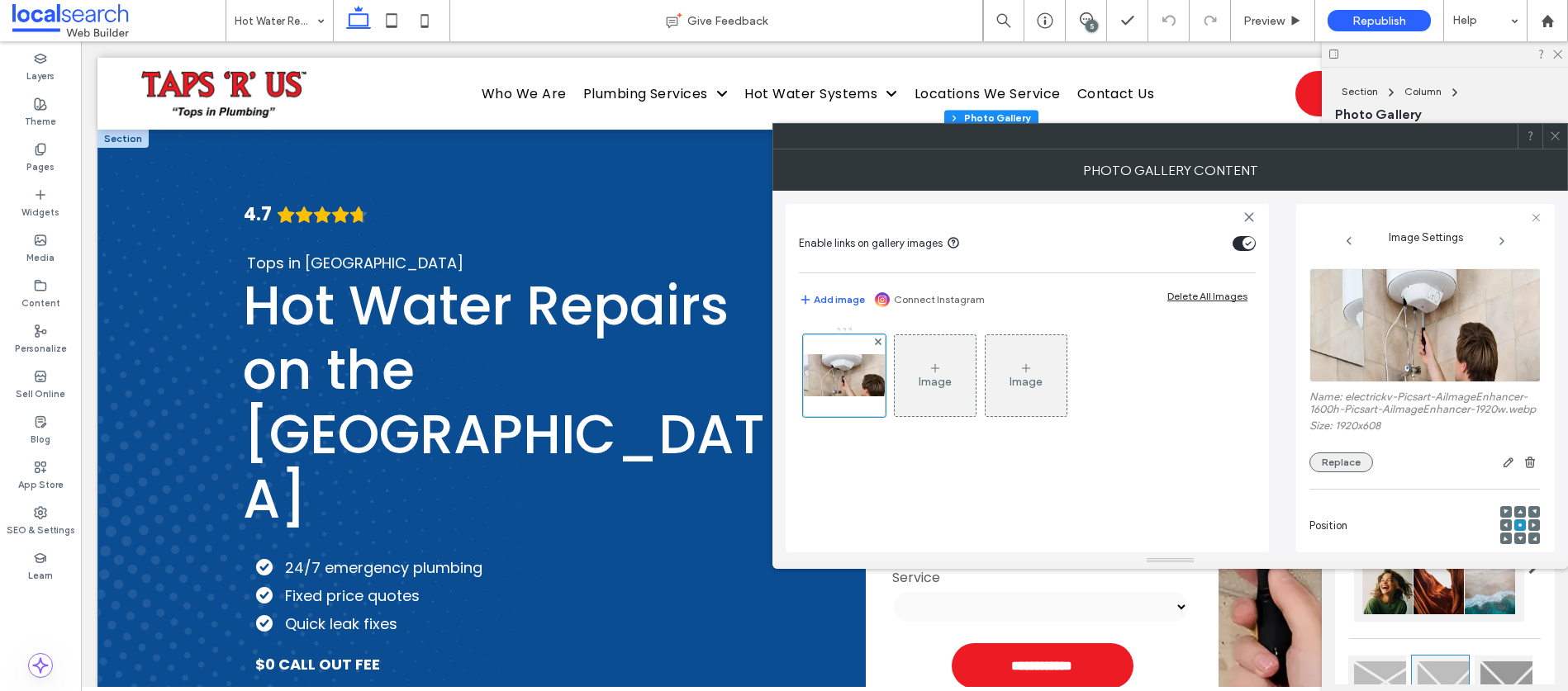
click at [1341, 473] on button "Replace" at bounding box center [1341, 462] width 64 height 20
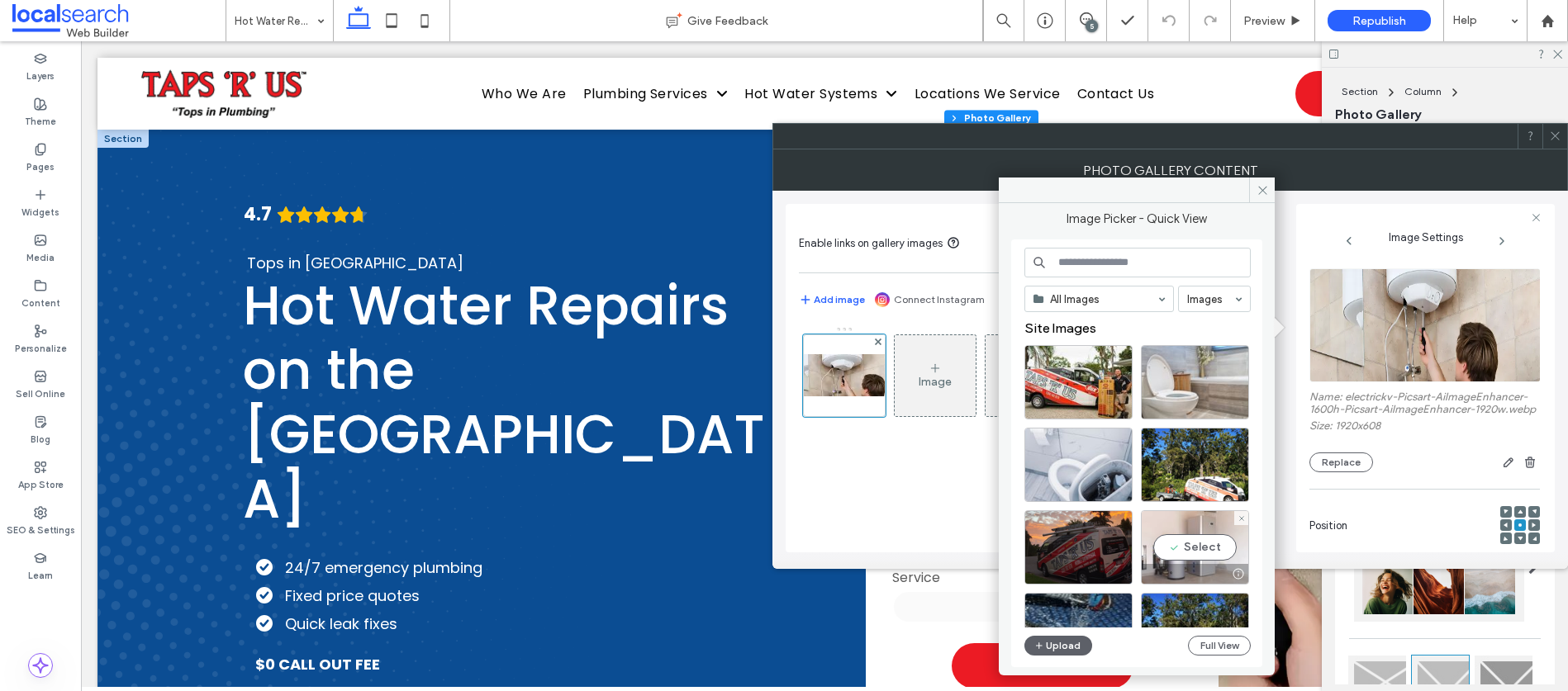
click at [1181, 550] on div "Select" at bounding box center [1194, 547] width 108 height 75
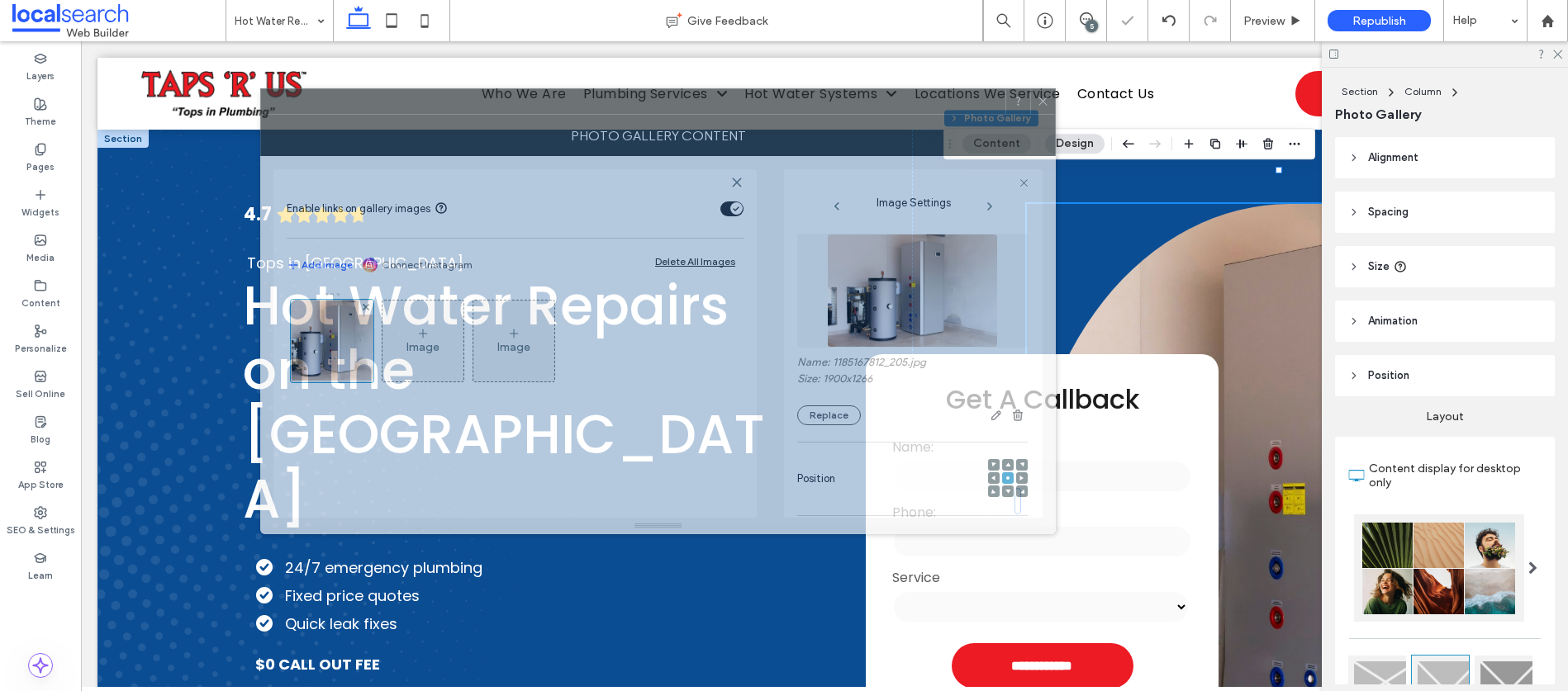
drag, startPoint x: 1429, startPoint y: 135, endPoint x: 902, endPoint y: 96, distance: 528.4
click at [902, 96] on div at bounding box center [632, 101] width 744 height 25
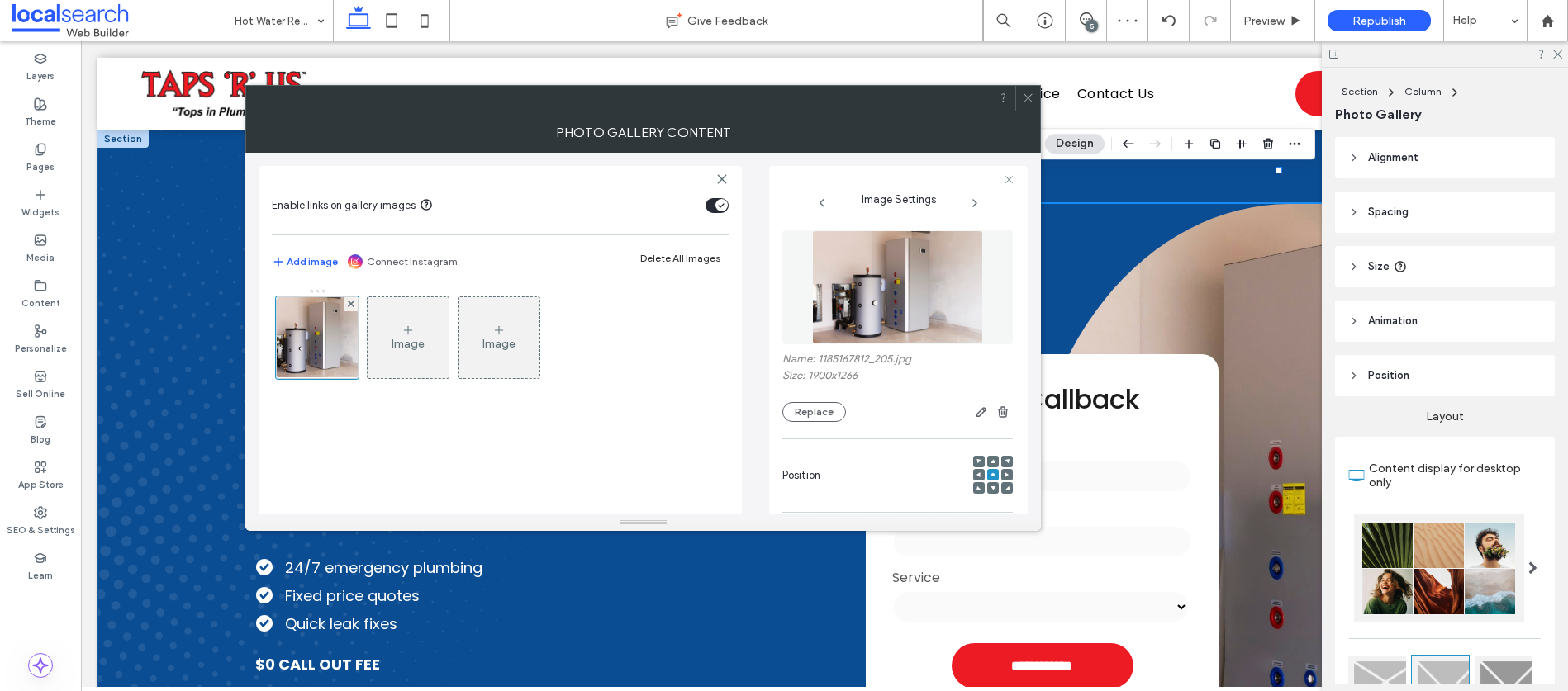
click at [1026, 100] on icon at bounding box center [1027, 97] width 13 height 13
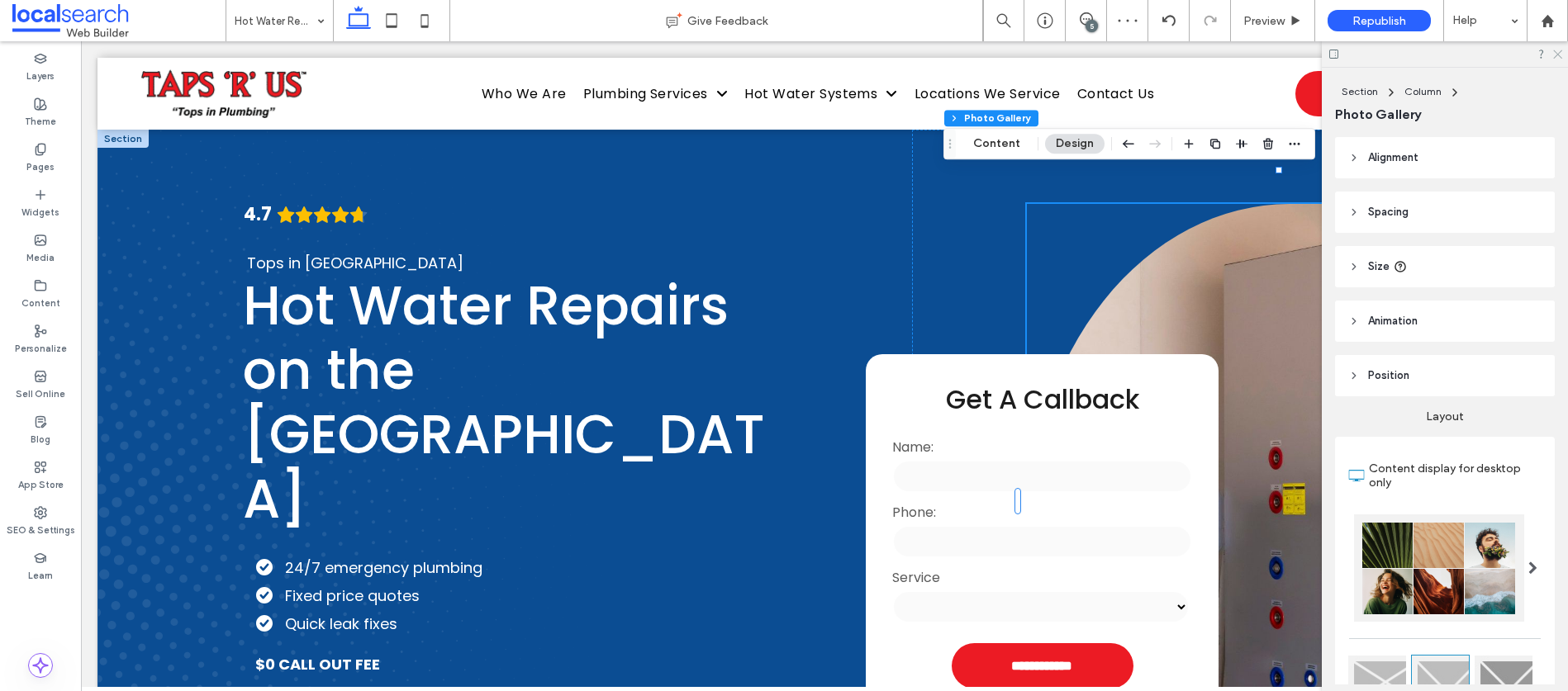
click at [1554, 52] on icon at bounding box center [1556, 53] width 11 height 11
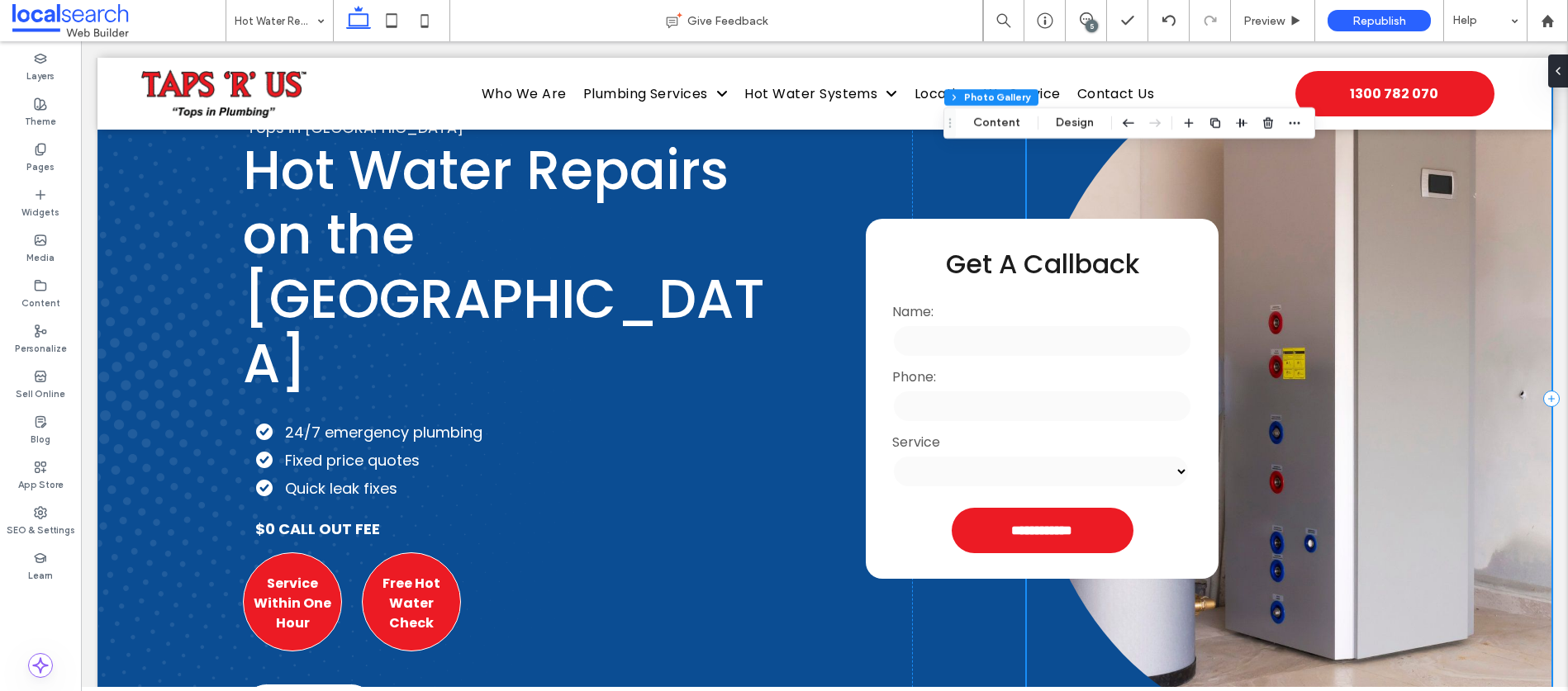
scroll to position [146, 0]
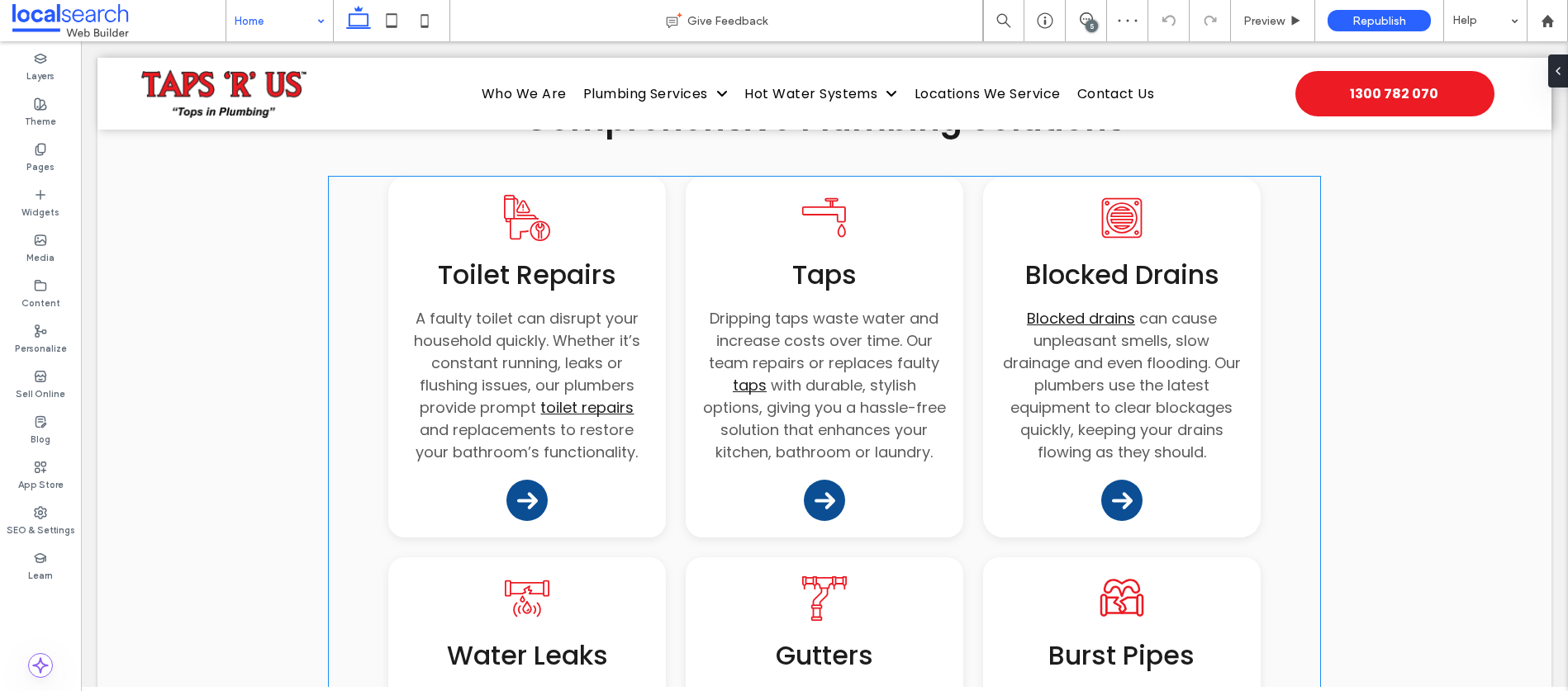
scroll to position [1797, 0]
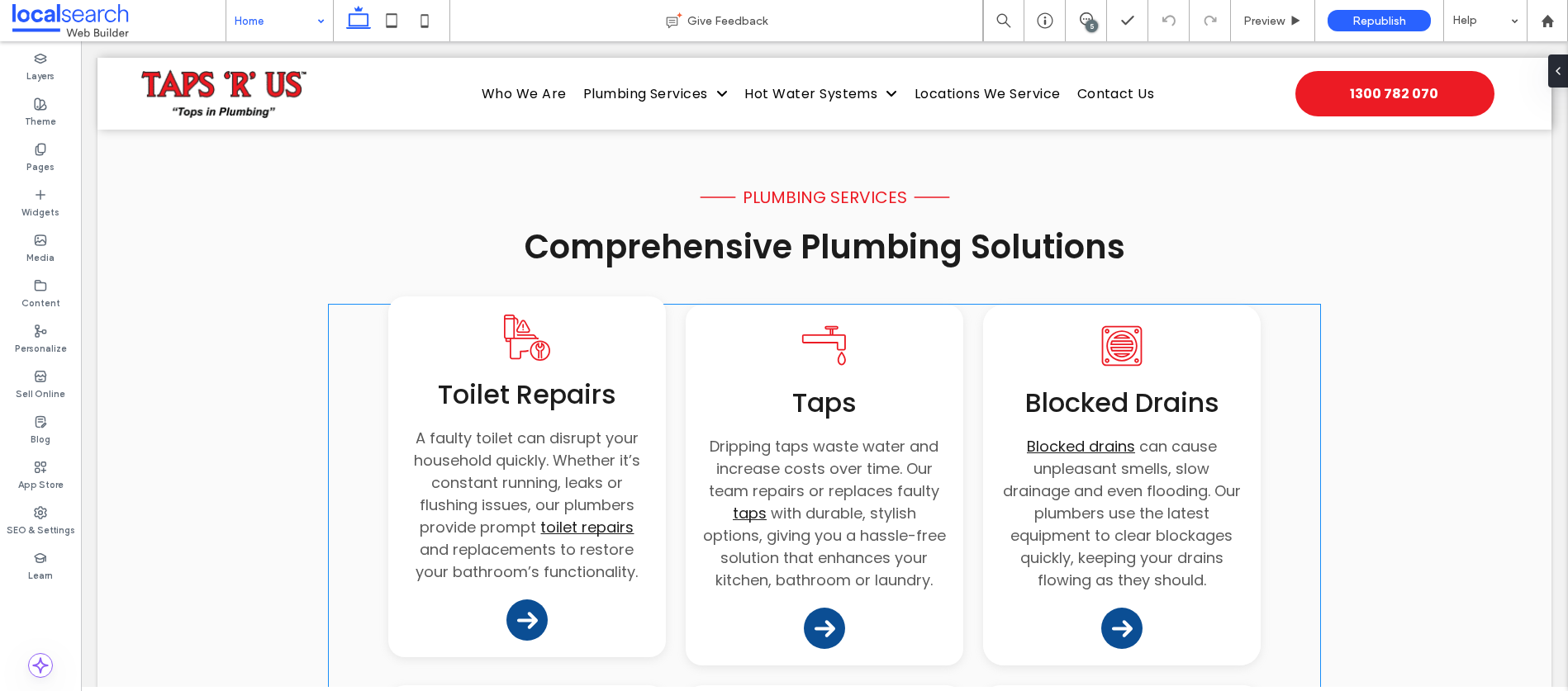
click at [630, 313] on div "Toilet Repair Icon Toilet Repairs A faulty toilet can disrupt your household qu…" at bounding box center [527, 447] width 245 height 270
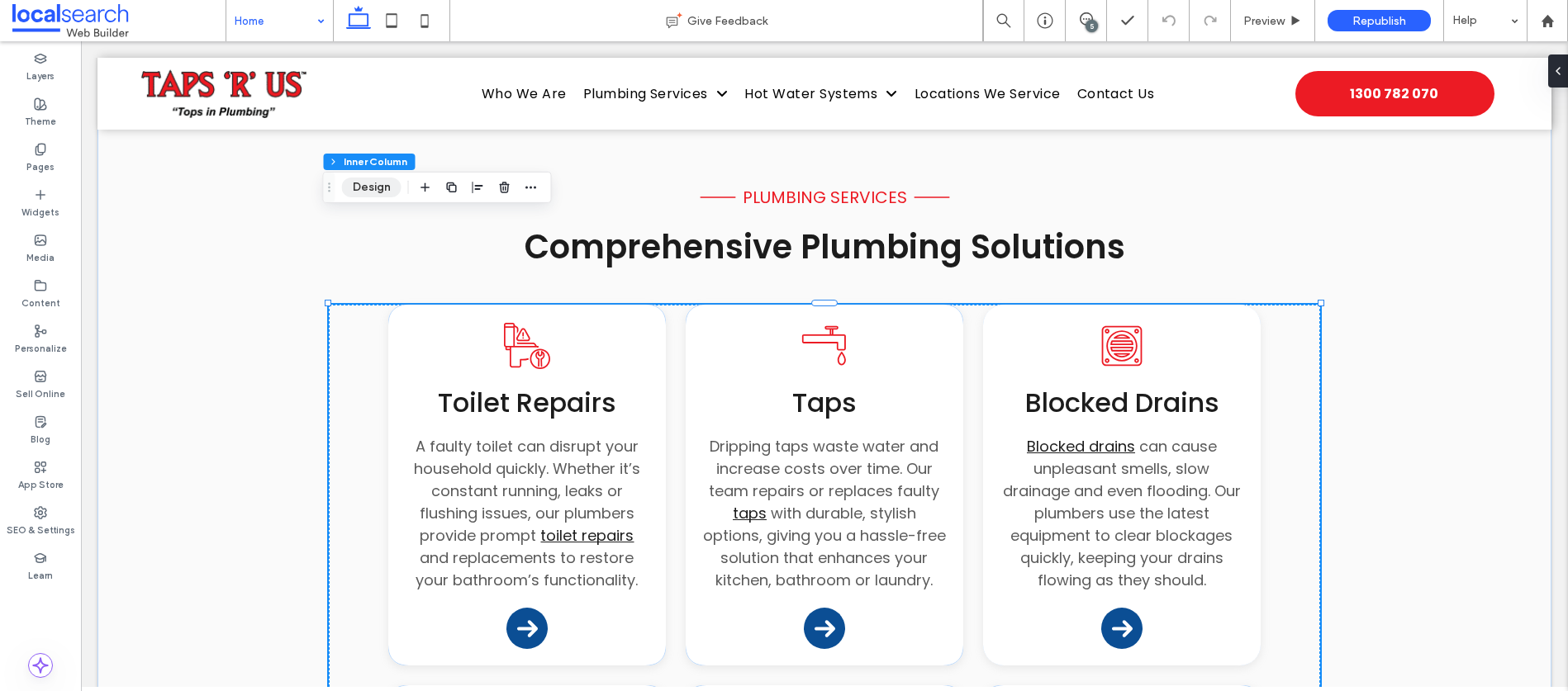
click at [352, 181] on button "Design" at bounding box center [372, 188] width 59 height 20
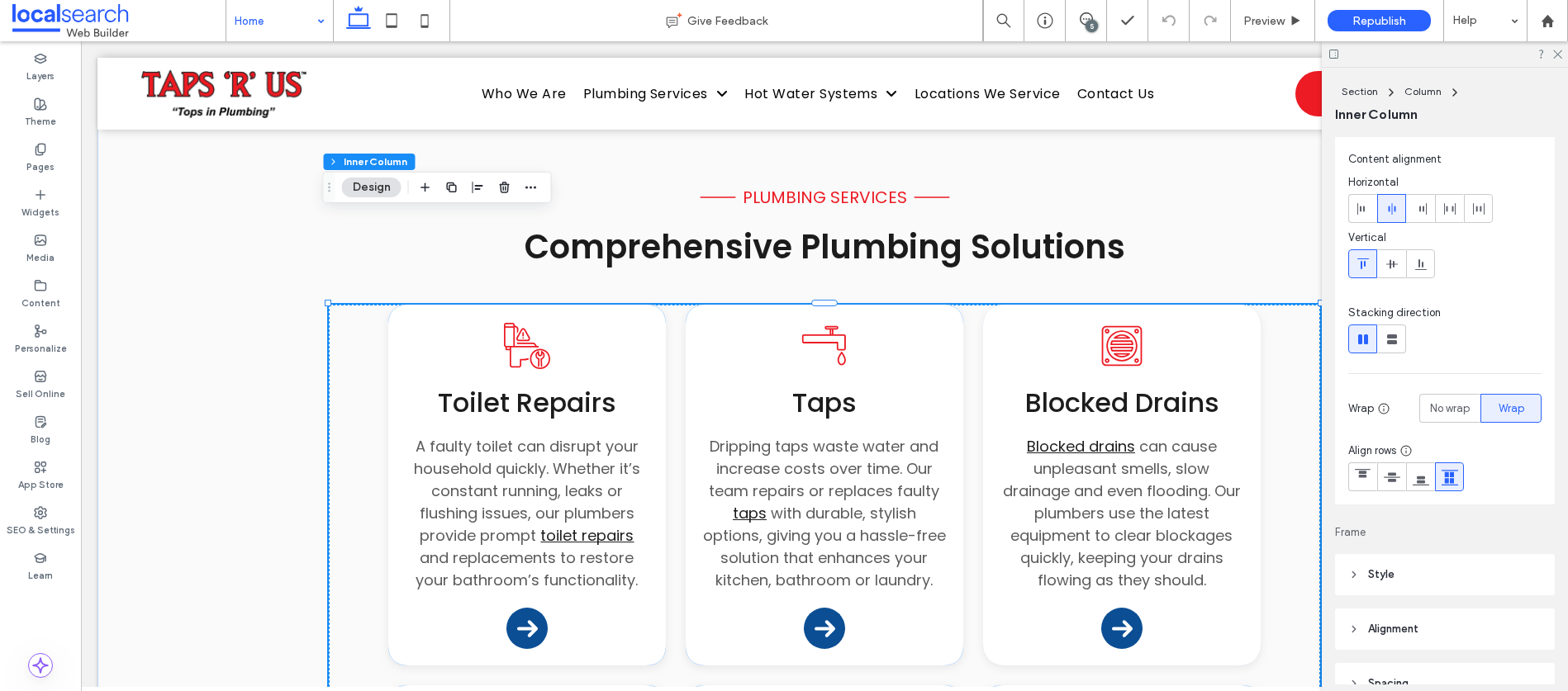
scroll to position [283, 0]
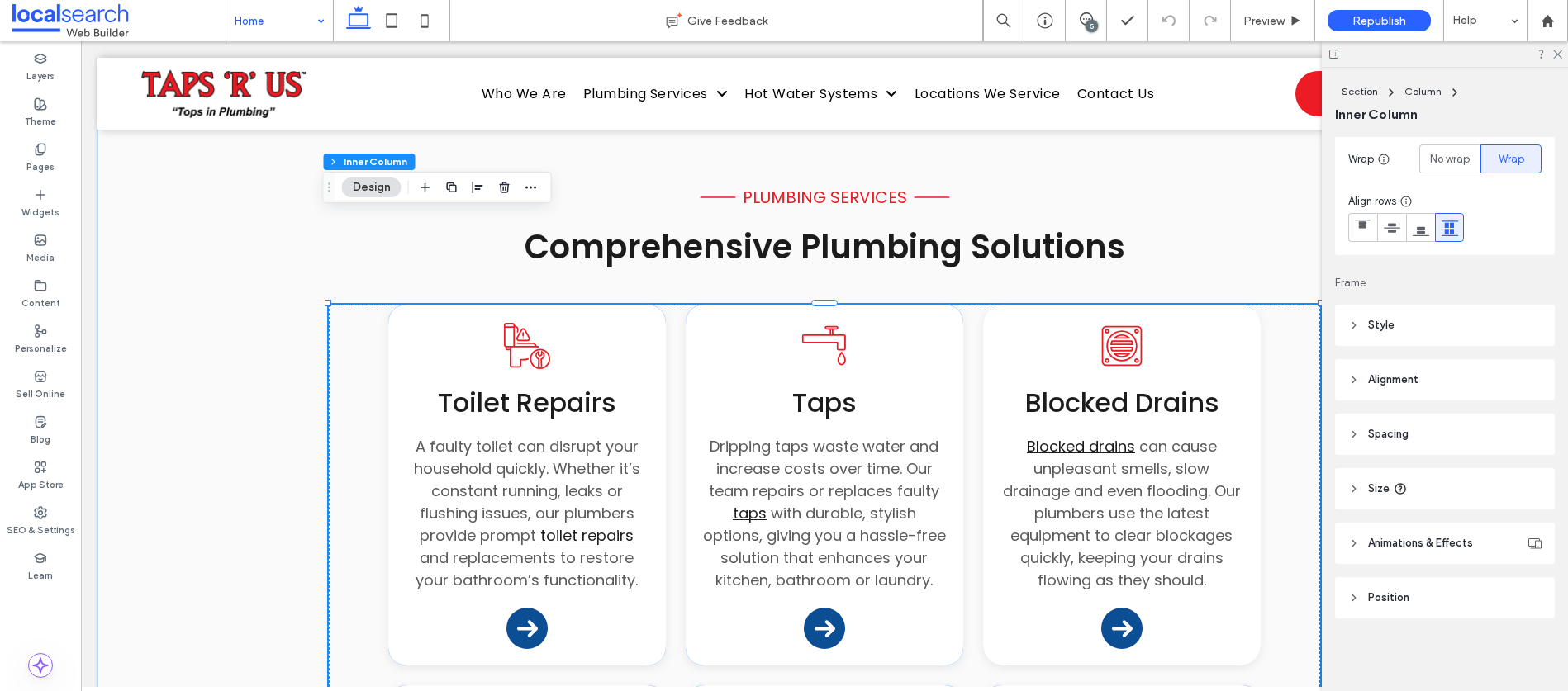
click at [1354, 328] on icon at bounding box center [1354, 325] width 12 height 12
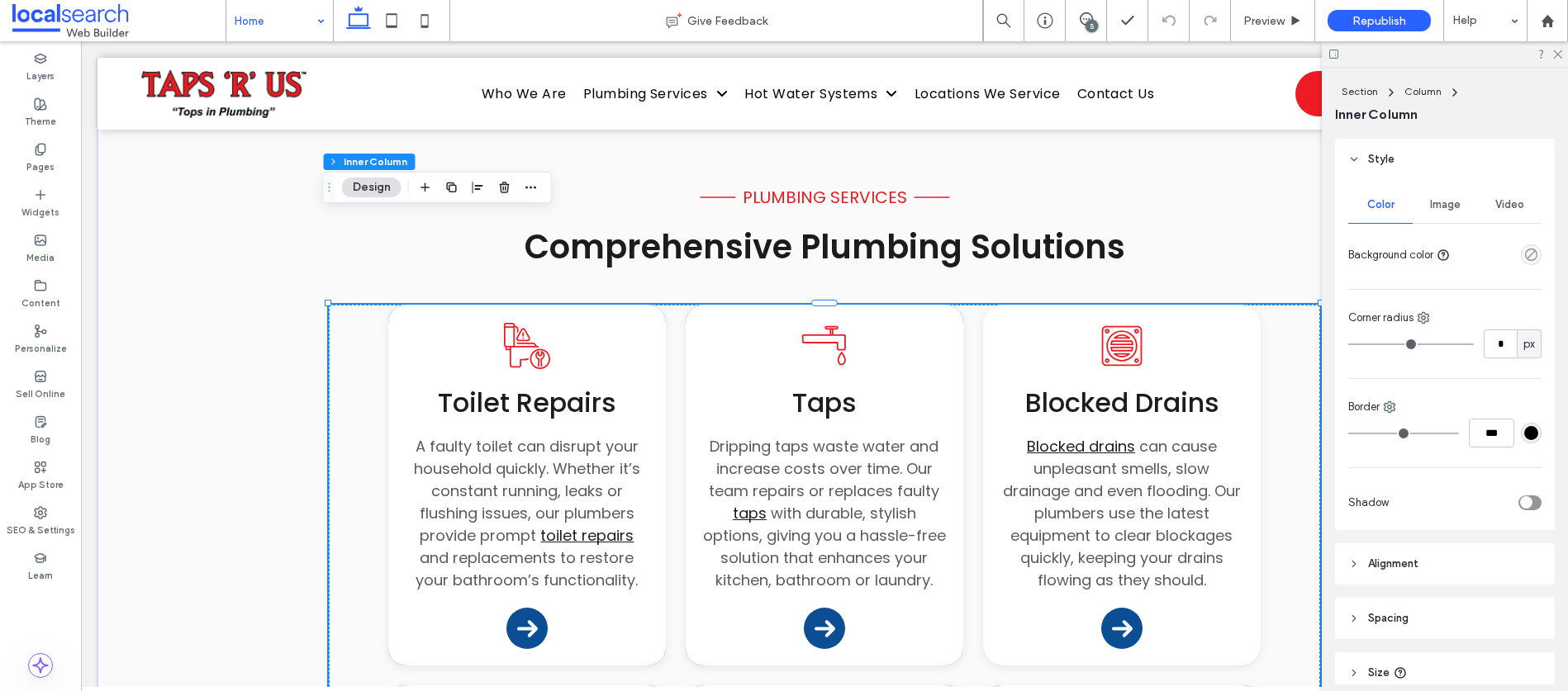
scroll to position [462, 0]
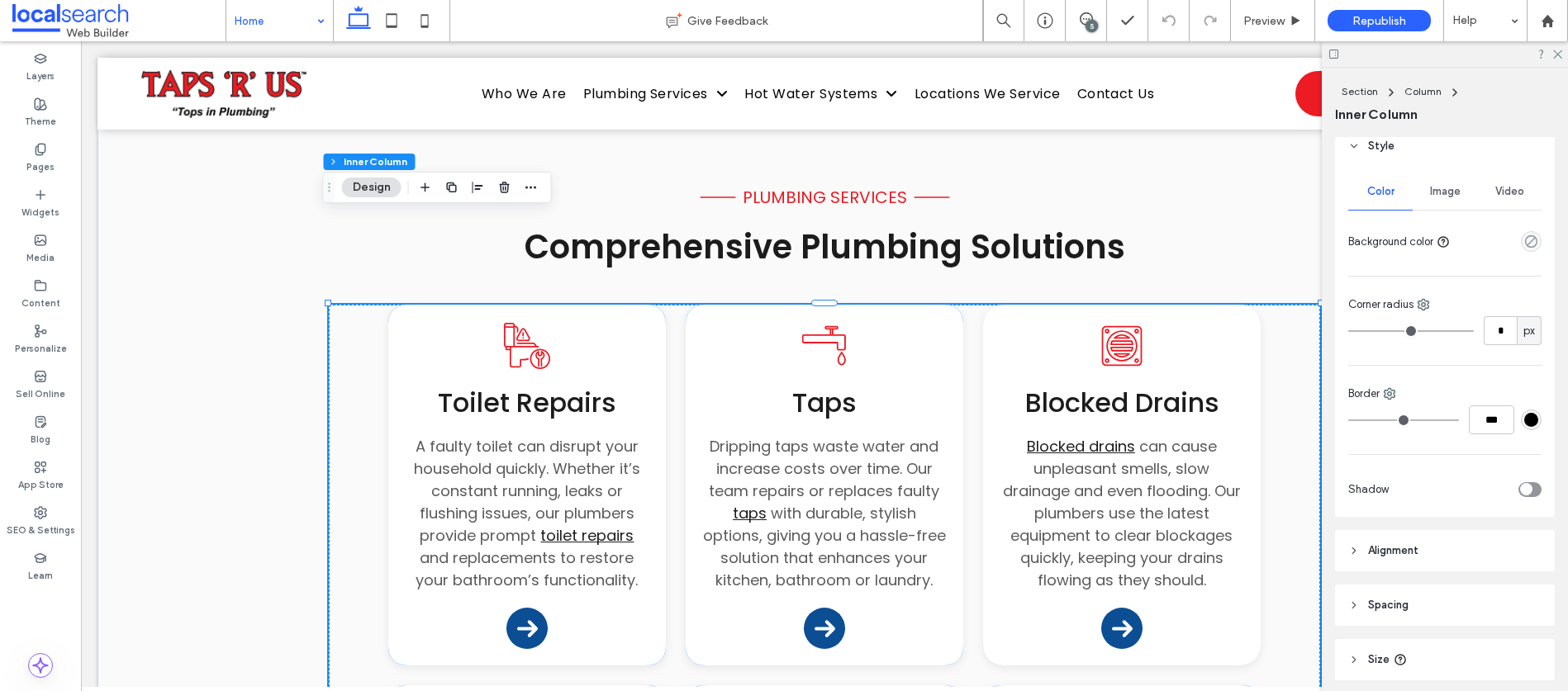
click at [1525, 419] on div "#000000" at bounding box center [1531, 420] width 14 height 14
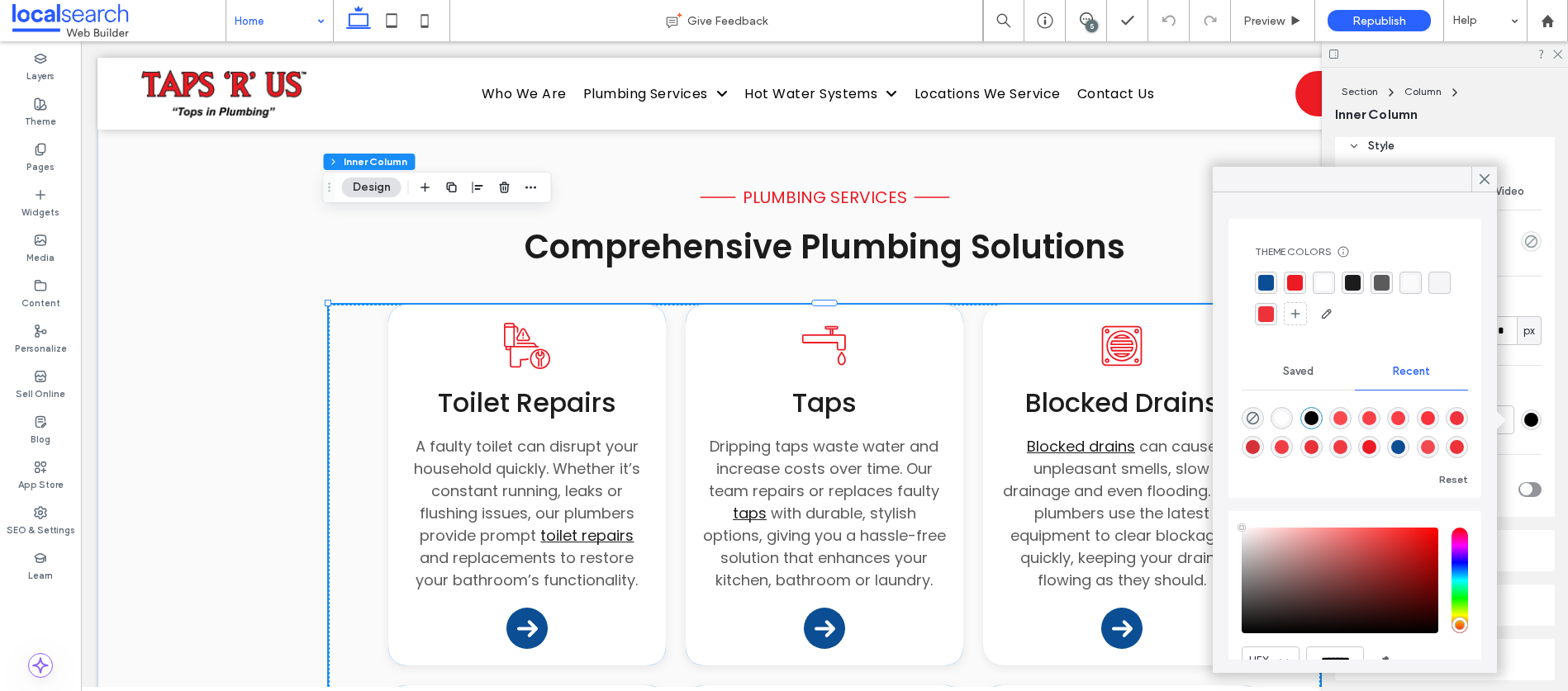
type input "****"
click at [1272, 278] on div "rgba(11, 78, 148, 1)" at bounding box center [1265, 283] width 16 height 16
click at [1513, 462] on div "Color Image Video Background color Corner radius * px Border *** Shadow" at bounding box center [1444, 342] width 219 height 350
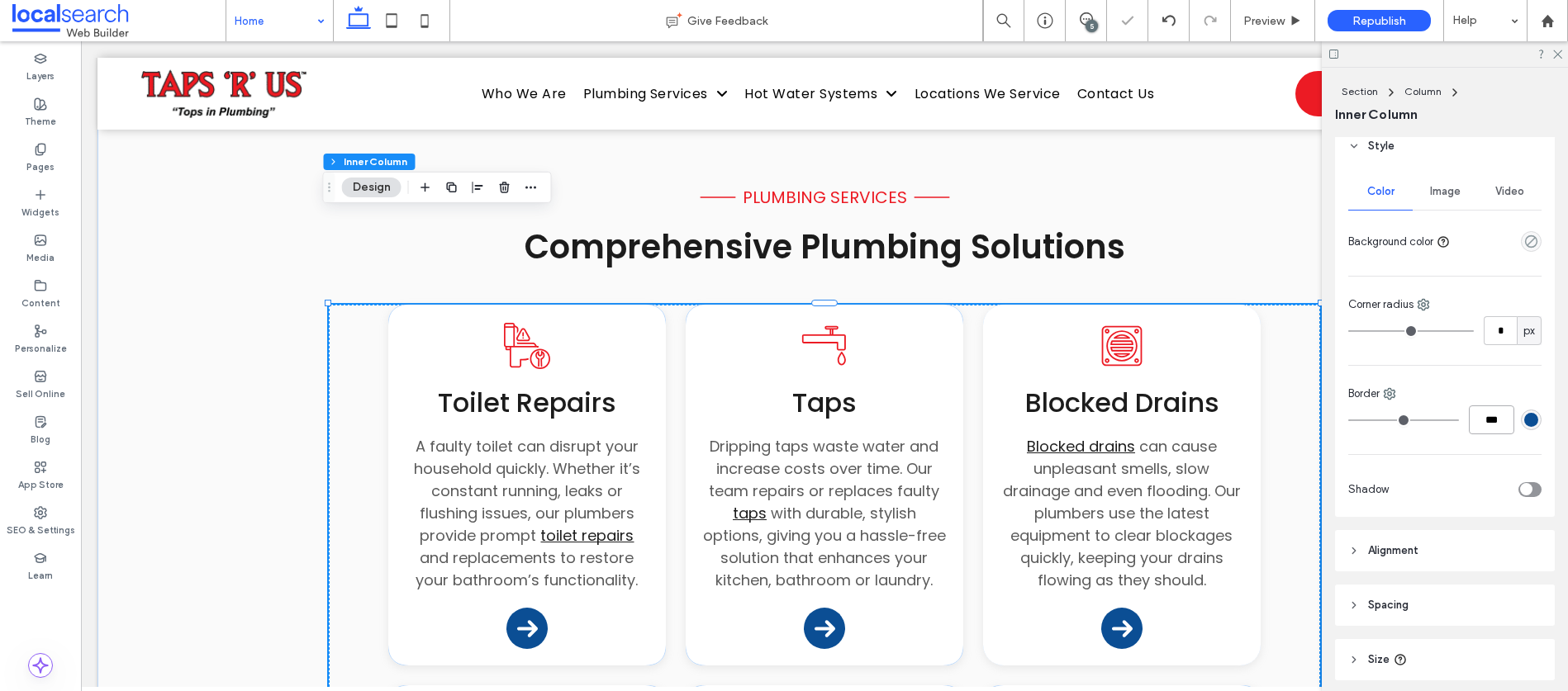
click at [1482, 421] on input "***" at bounding box center [1491, 419] width 45 height 29
type input "*"
click at [1475, 422] on input "***" at bounding box center [1491, 419] width 45 height 29
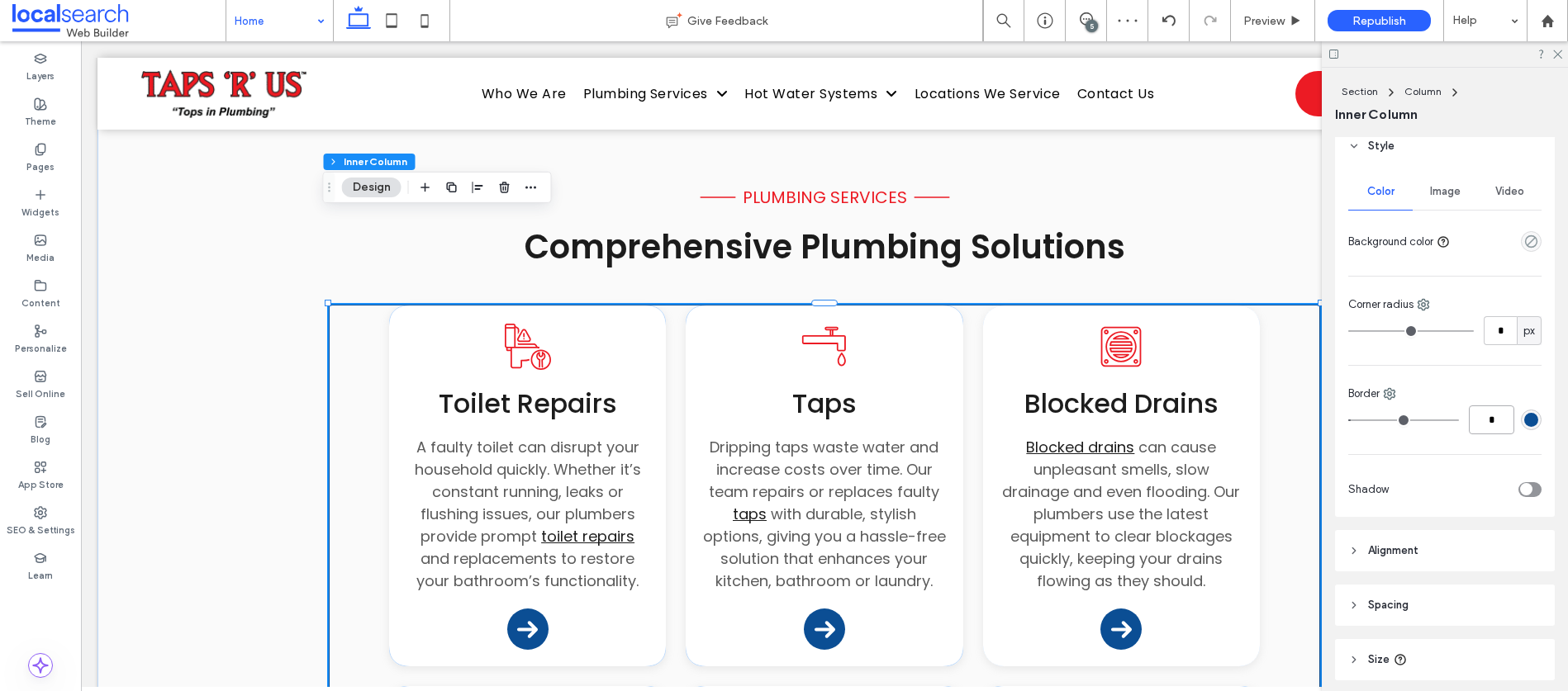
type input "*"
type input "***"
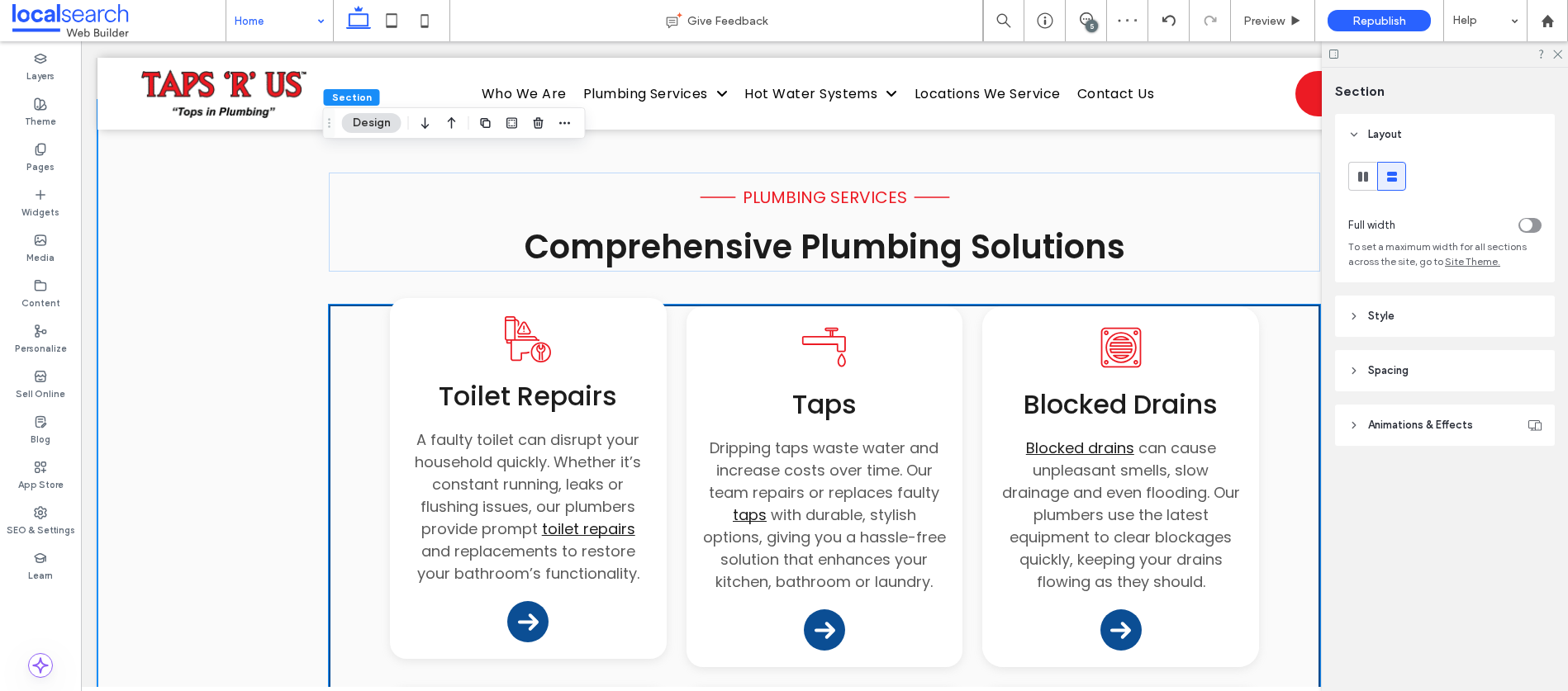
click at [644, 298] on div "Toilet Repair Icon Toilet Repairs A faulty toilet can disrupt your household qu…" at bounding box center [528, 478] width 276 height 361
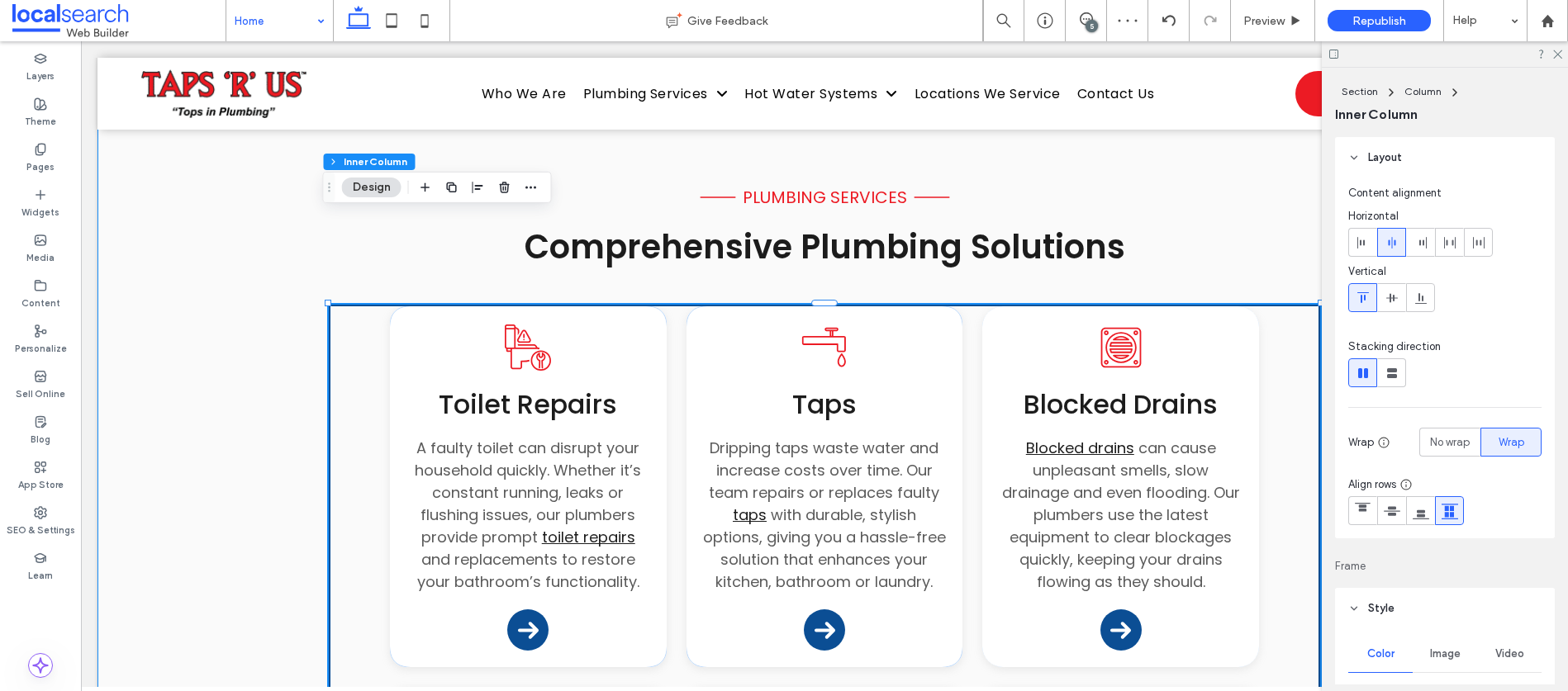
drag, startPoint x: 213, startPoint y: 266, endPoint x: 221, endPoint y: 268, distance: 8.2
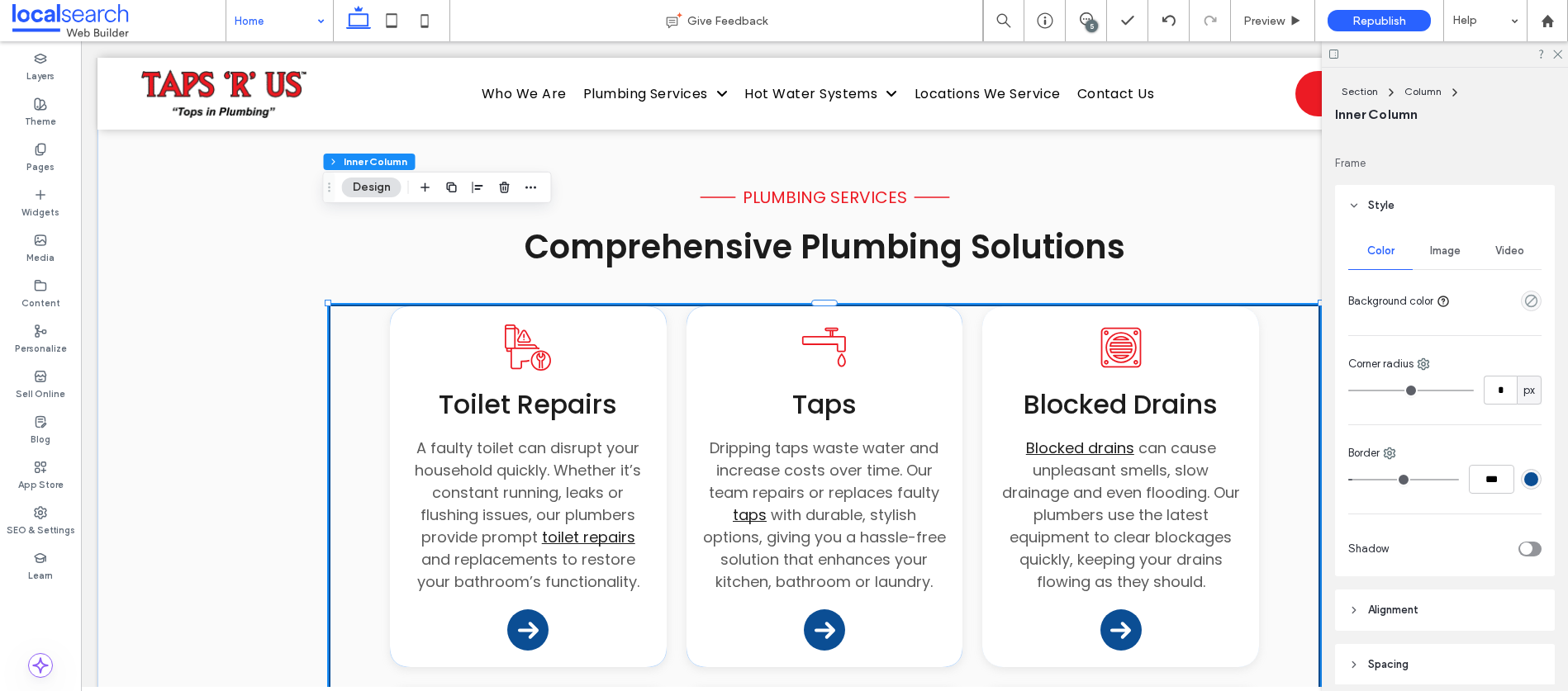
scroll to position [444, 0]
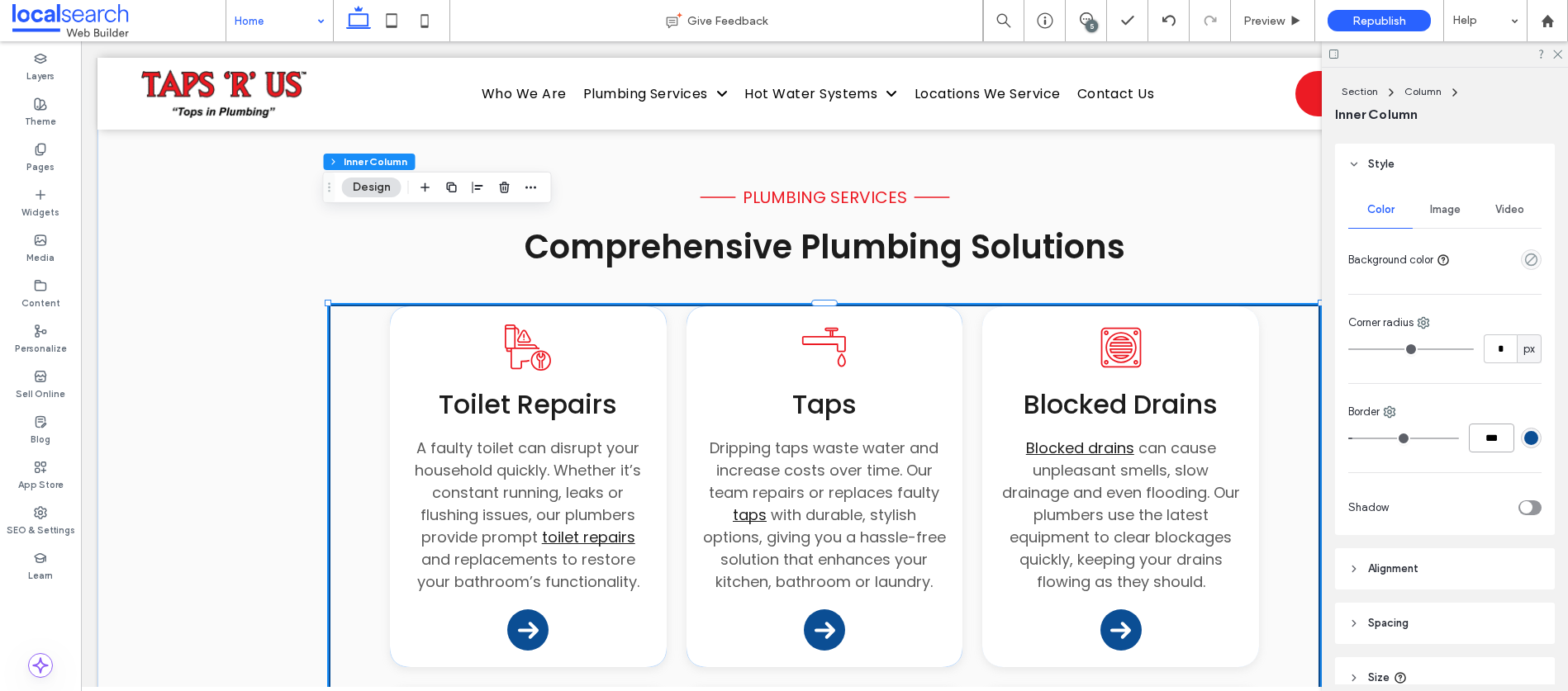
click at [1475, 436] on input "***" at bounding box center [1491, 437] width 45 height 29
type input "*"
type input "***"
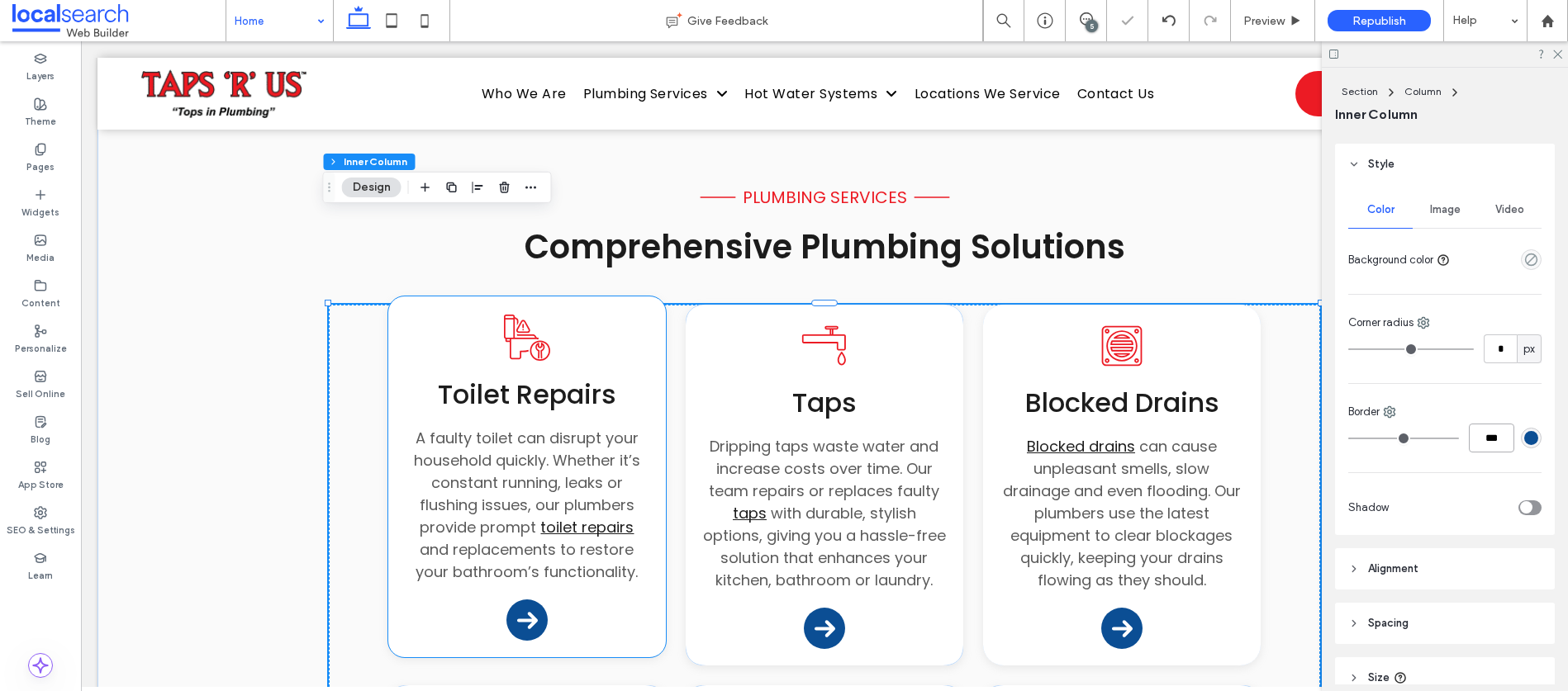
click at [628, 313] on div "Toilet Repair Icon Toilet Repairs A faulty toilet can disrupt your household qu…" at bounding box center [527, 447] width 245 height 270
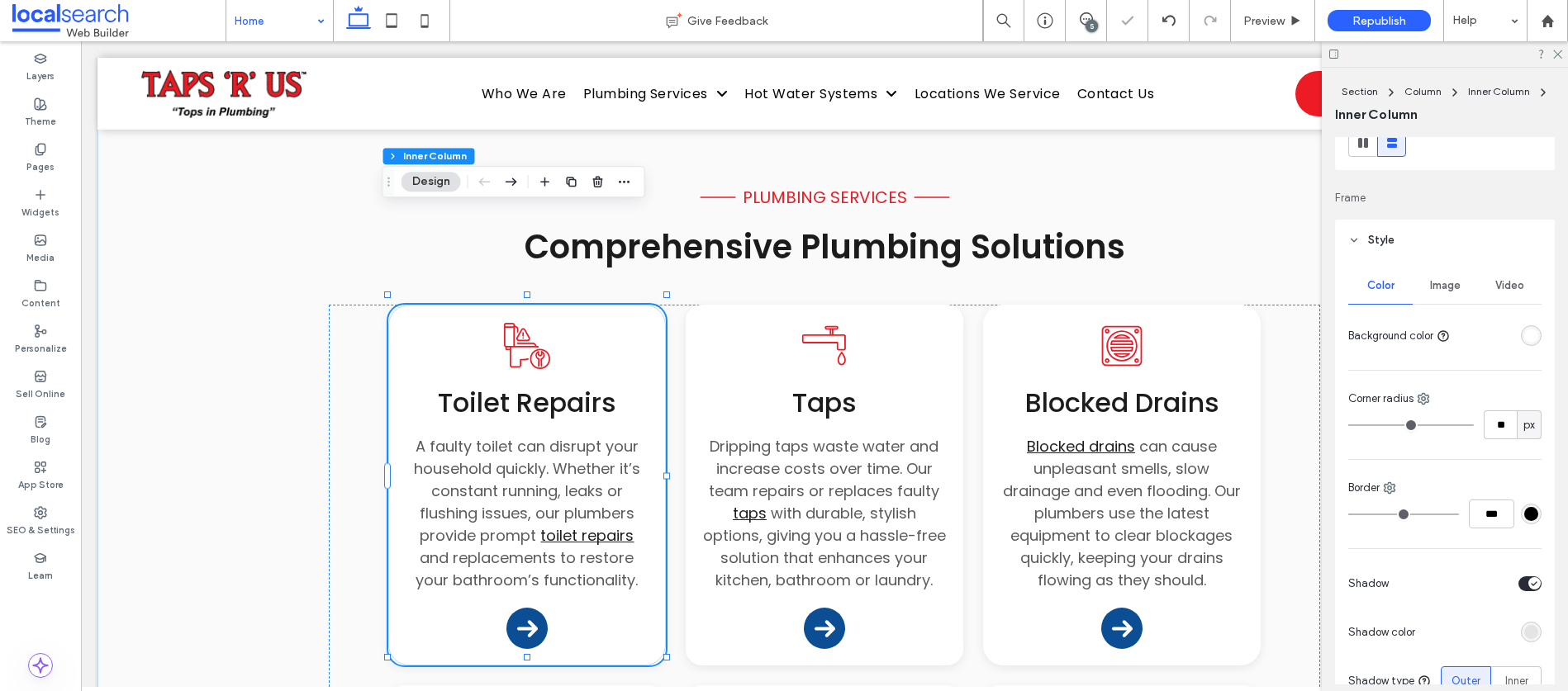
scroll to position [280, 0]
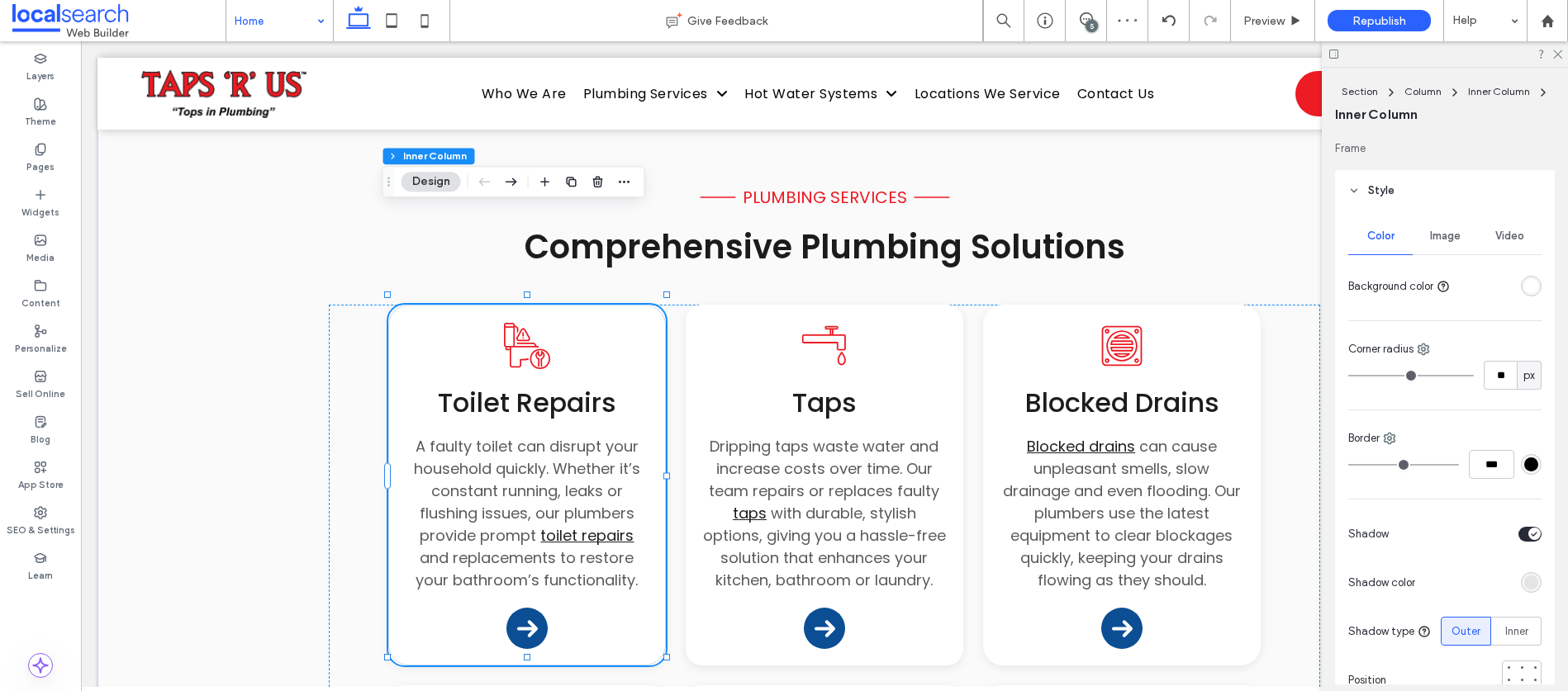
click at [1524, 458] on div "#000000" at bounding box center [1531, 464] width 14 height 14
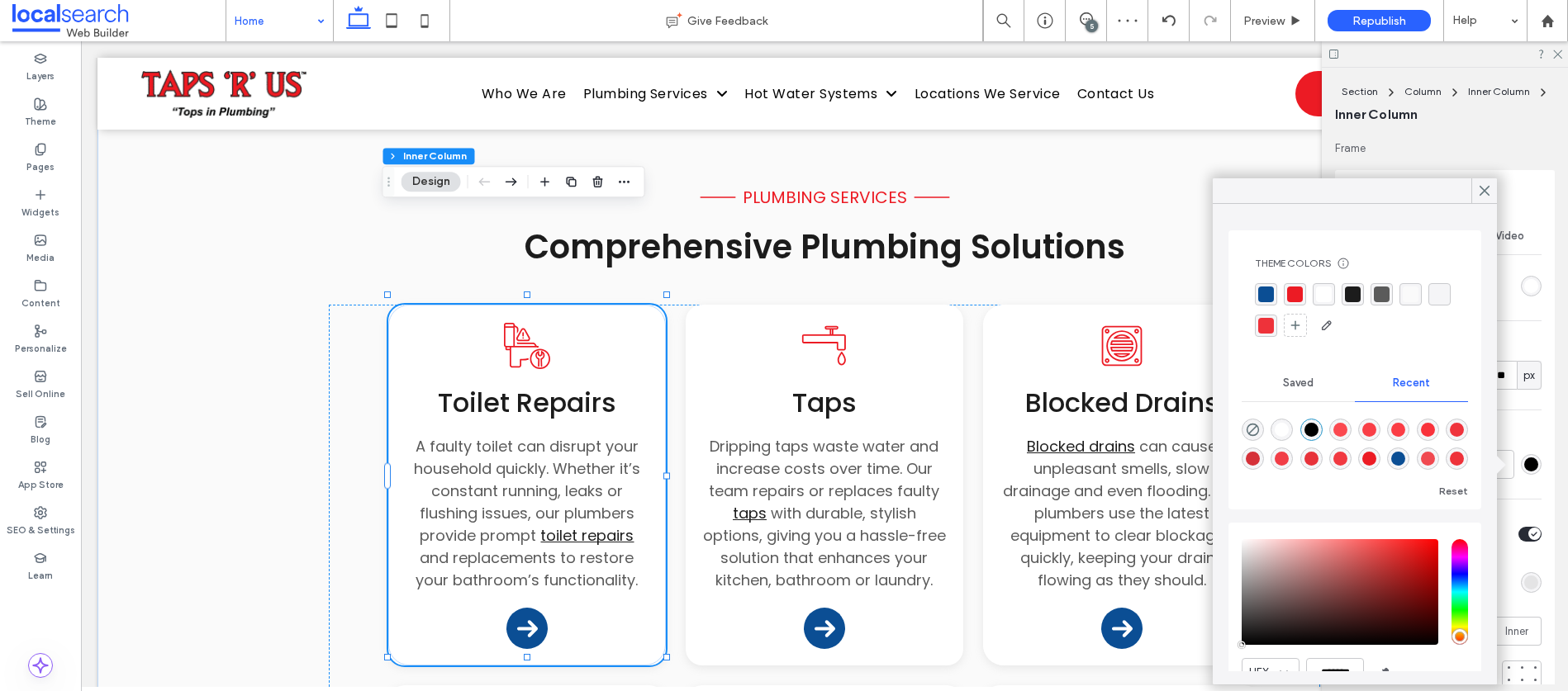
click at [1268, 293] on div "rgba(11, 78, 148, 1)" at bounding box center [1265, 295] width 16 height 16
click at [1516, 423] on div "Color Image Video Background color Corner radius ** px Border *** Shadow Shadow…" at bounding box center [1444, 459] width 219 height 496
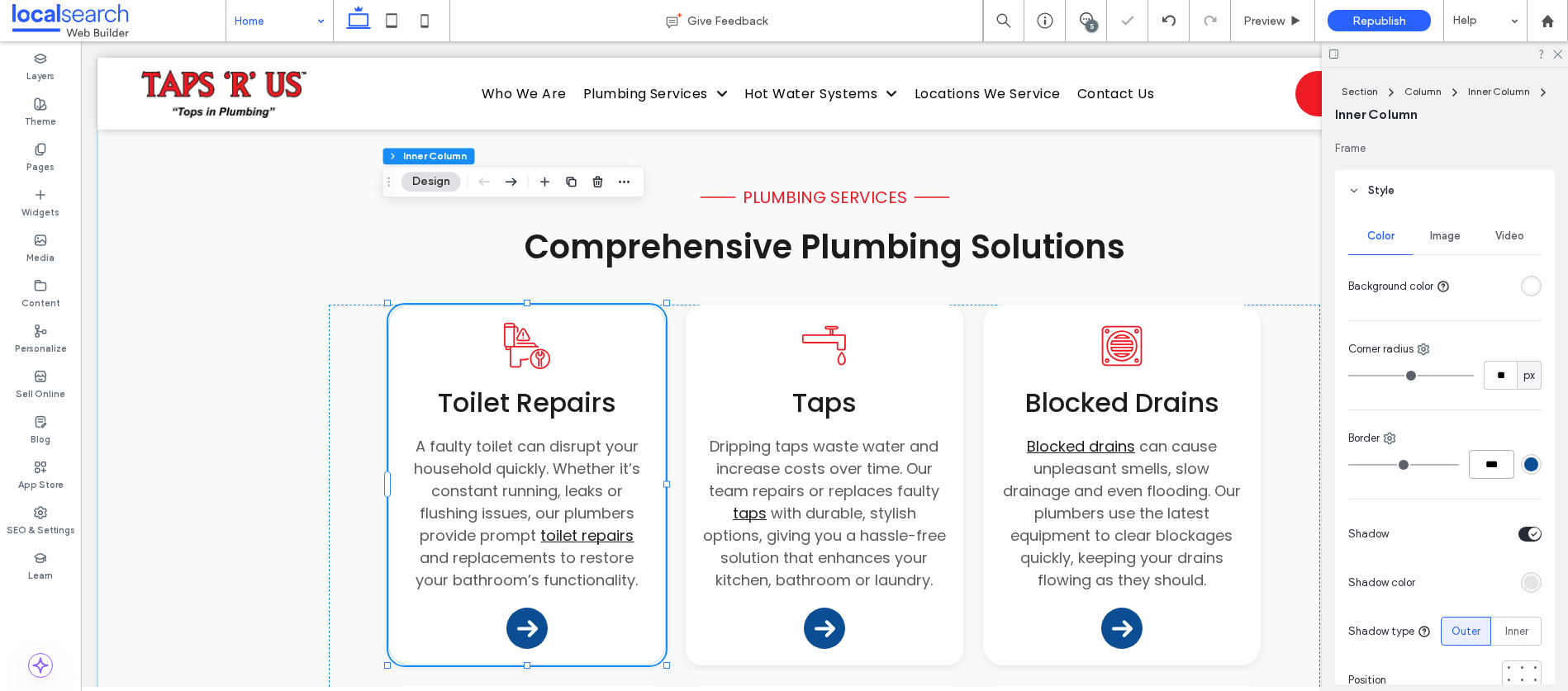
click at [1471, 465] on input "***" at bounding box center [1491, 464] width 45 height 29
type input "***"
type input "*"
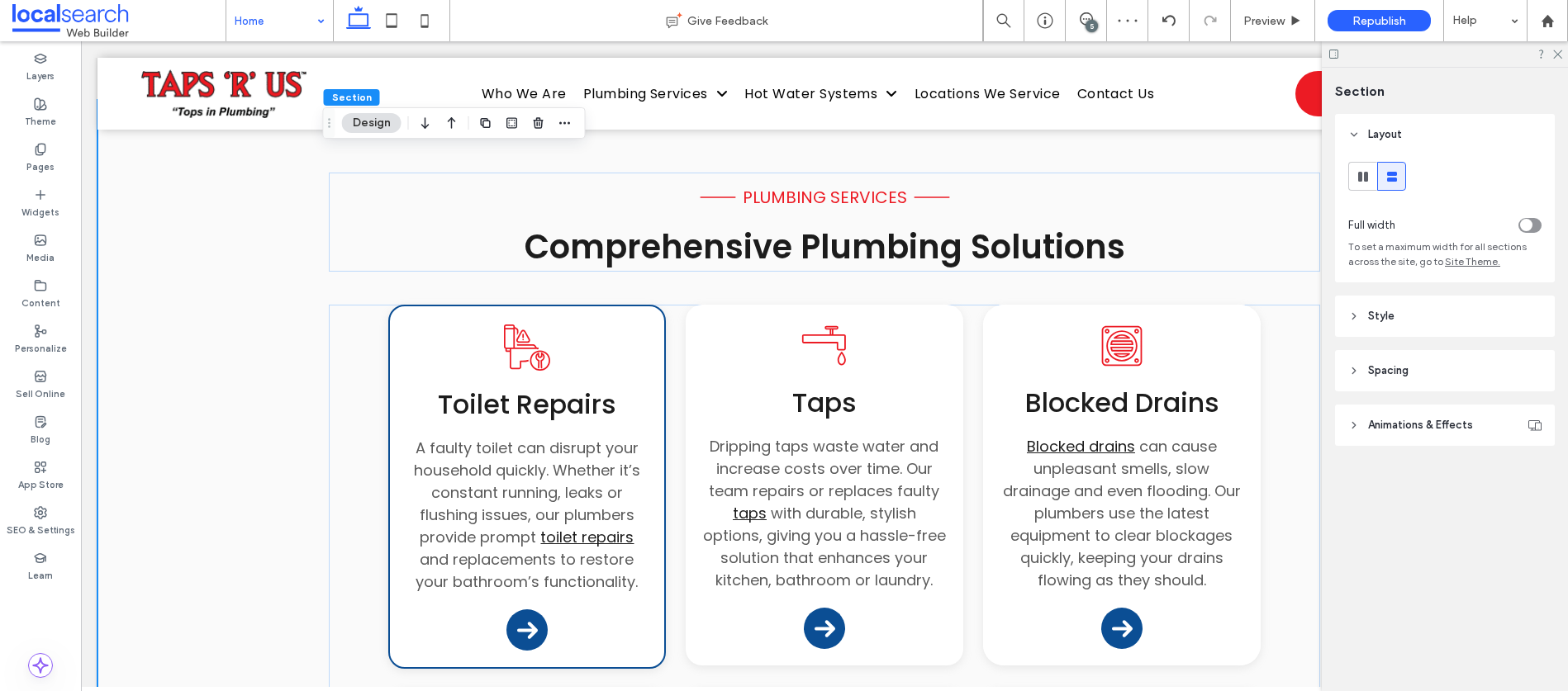
click at [1356, 312] on icon at bounding box center [1354, 317] width 12 height 12
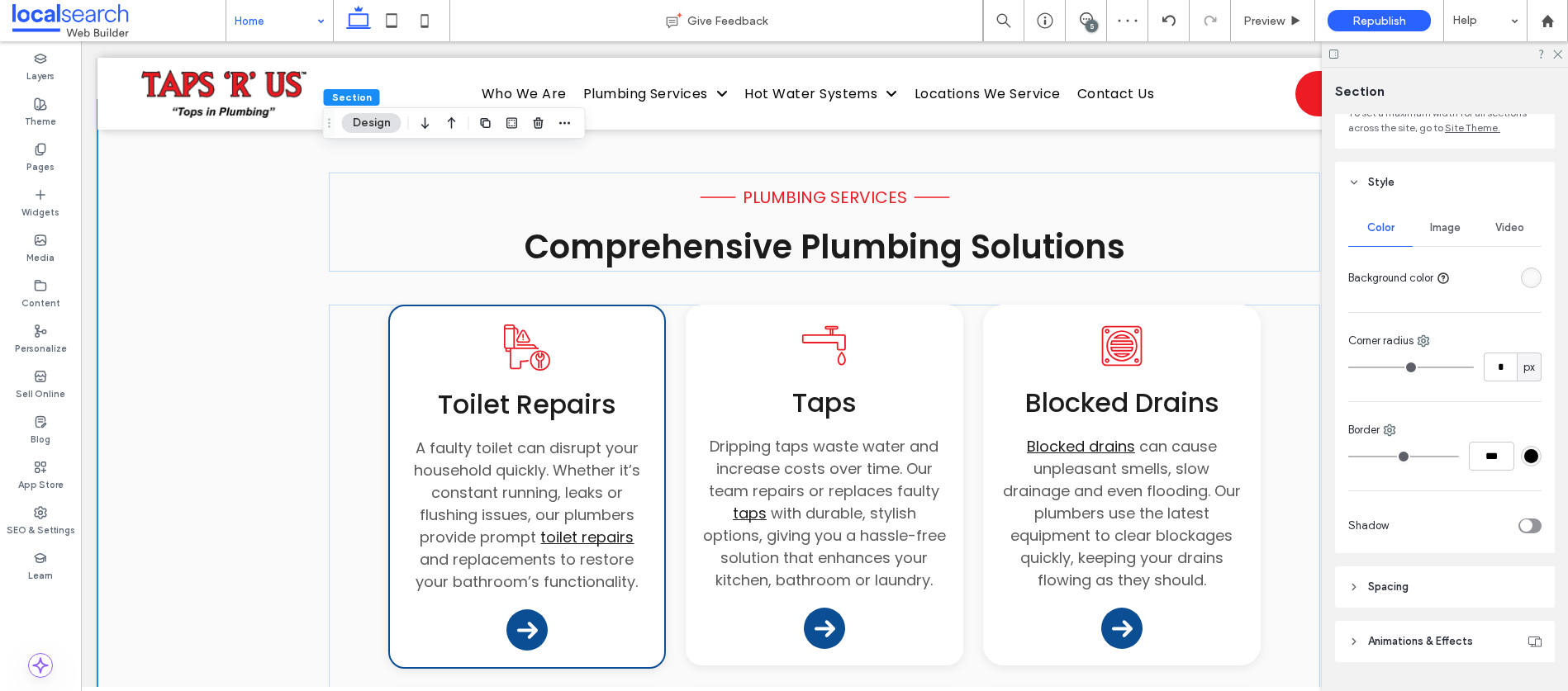
scroll to position [137, 0]
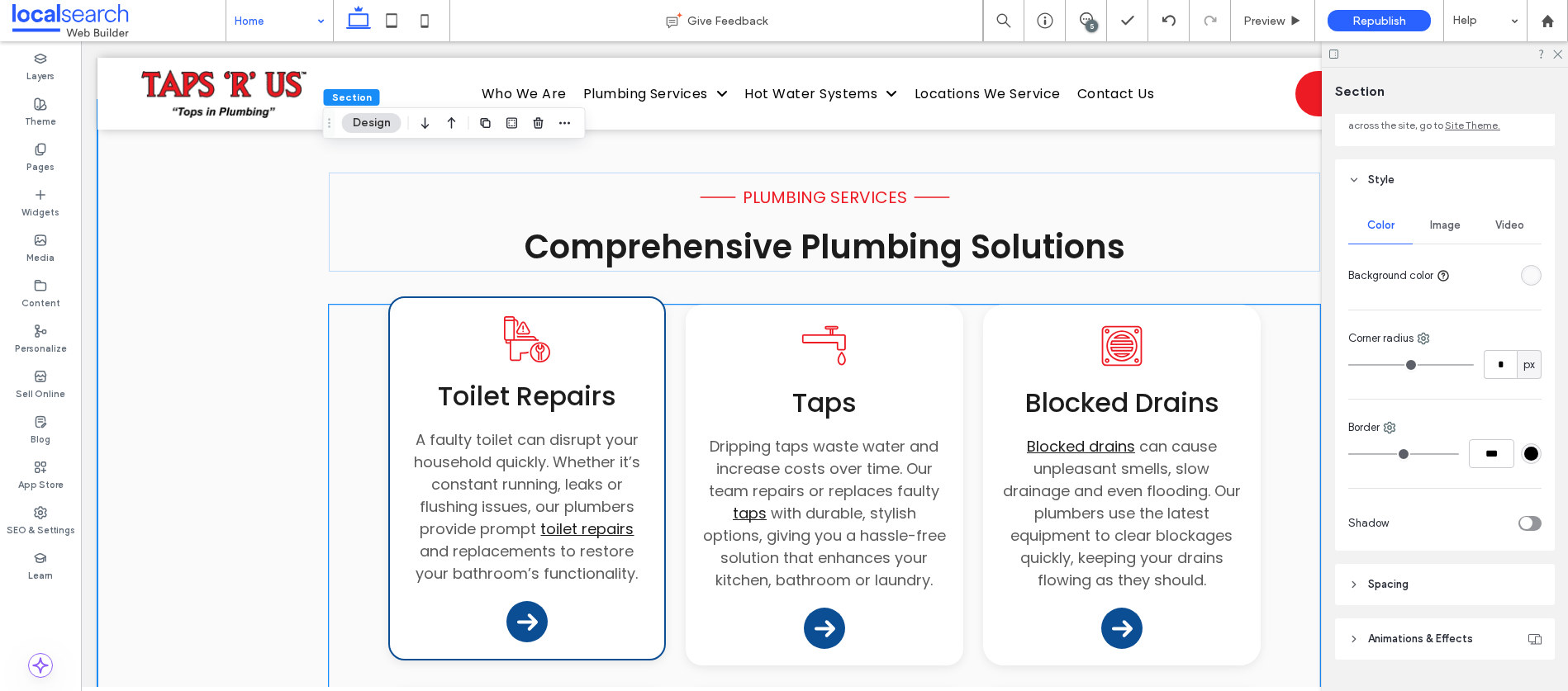
click at [619, 315] on div "Toilet Repair Icon Toilet Repairs A faulty toilet can disrupt your household qu…" at bounding box center [526, 449] width 241 height 270
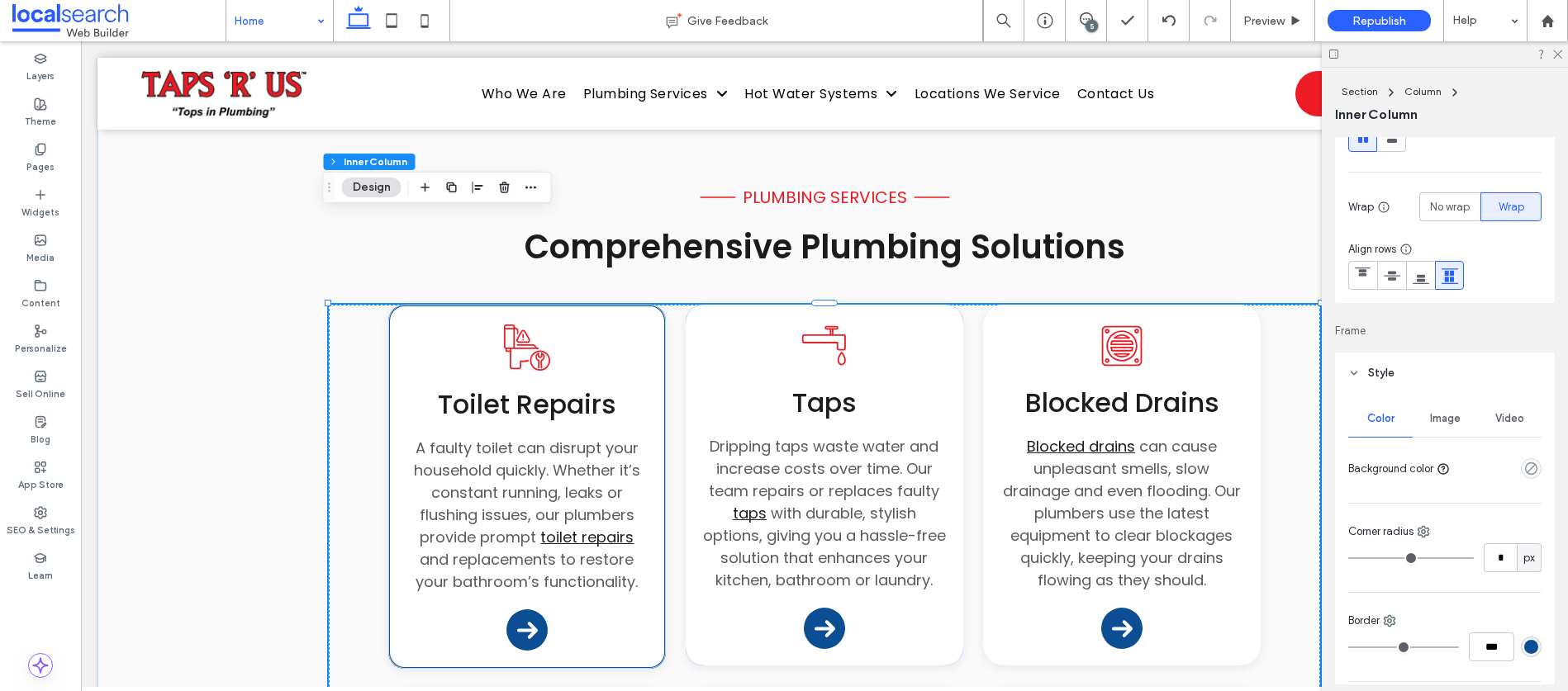
scroll to position [465, 0]
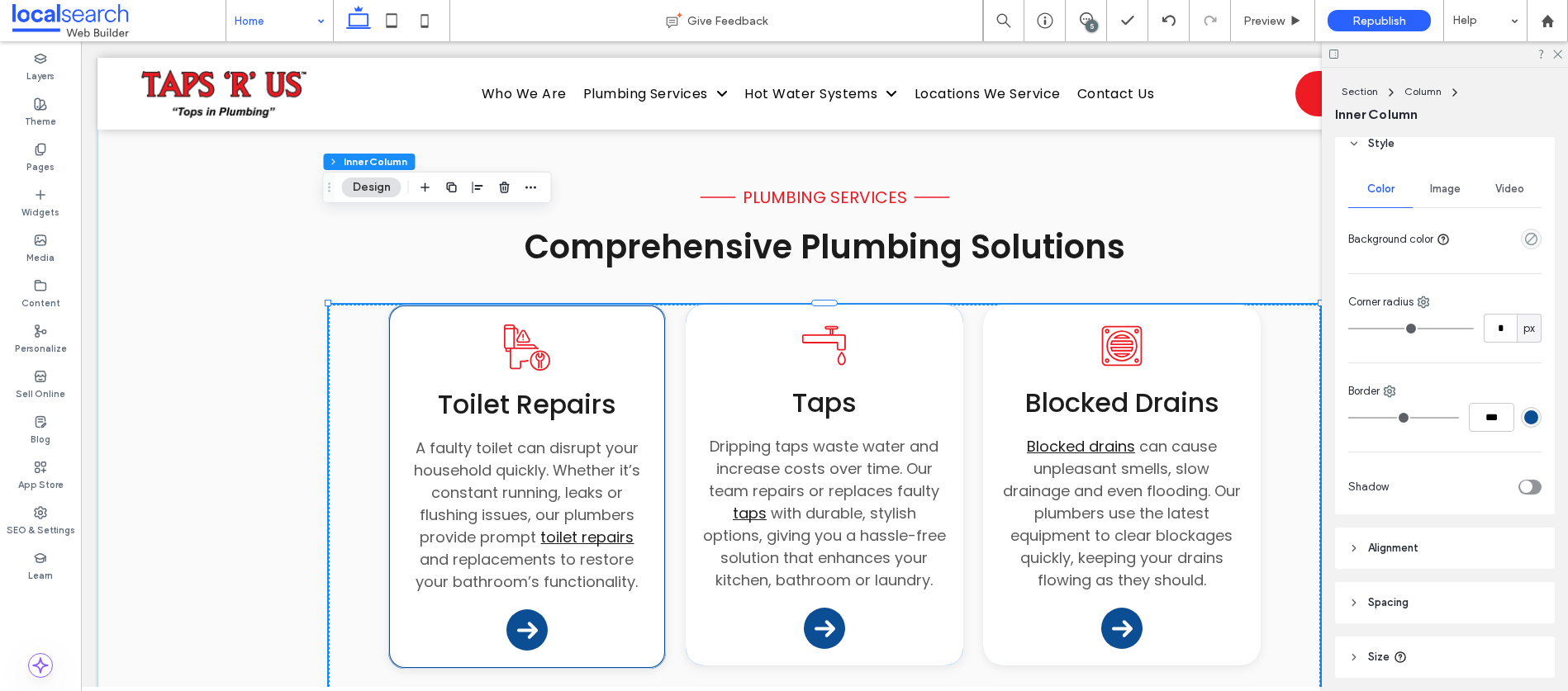
click at [1527, 413] on div "rgba(11, 78, 148, 1)" at bounding box center [1531, 418] width 14 height 14
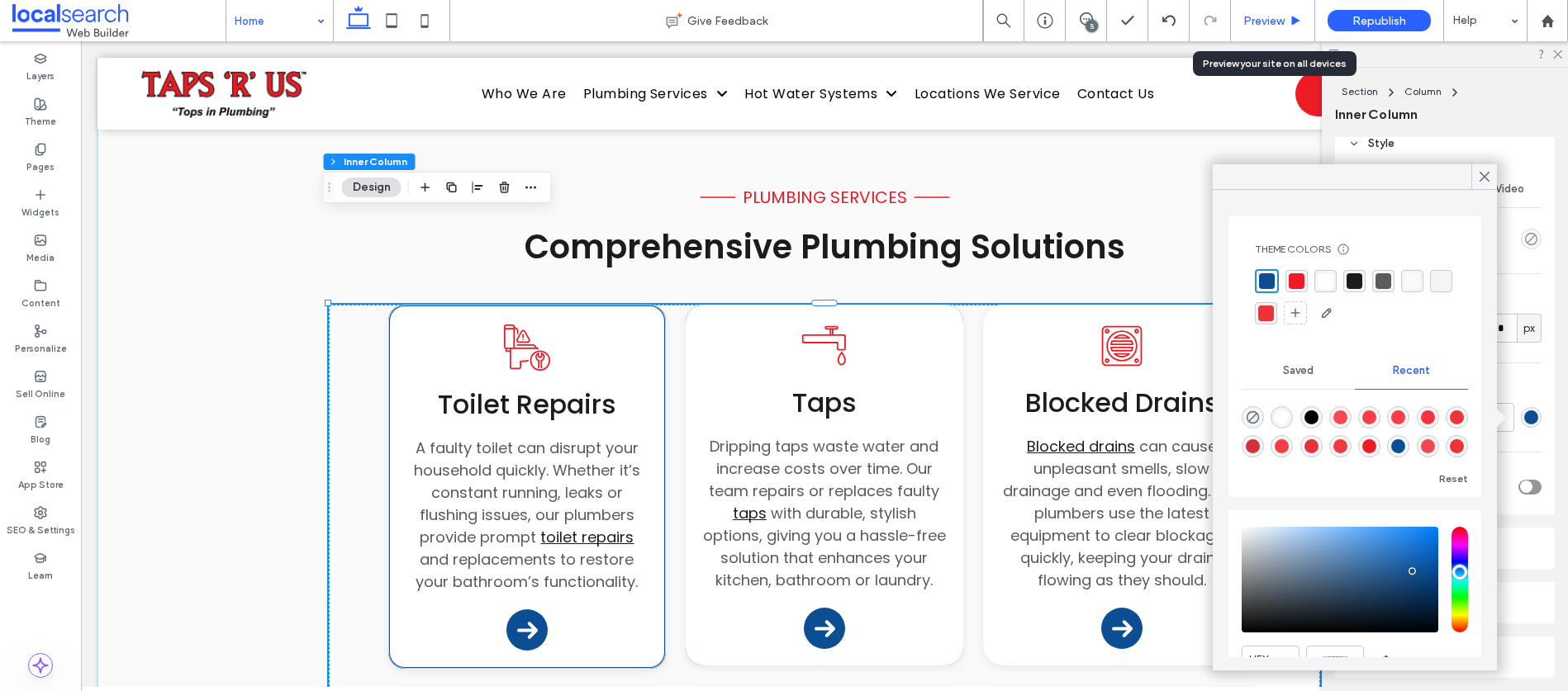
click at [1268, 13] on div "Preview" at bounding box center [1273, 21] width 85 height 41
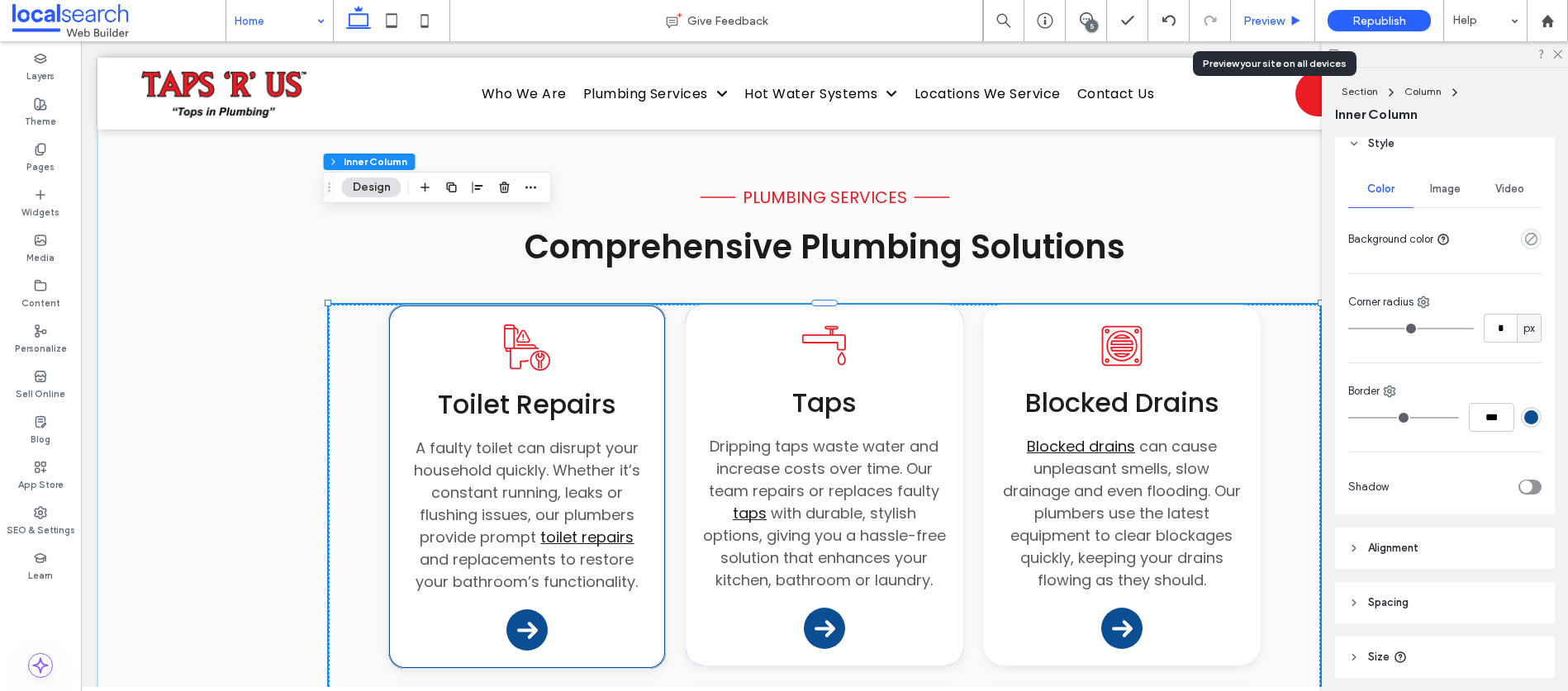
click at [1278, 28] on div "Preview" at bounding box center [1273, 21] width 85 height 41
click at [1279, 16] on span "Preview" at bounding box center [1263, 21] width 41 height 14
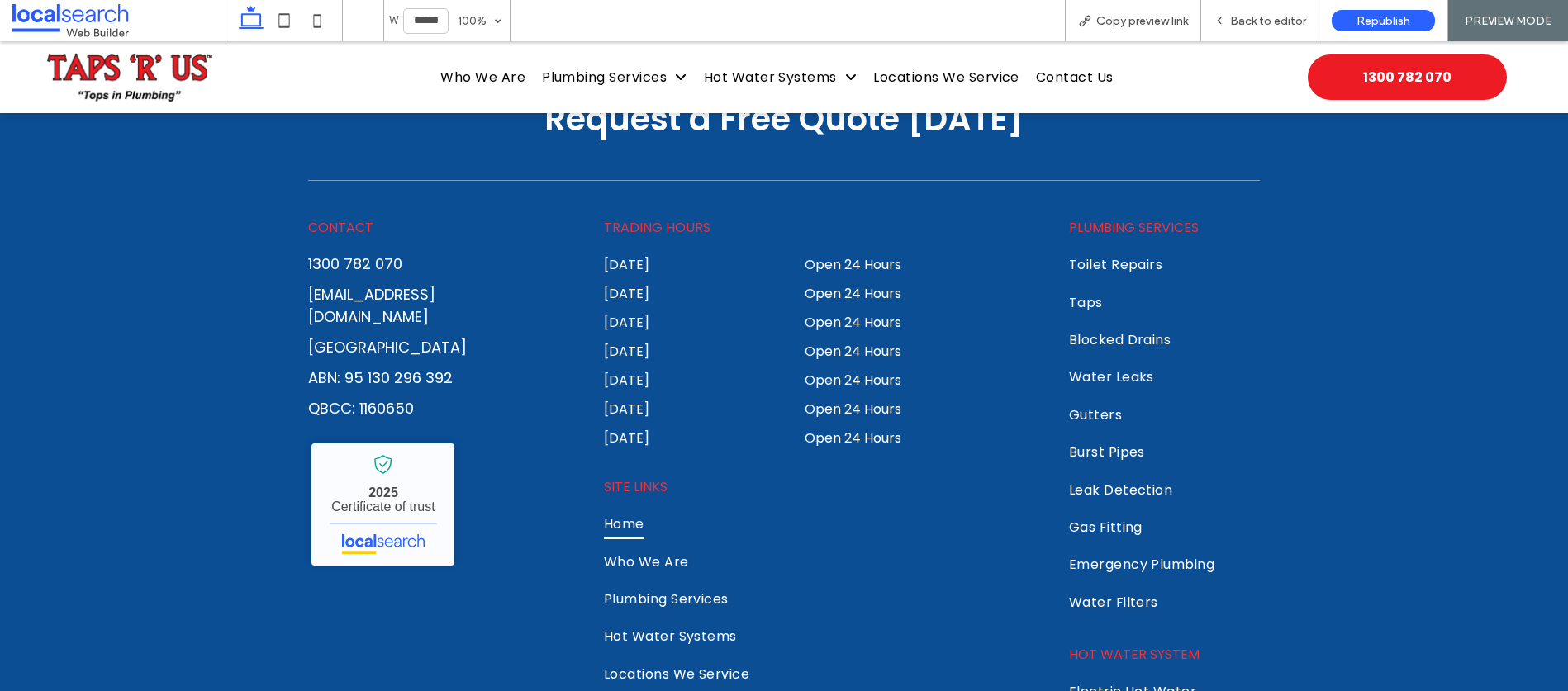
scroll to position [6287, 0]
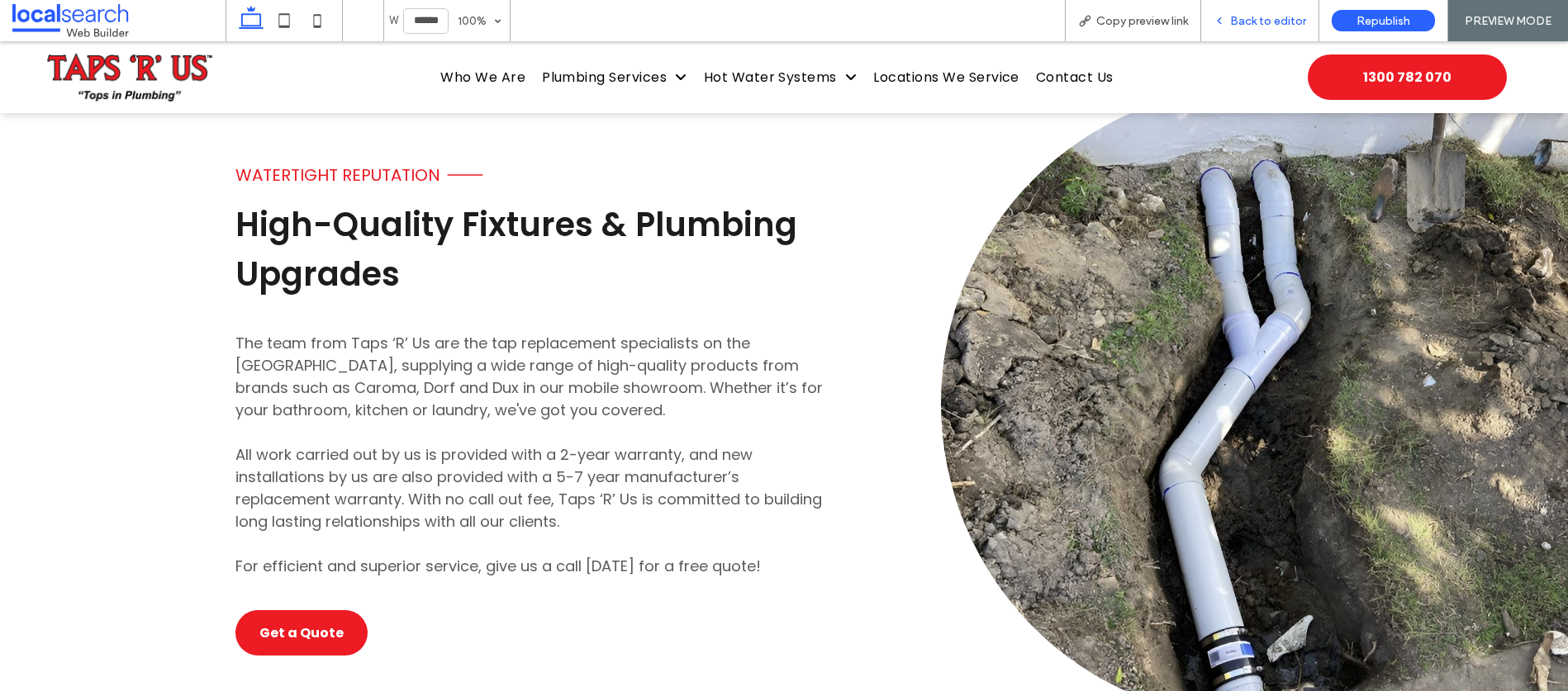
click at [1265, 18] on span "Back to editor" at bounding box center [1267, 21] width 76 height 14
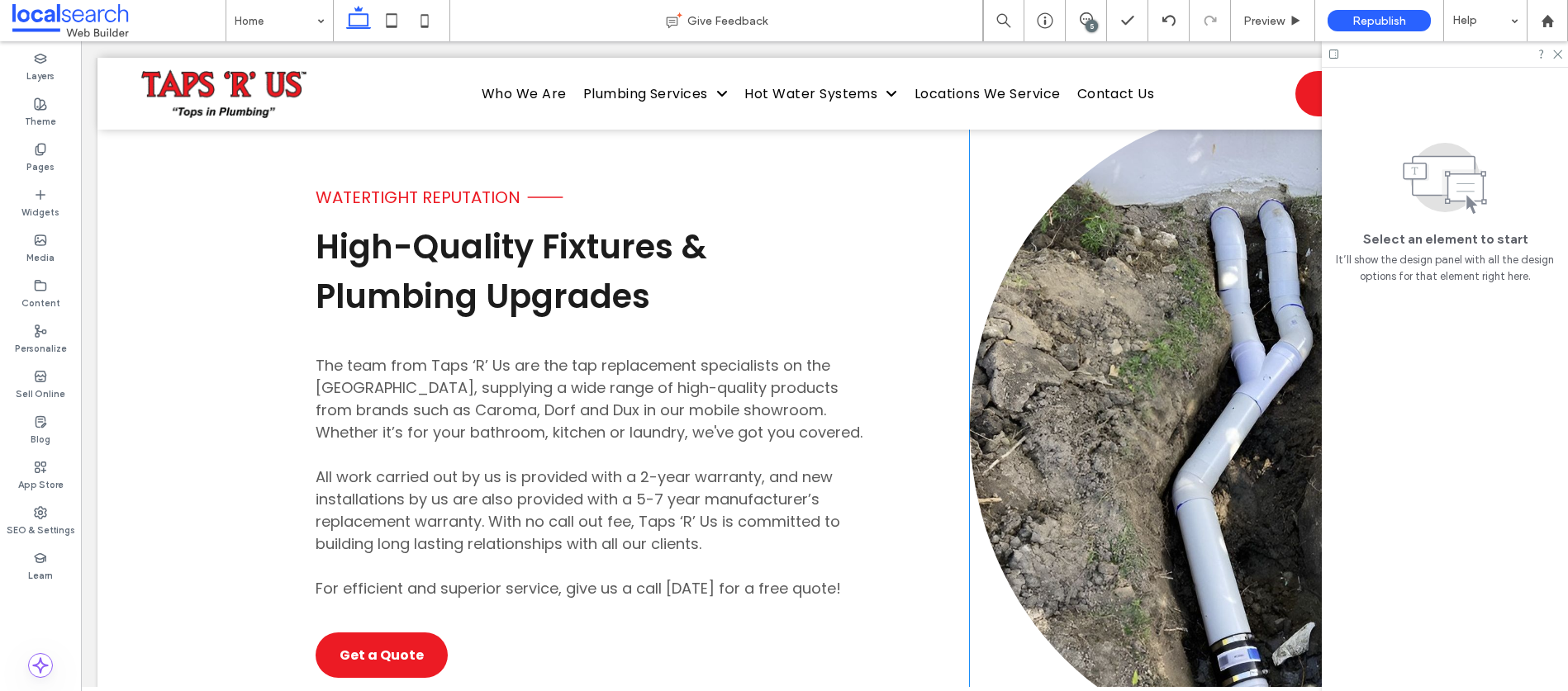
scroll to position [6240, 0]
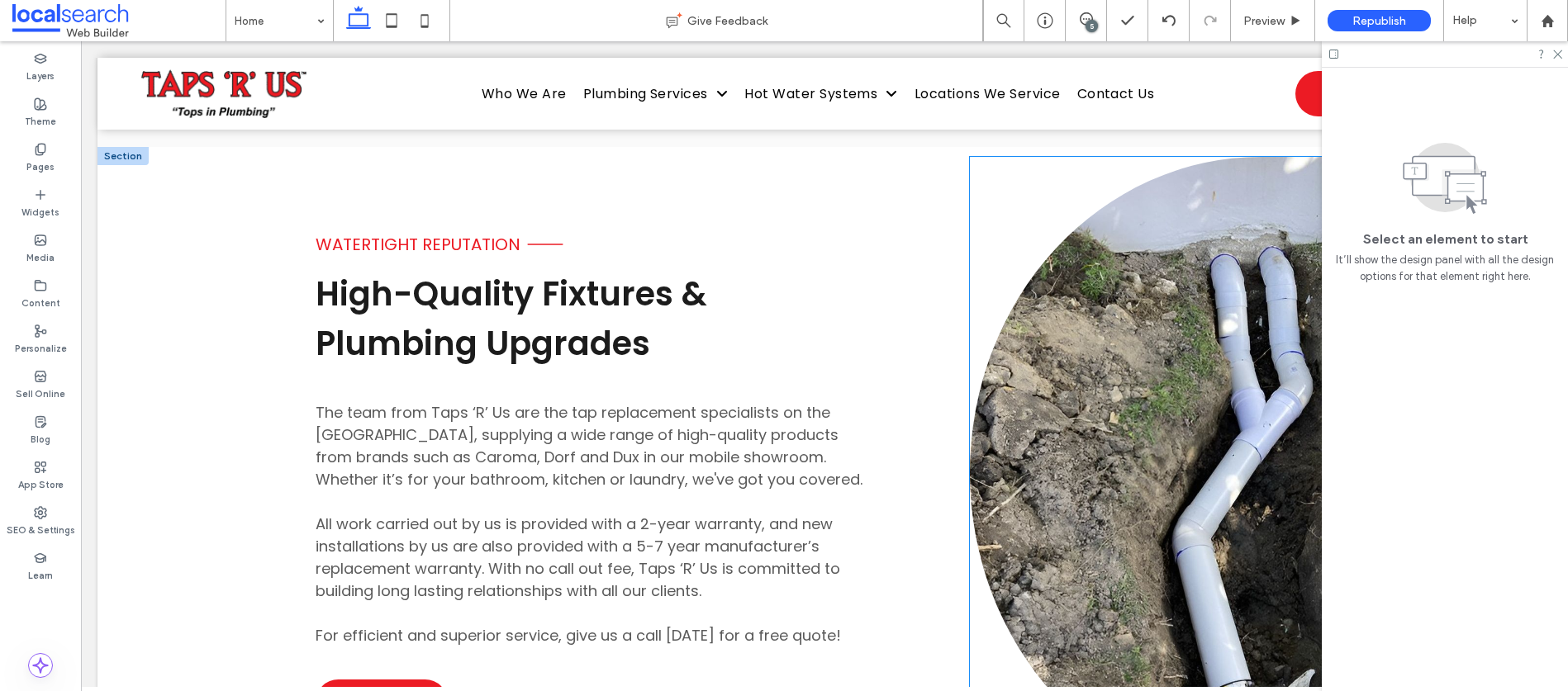
click at [1213, 349] on link at bounding box center [1259, 473] width 581 height 632
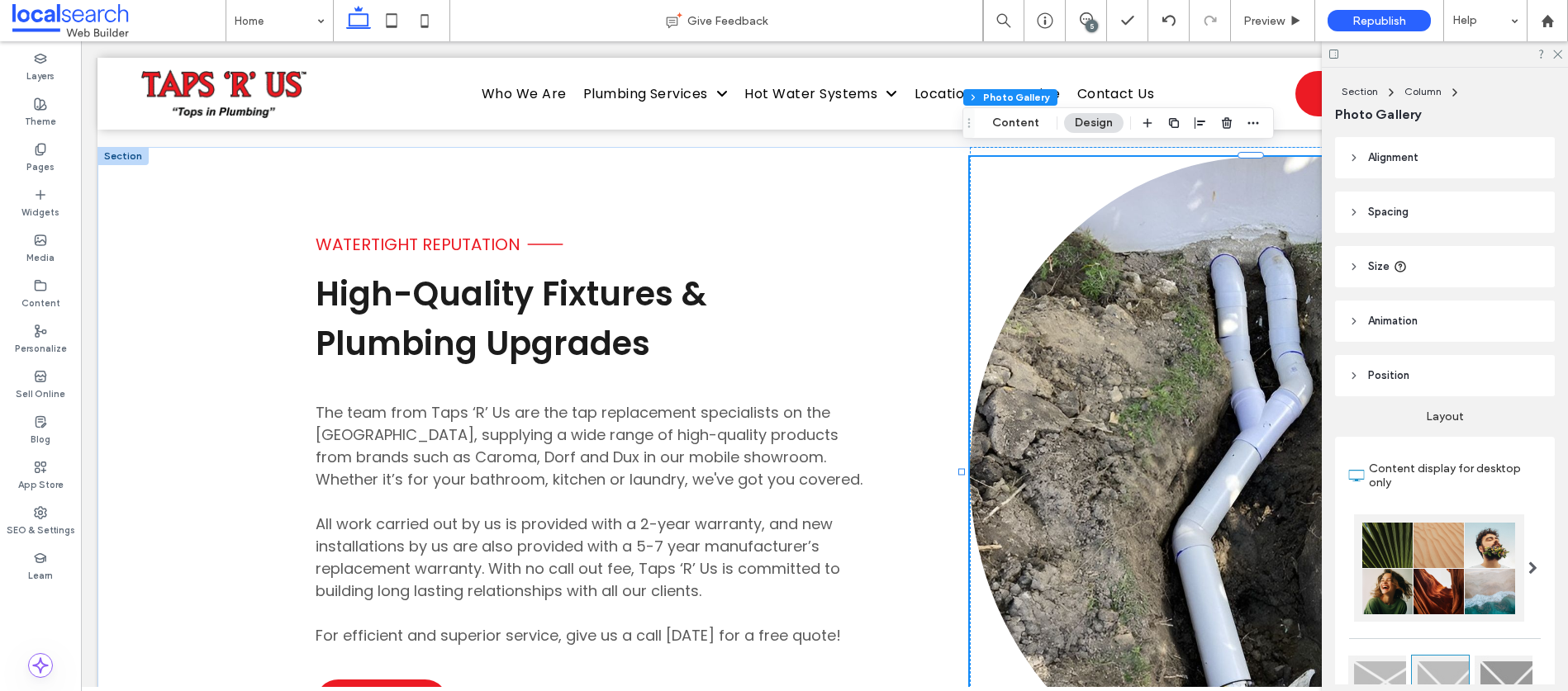
click at [1213, 349] on link at bounding box center [1259, 473] width 581 height 632
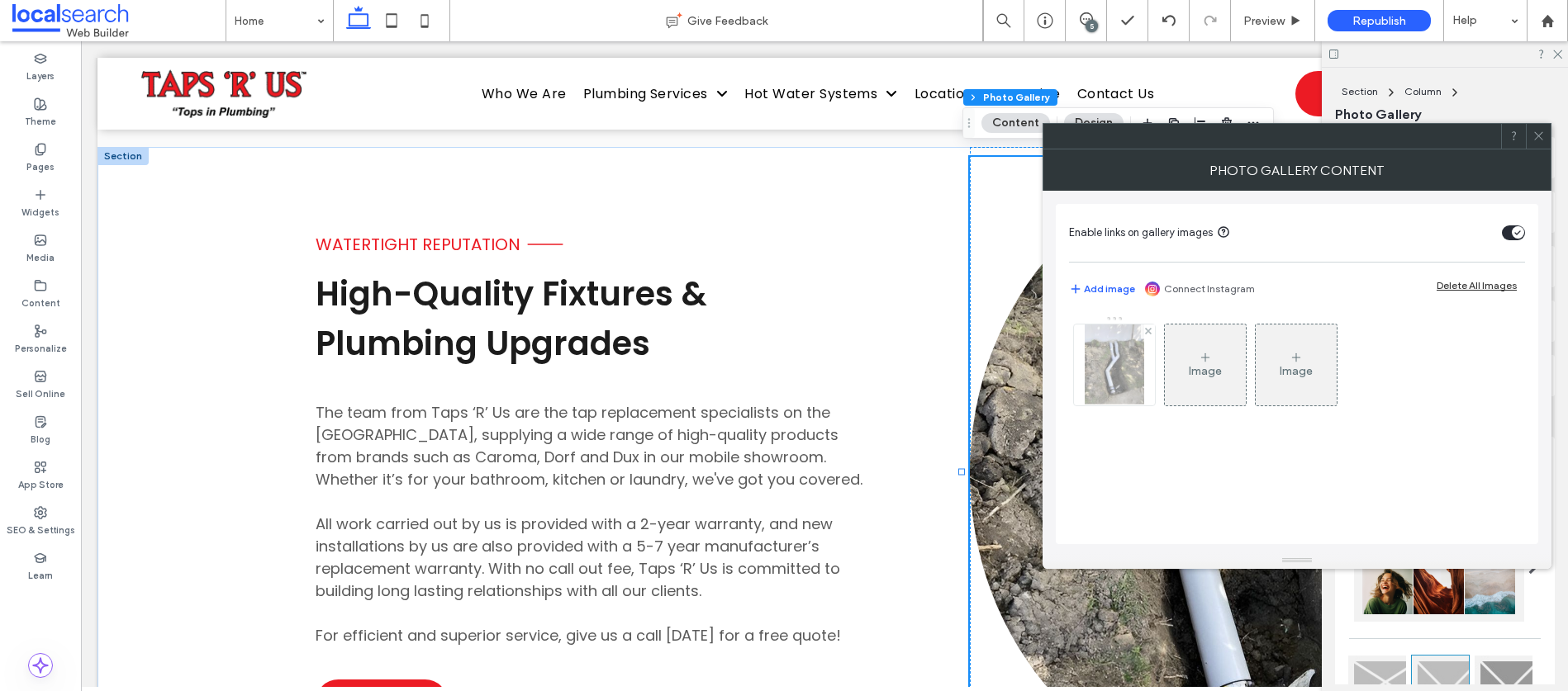
click at [1117, 364] on img at bounding box center [1114, 365] width 60 height 81
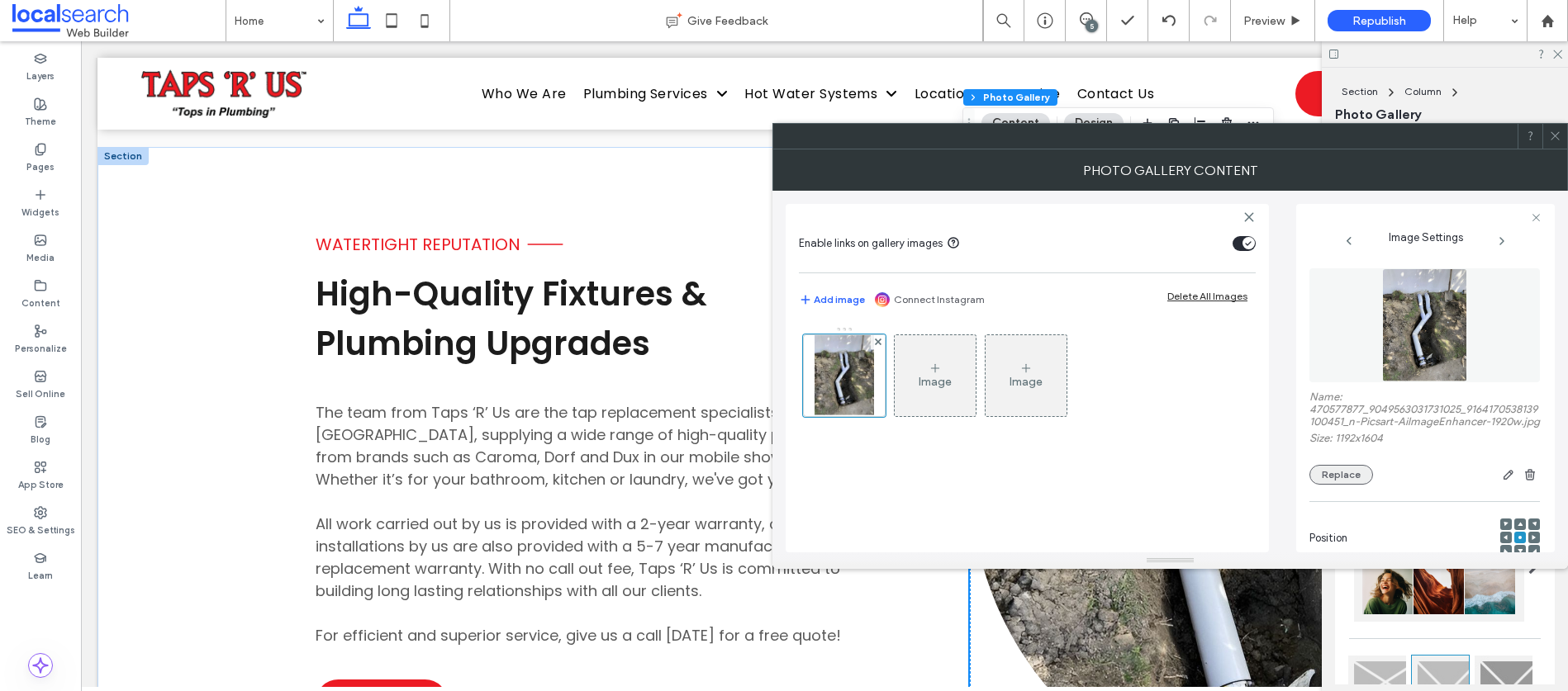
click at [1330, 482] on button "Replace" at bounding box center [1341, 475] width 64 height 20
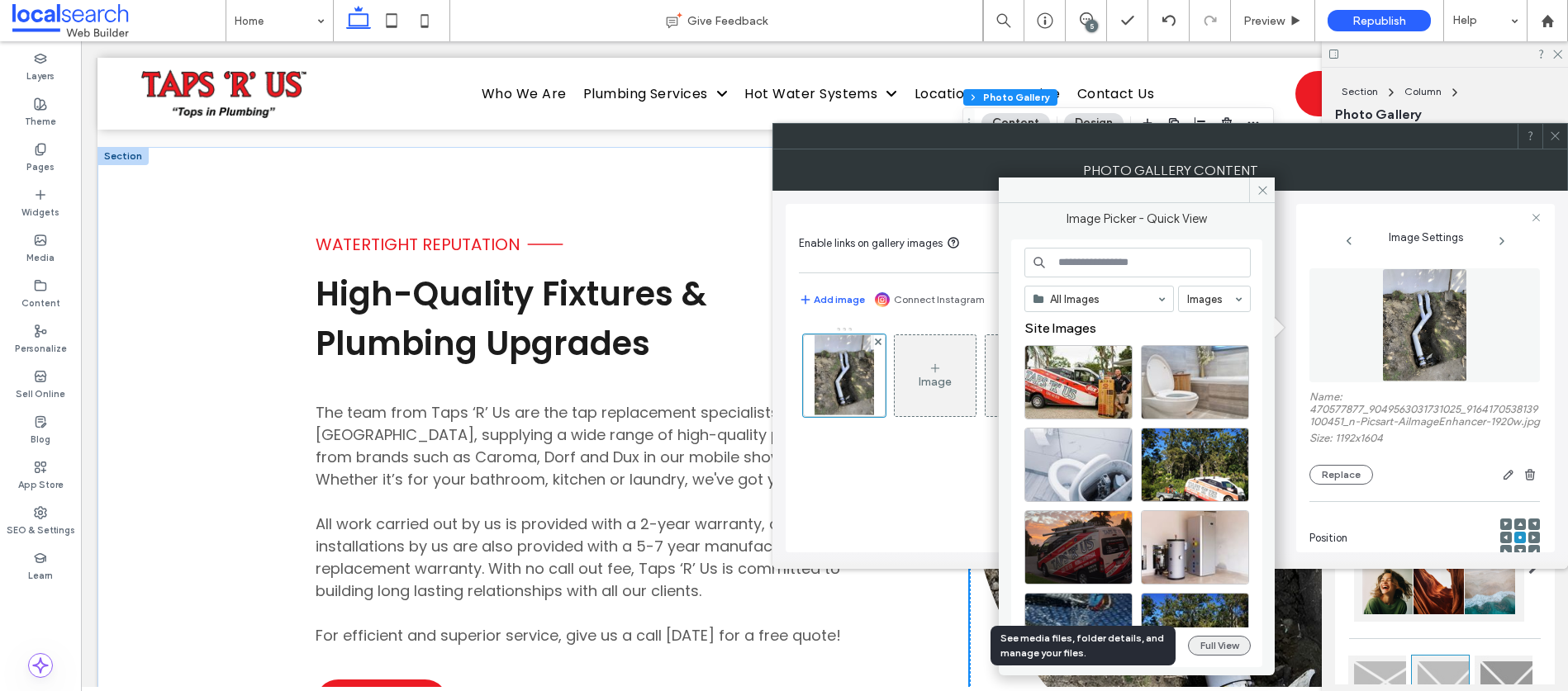
click at [1213, 644] on button "Full View" at bounding box center [1219, 646] width 63 height 20
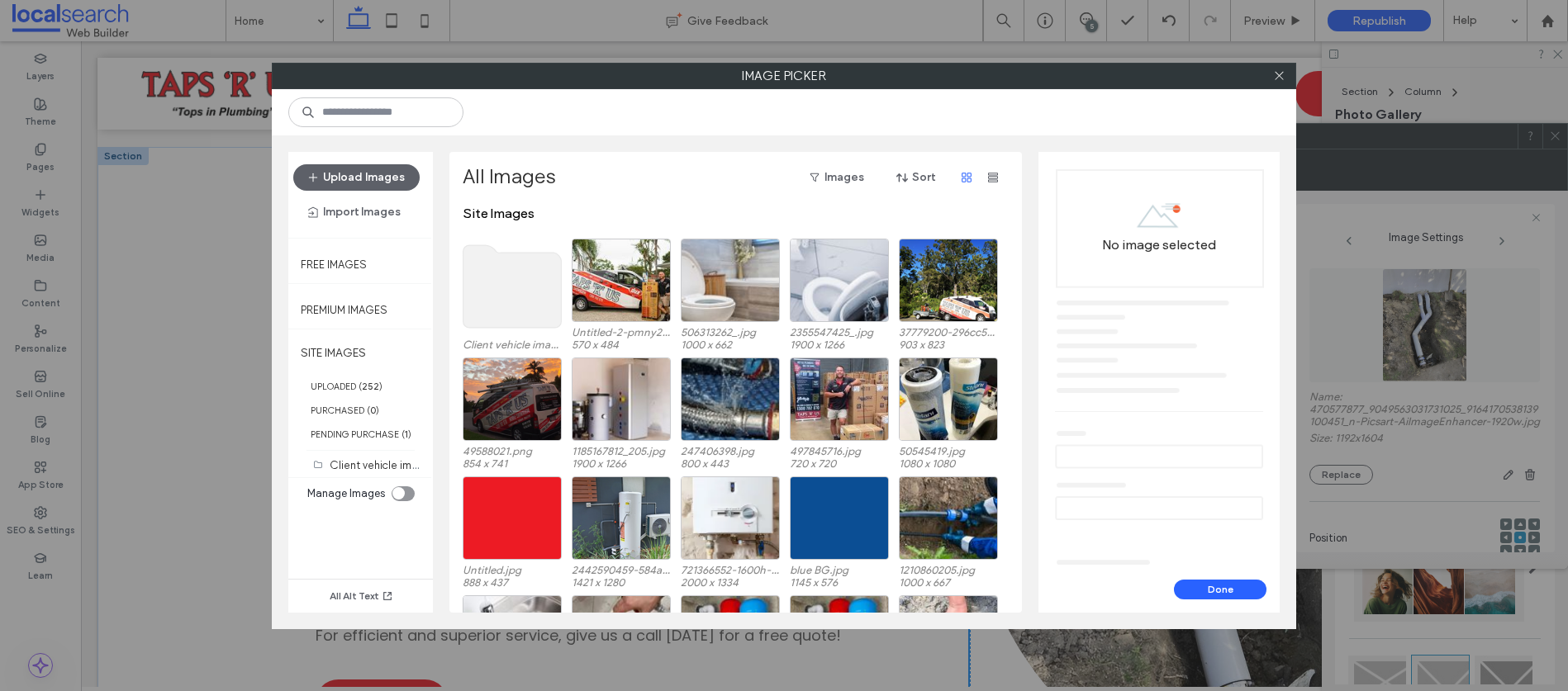
click at [528, 284] on use at bounding box center [512, 287] width 98 height 83
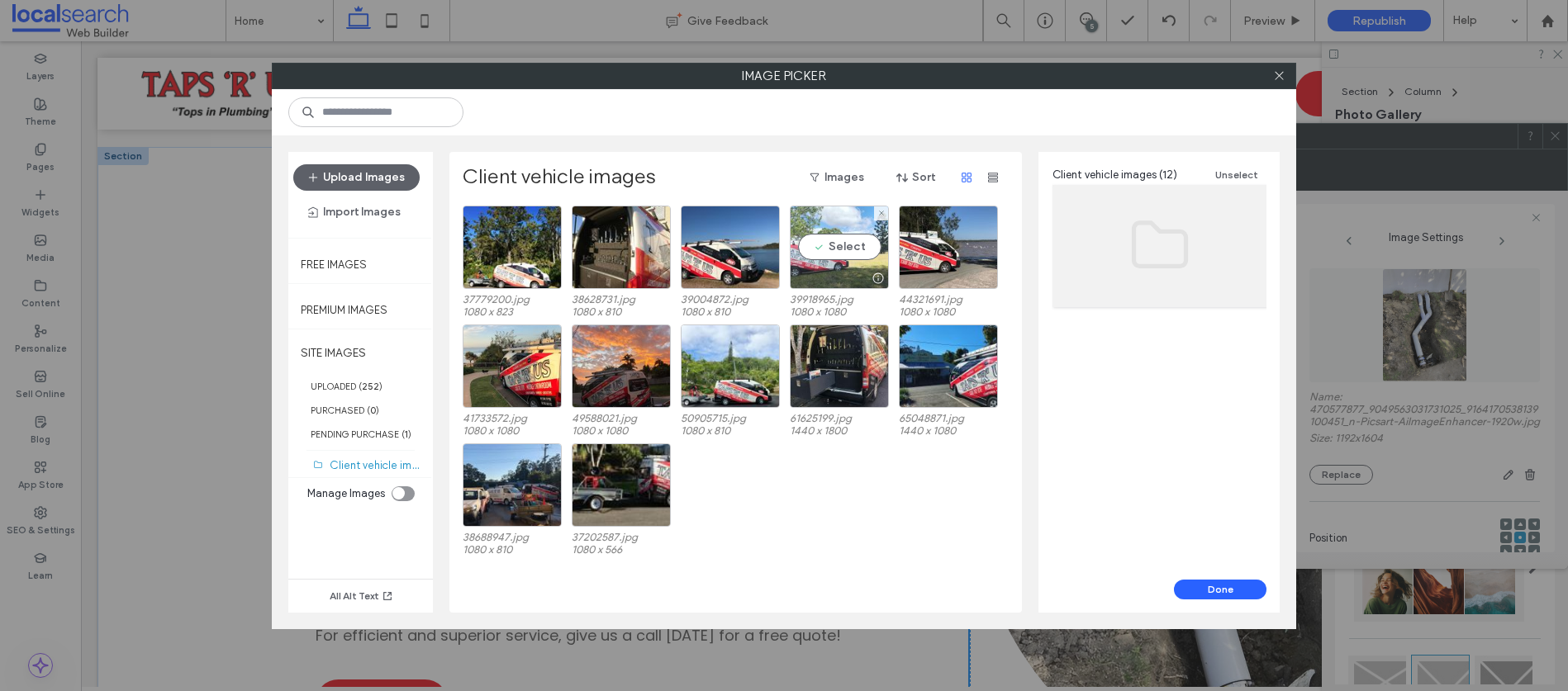
click at [842, 256] on div "Select" at bounding box center [839, 247] width 99 height 84
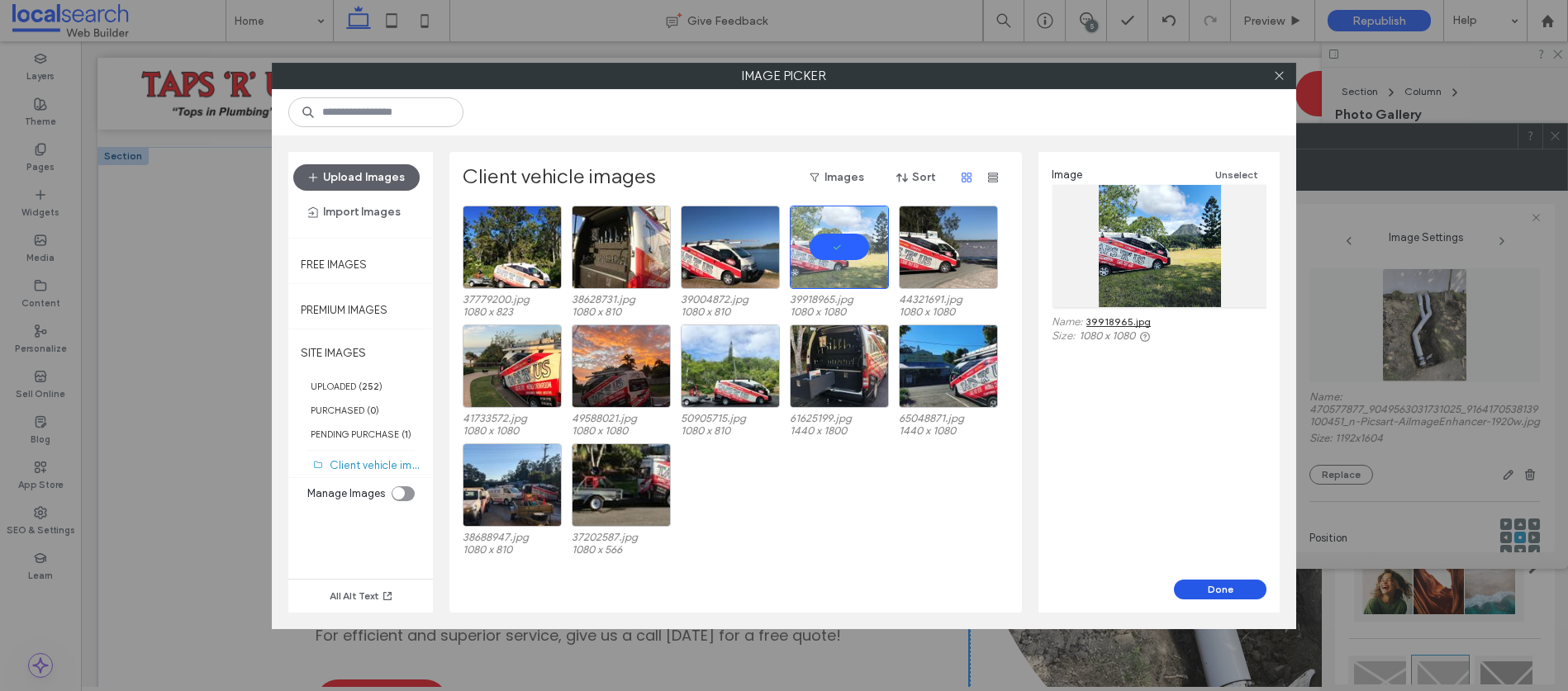
drag, startPoint x: 1209, startPoint y: 591, endPoint x: 1139, endPoint y: 555, distance: 78.7
click at [1209, 591] on button "Done" at bounding box center [1220, 590] width 92 height 20
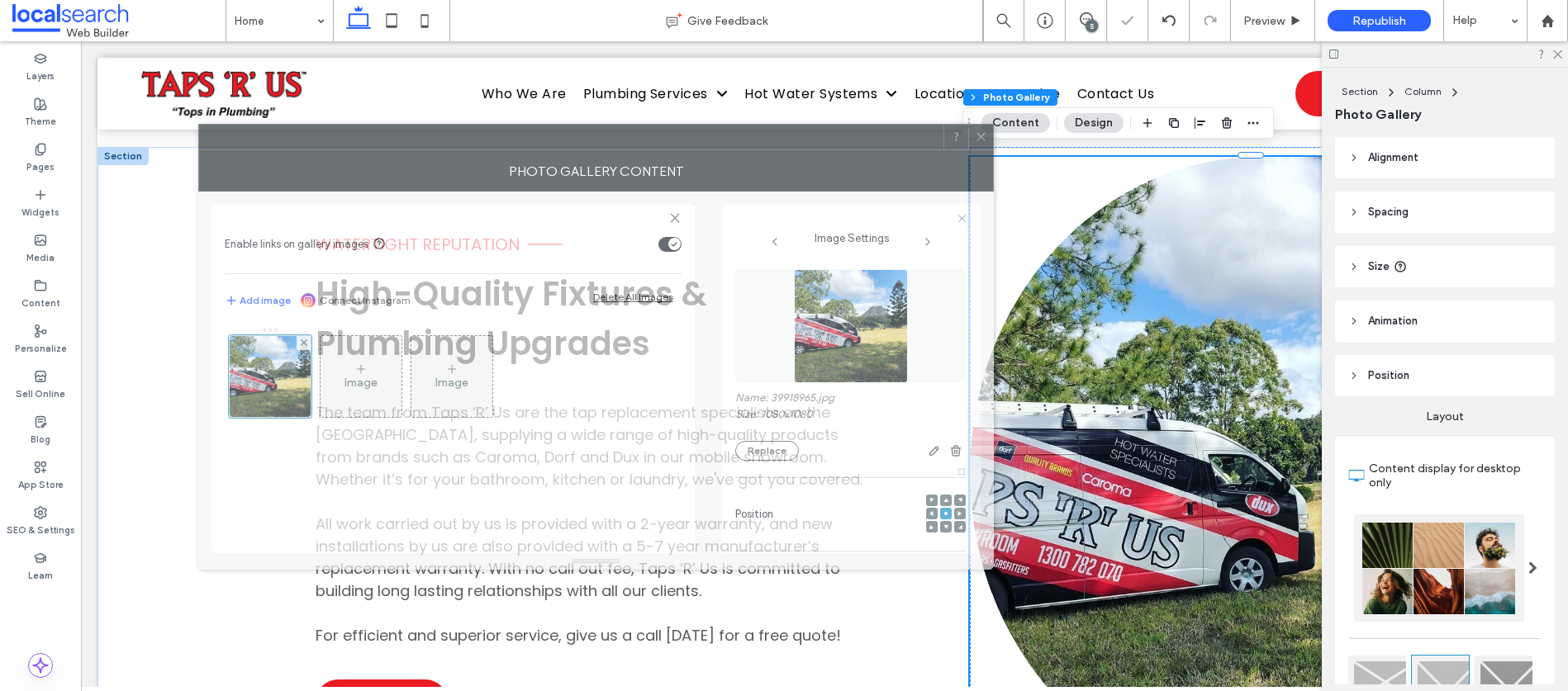
drag, startPoint x: 1440, startPoint y: 129, endPoint x: 867, endPoint y: 130, distance: 573.0
click at [867, 130] on div at bounding box center [570, 137] width 744 height 25
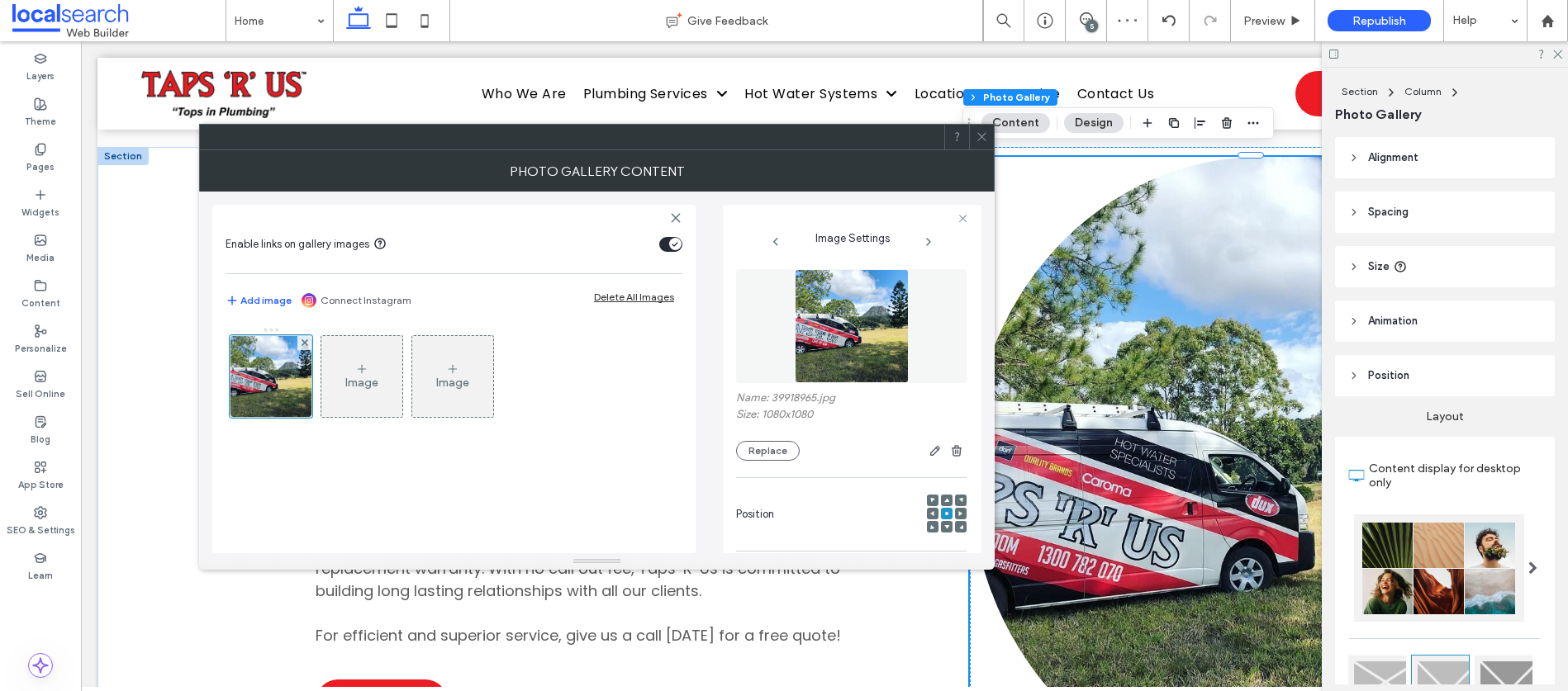
click at [986, 139] on icon at bounding box center [981, 137] width 13 height 13
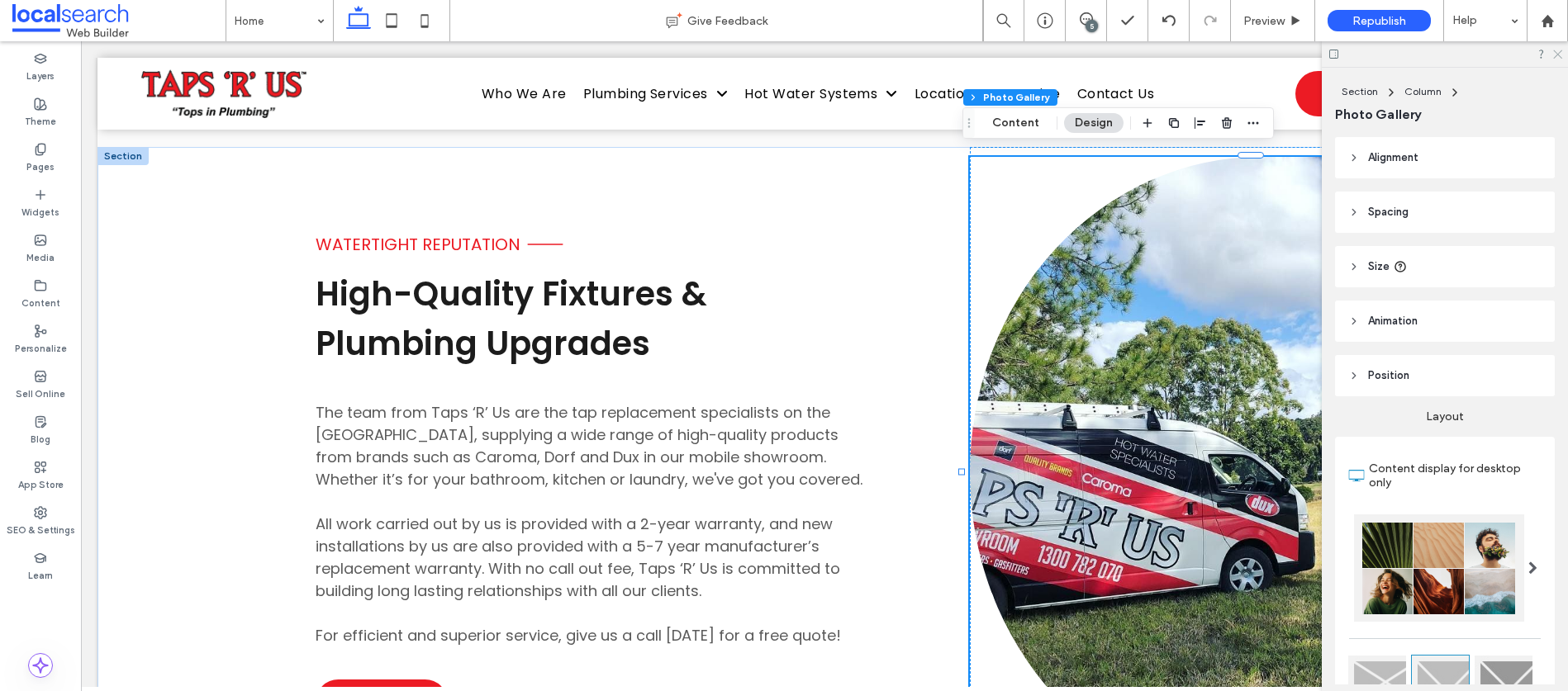
click at [1558, 53] on icon at bounding box center [1556, 53] width 11 height 11
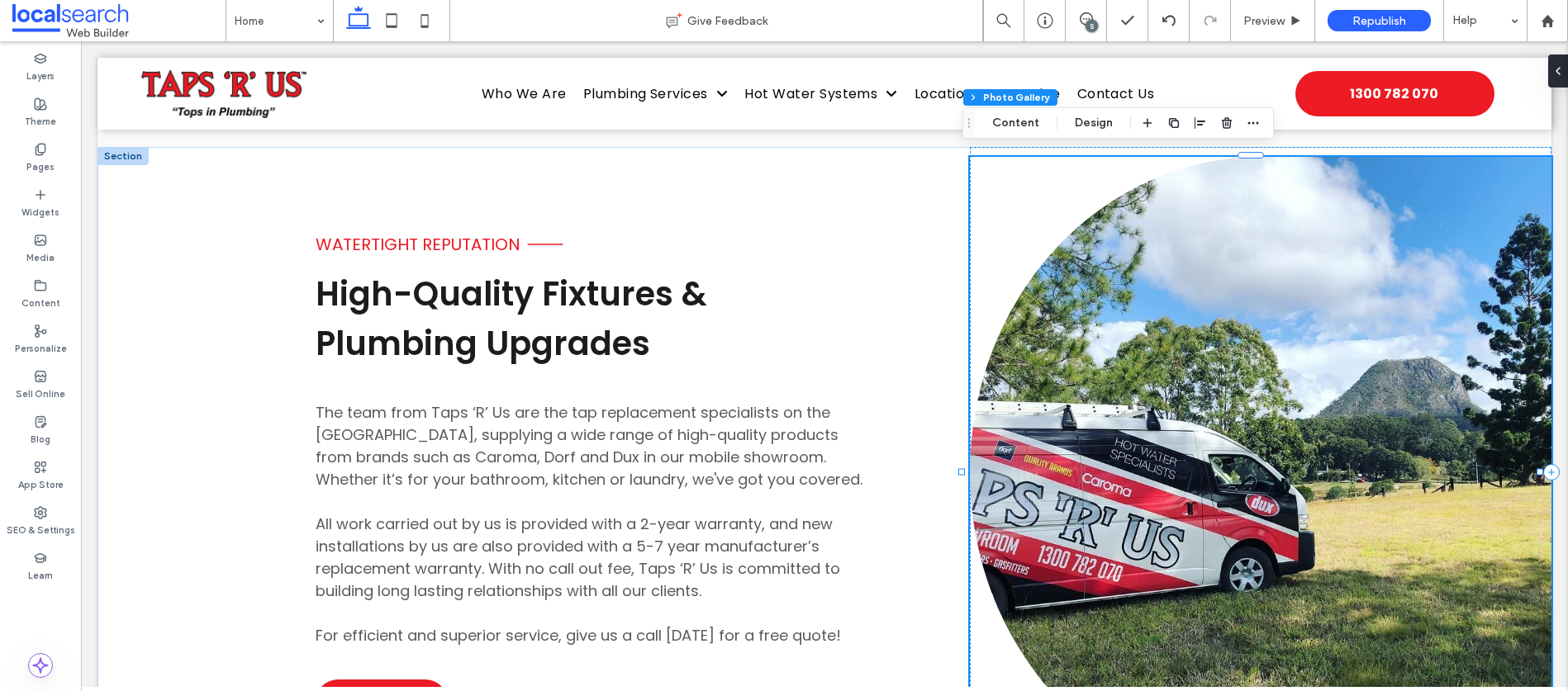
click at [1185, 336] on link at bounding box center [1259, 473] width 581 height 632
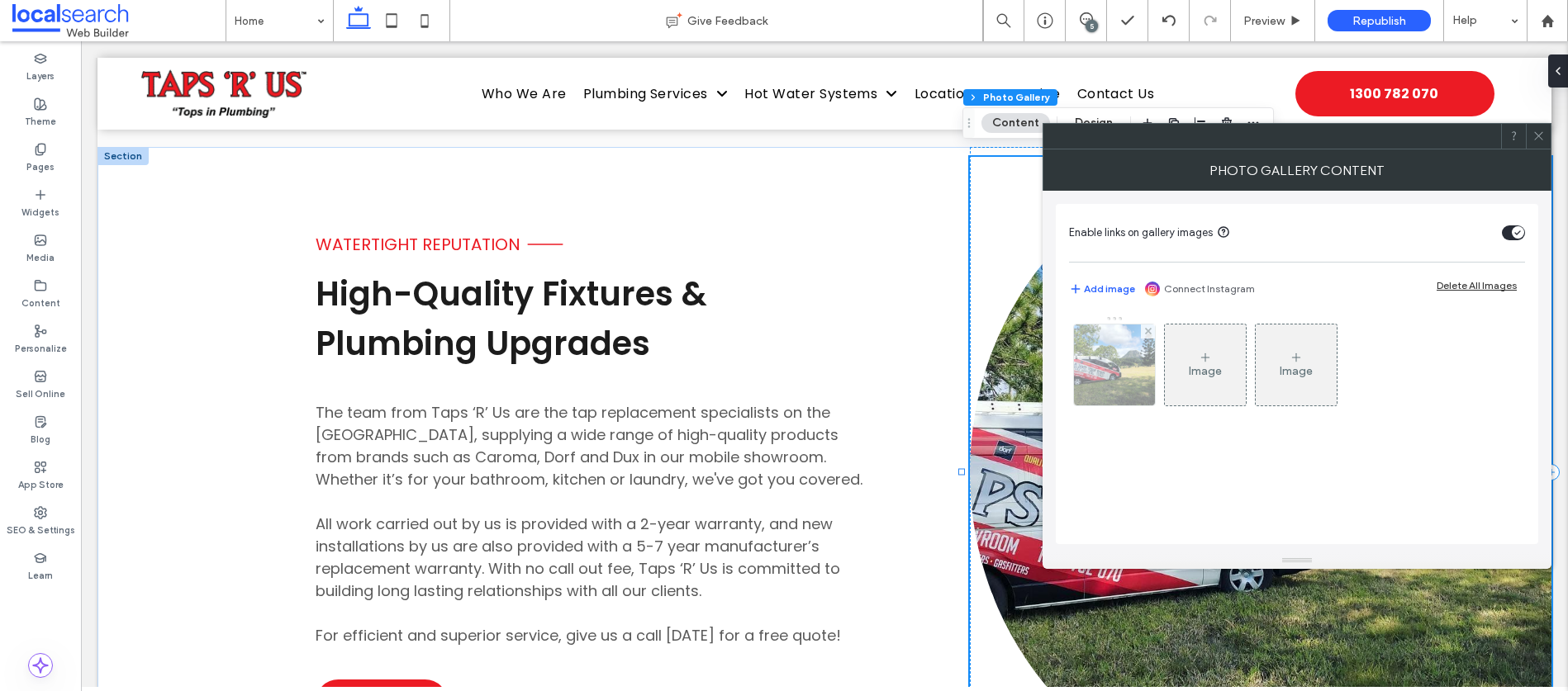
click at [1142, 365] on img at bounding box center [1114, 365] width 81 height 81
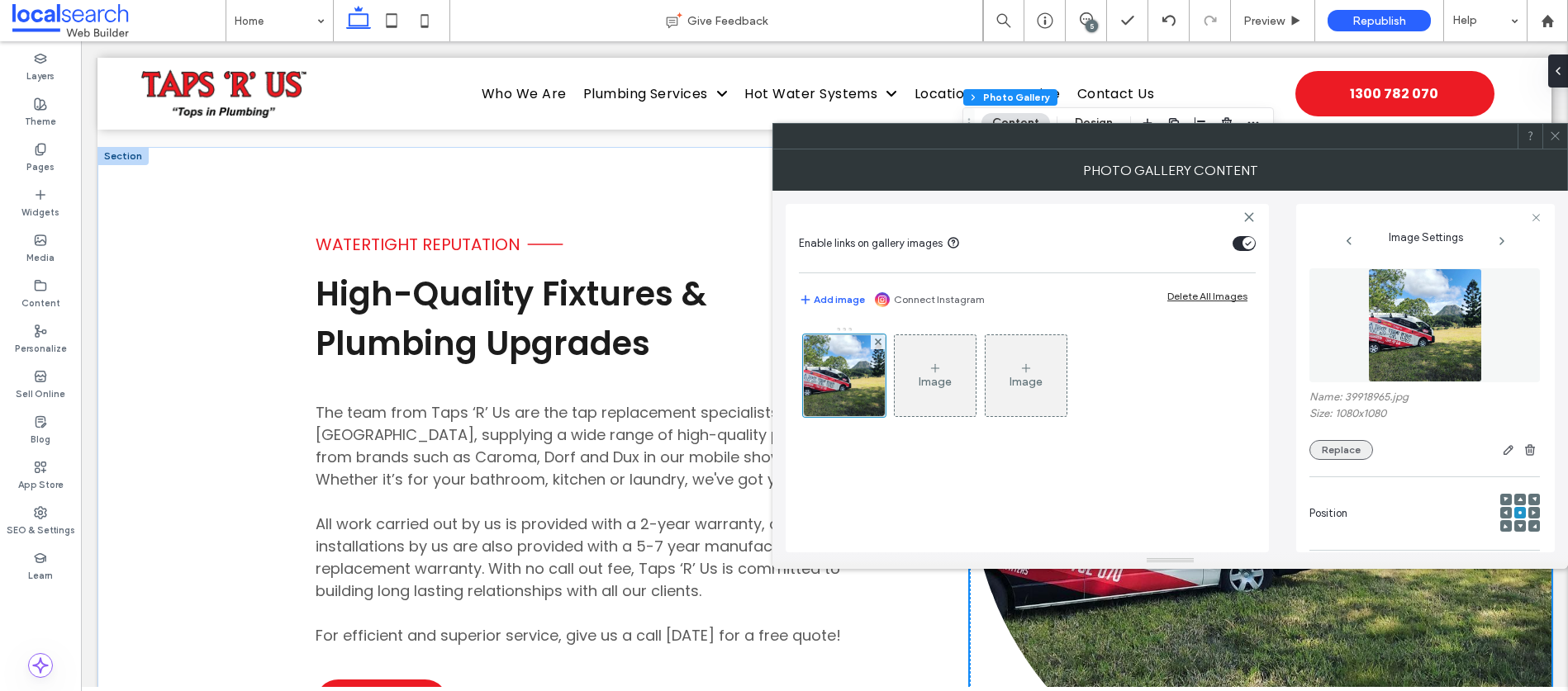
click at [1356, 456] on button "Replace" at bounding box center [1341, 450] width 64 height 20
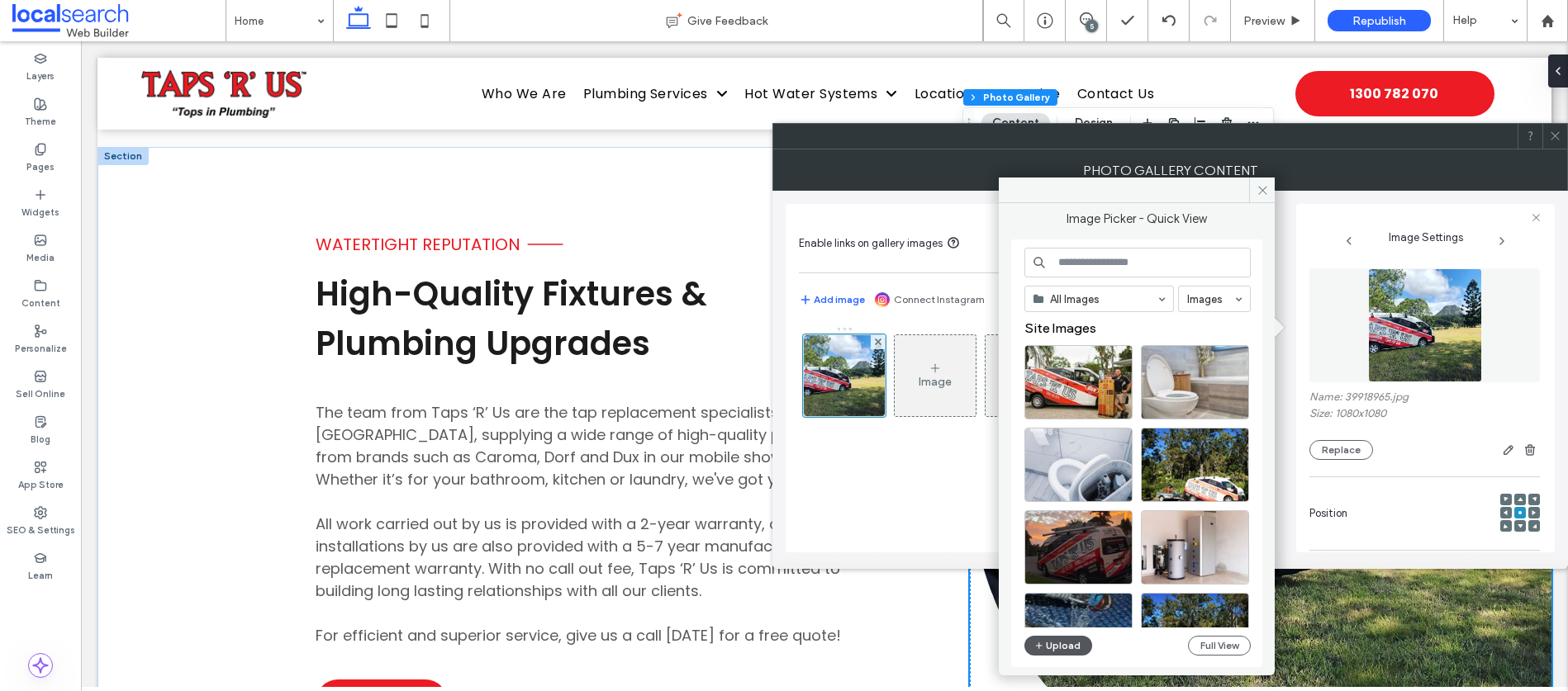
click at [1065, 646] on button "Upload" at bounding box center [1058, 646] width 68 height 20
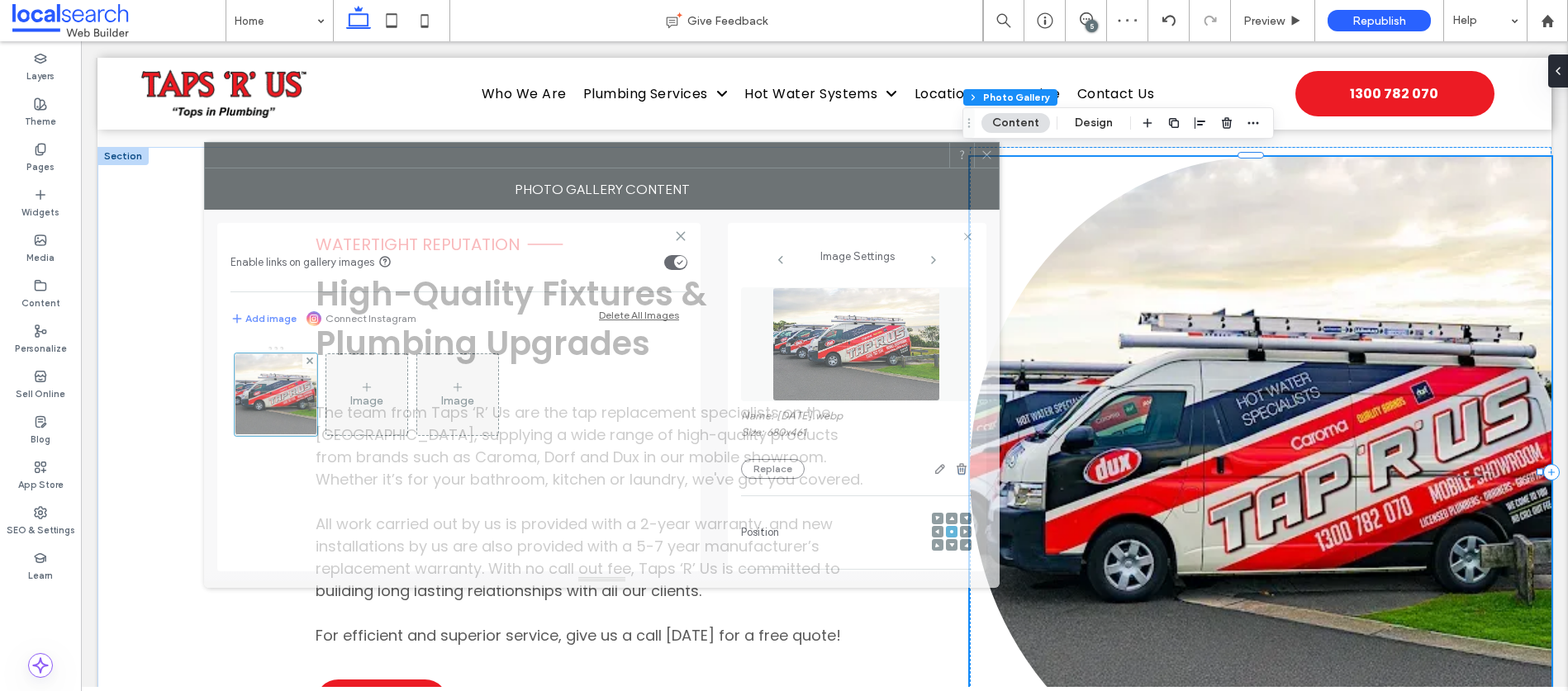
drag, startPoint x: 1361, startPoint y: 143, endPoint x: 792, endPoint y: 159, distance: 569.2
click at [792, 160] on div at bounding box center [576, 154] width 744 height 25
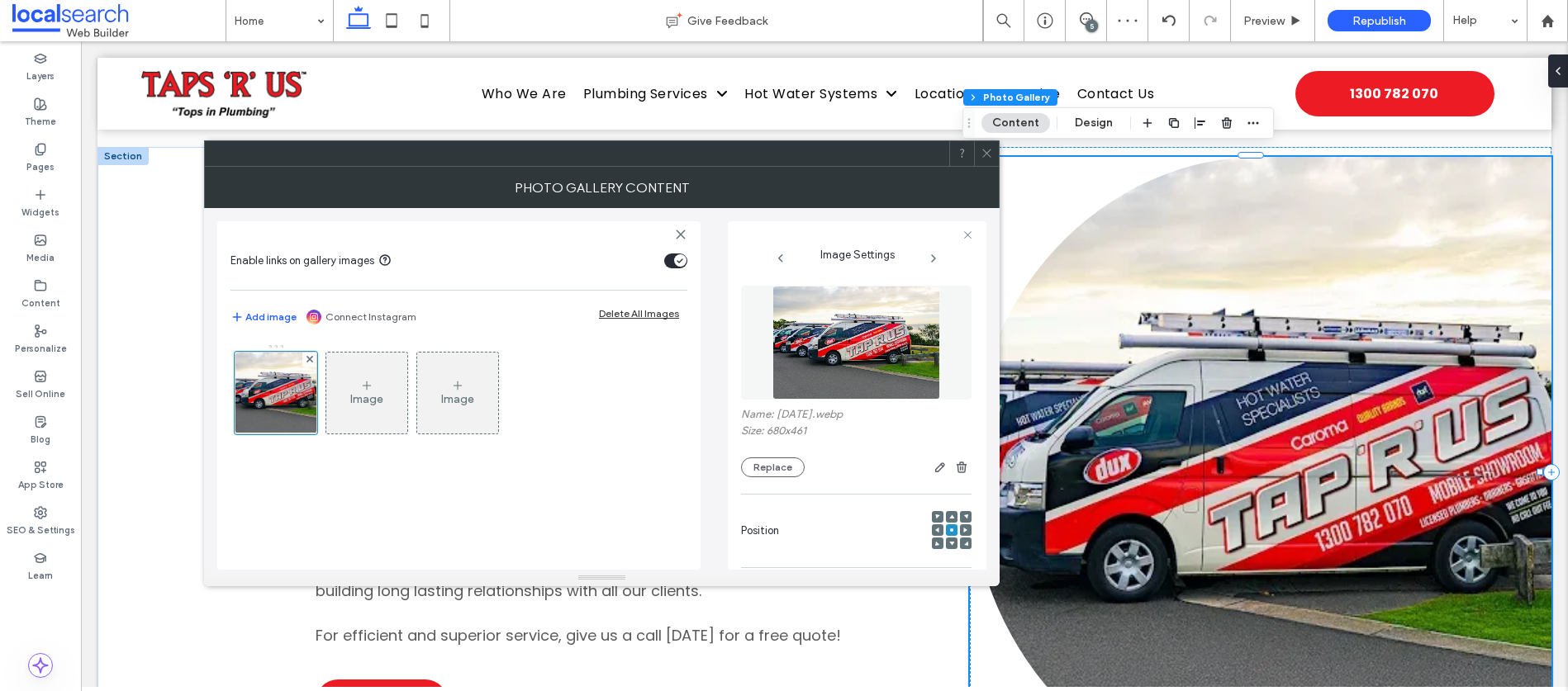
click at [988, 147] on icon at bounding box center [986, 153] width 13 height 13
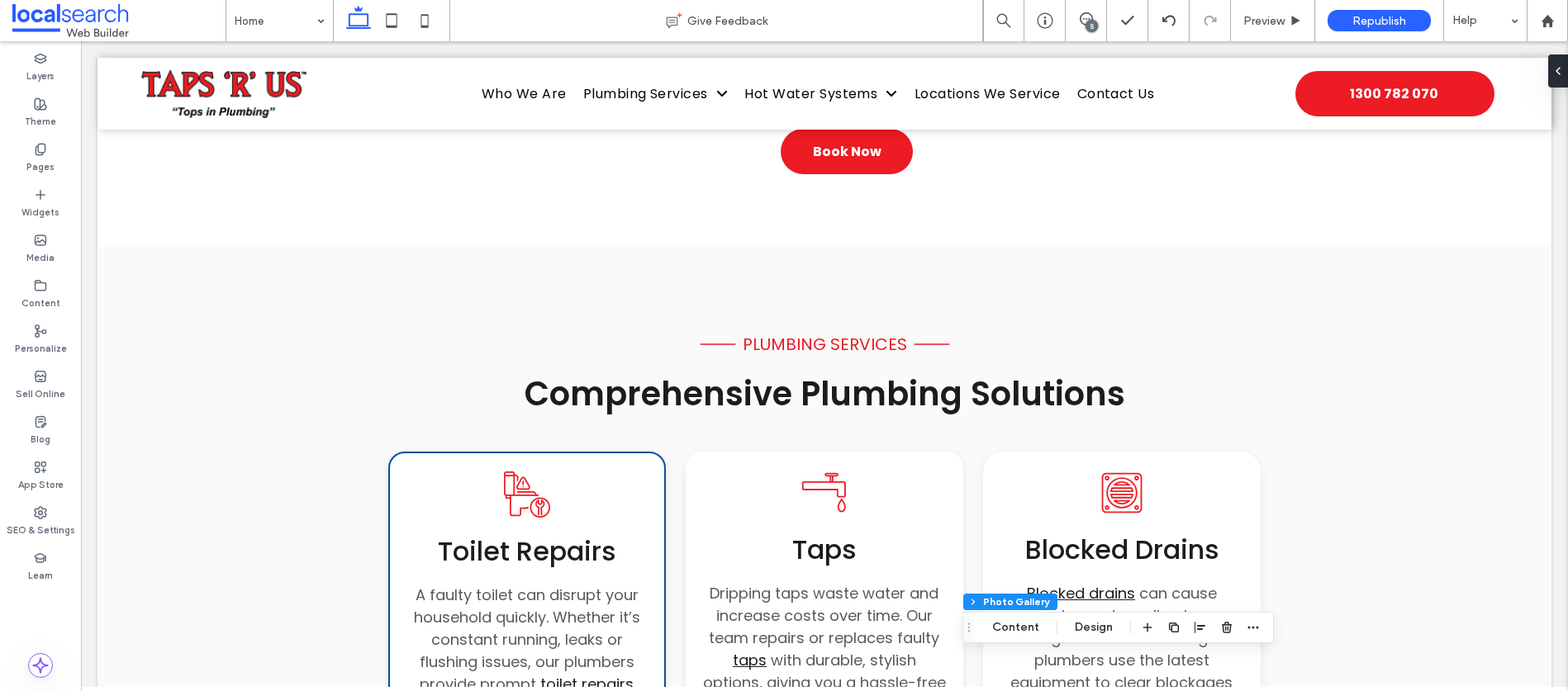
scroll to position [1784, 0]
